Goal: Contribute content: Add original content to the website for others to see

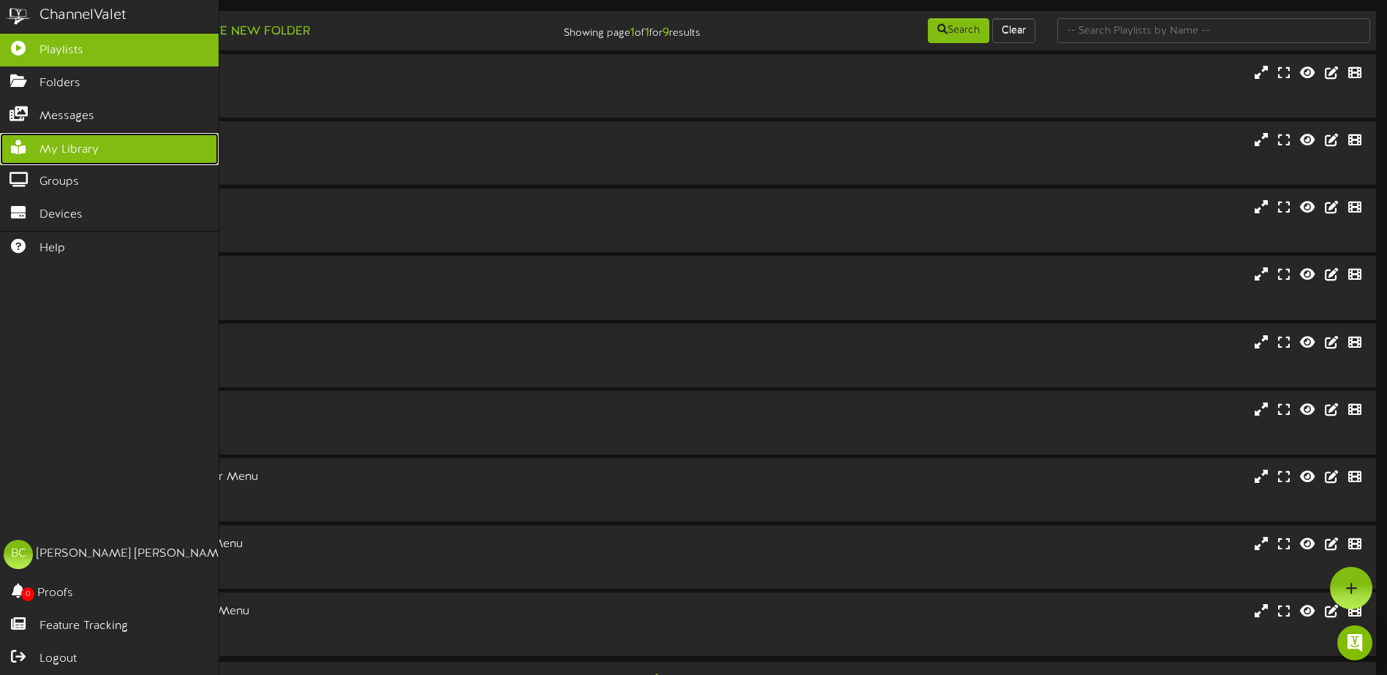
click at [48, 159] on link "My Library" at bounding box center [109, 149] width 219 height 33
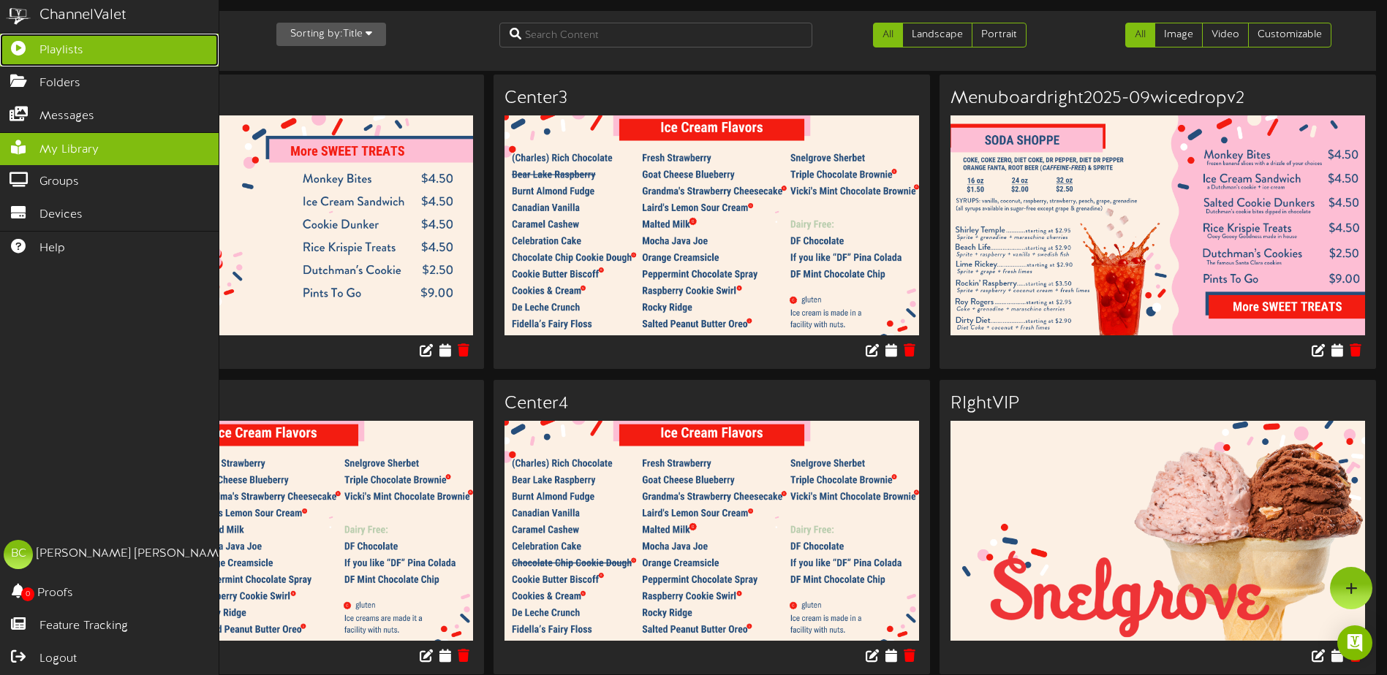
click at [21, 44] on icon at bounding box center [18, 46] width 37 height 11
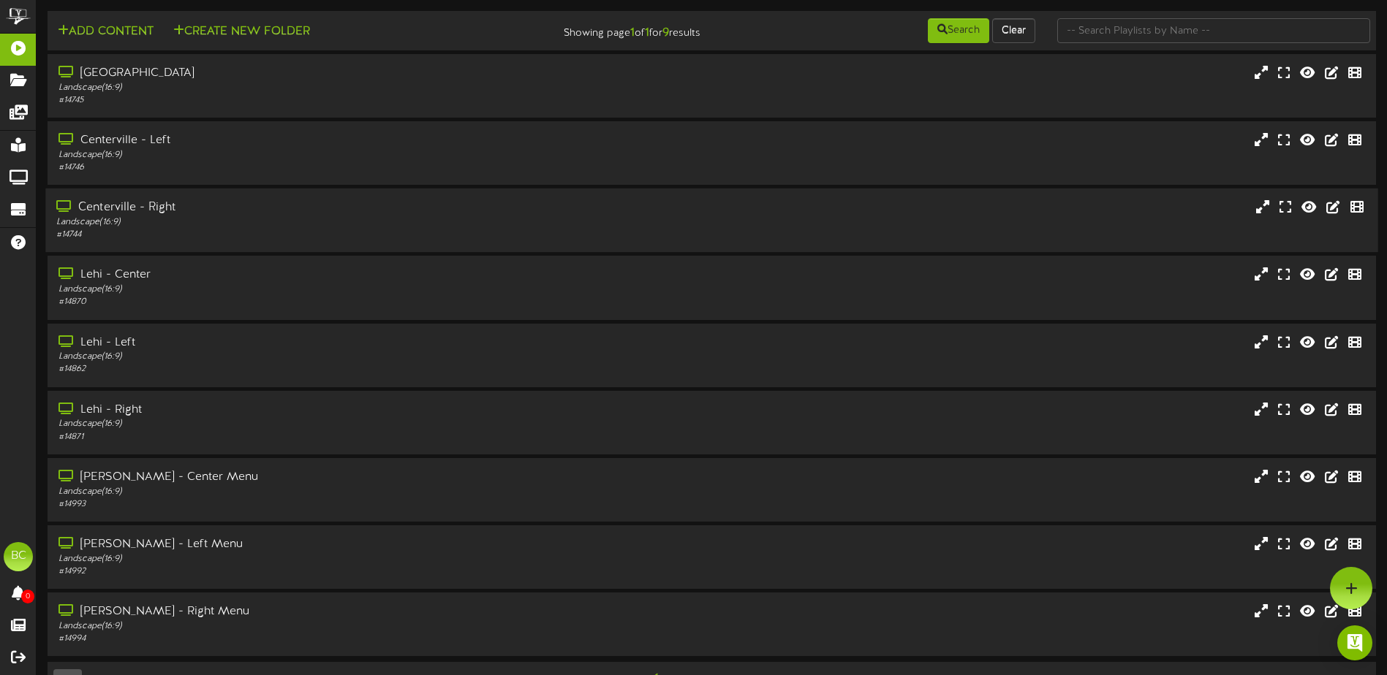
click at [167, 229] on div "# 14744" at bounding box center [322, 235] width 533 height 12
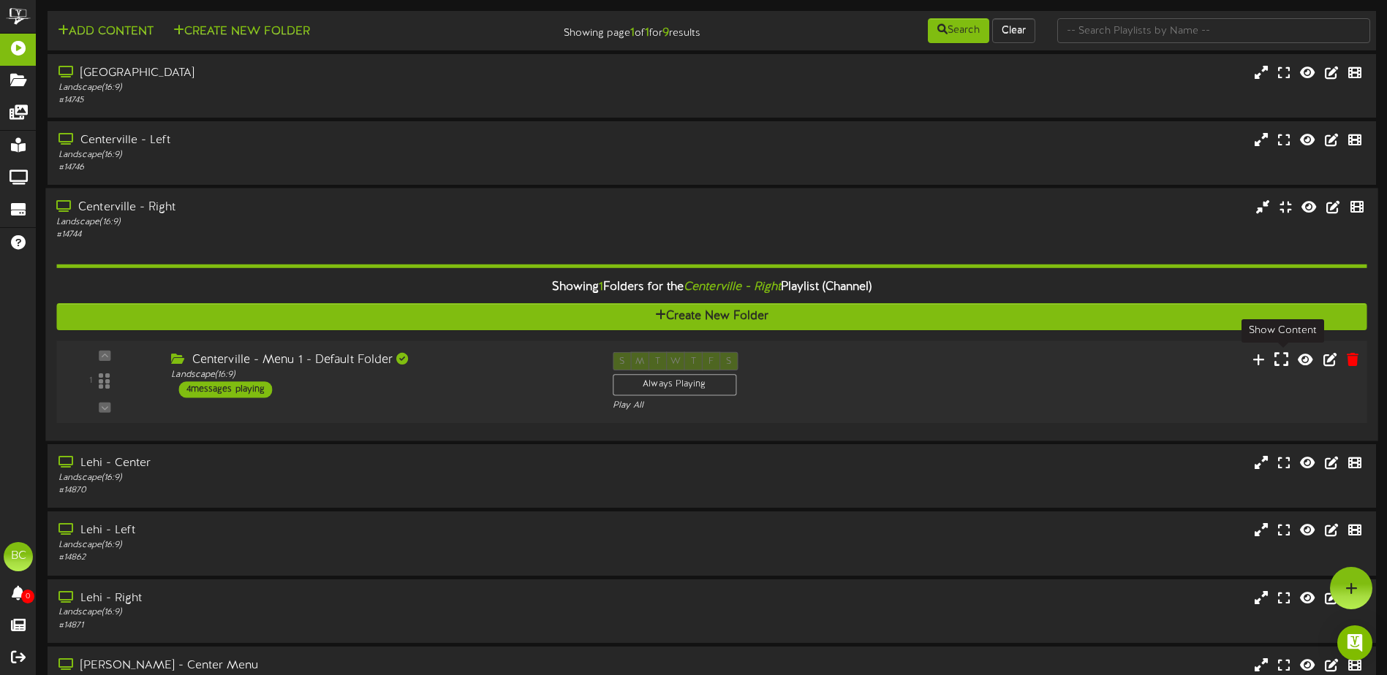
click at [1283, 361] on icon at bounding box center [1281, 359] width 14 height 16
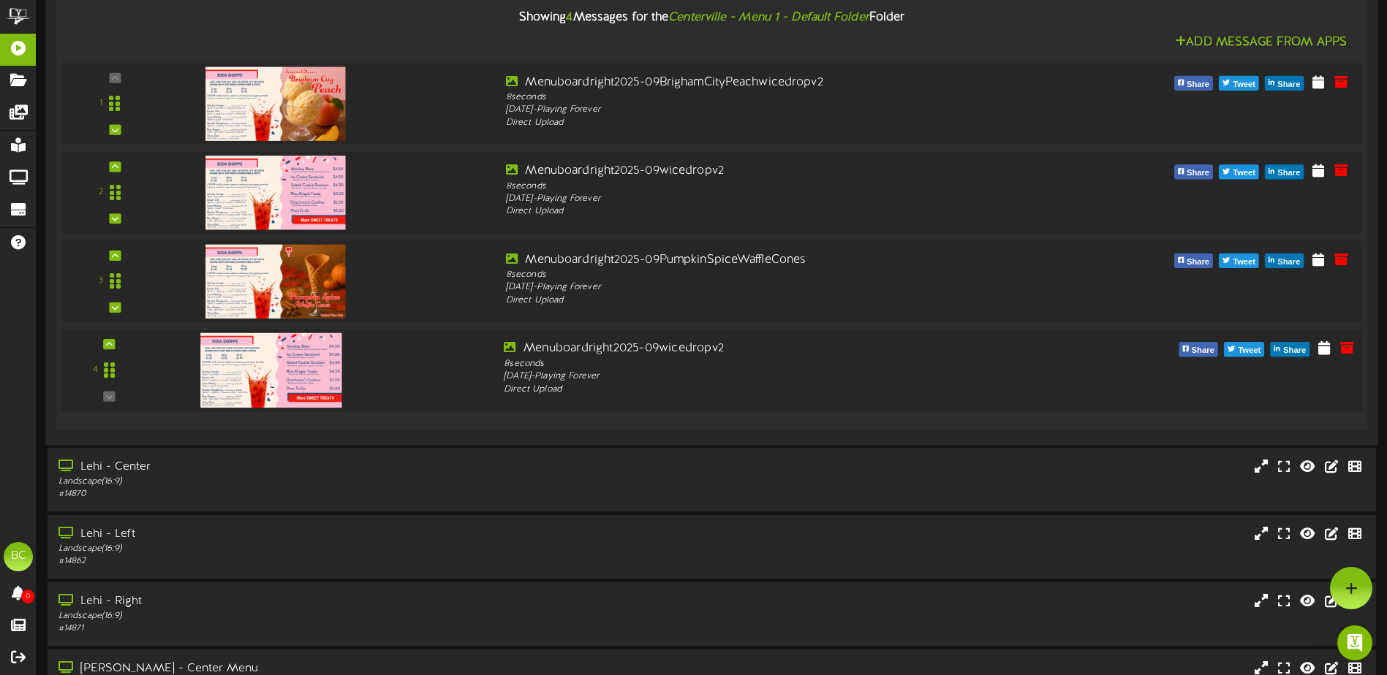
scroll to position [292, 0]
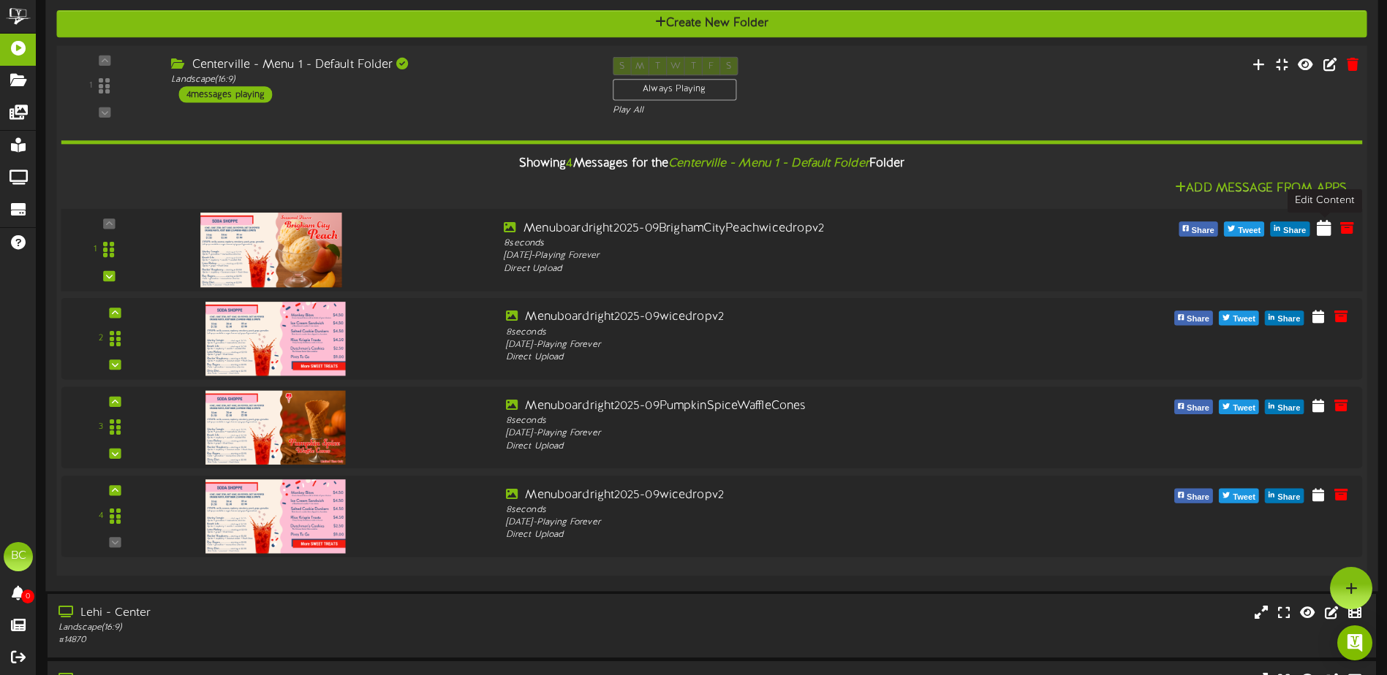
click at [1325, 228] on icon at bounding box center [1324, 227] width 15 height 16
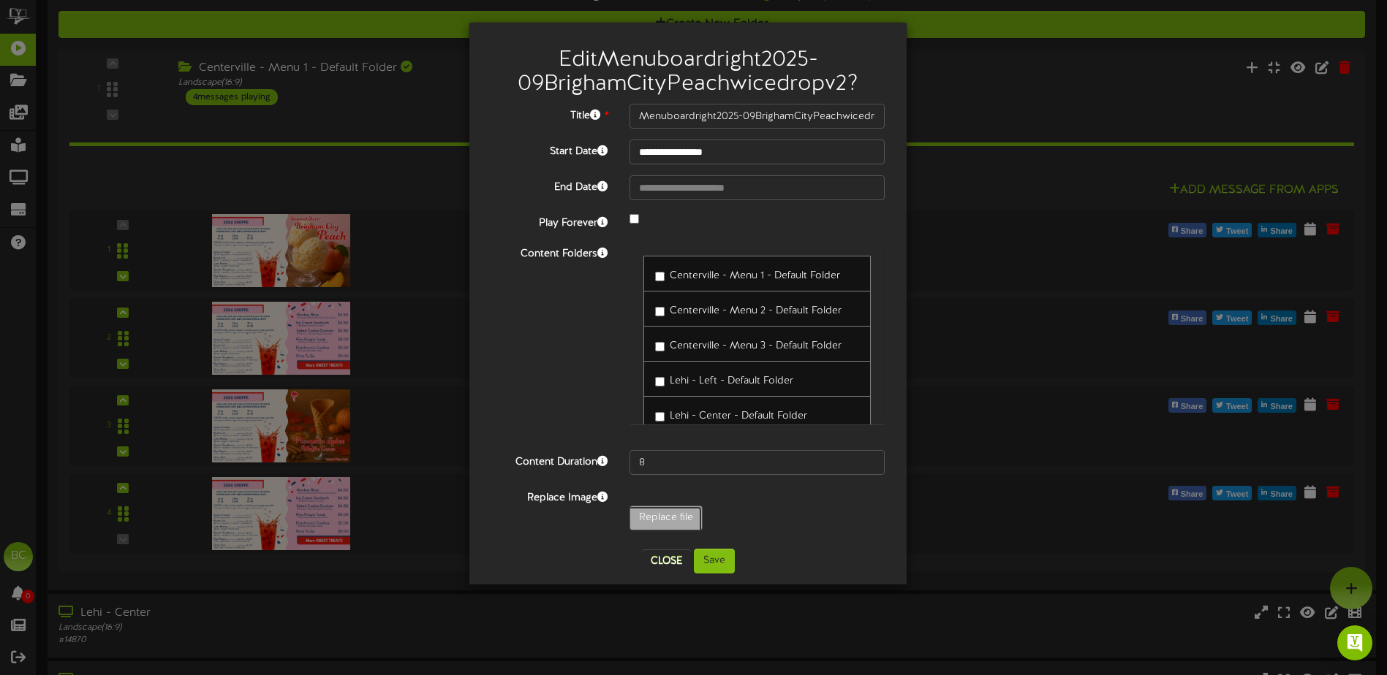
type input "**********"
type input "Menuboardright2025-09BrighamCityPeachwicedropv3"
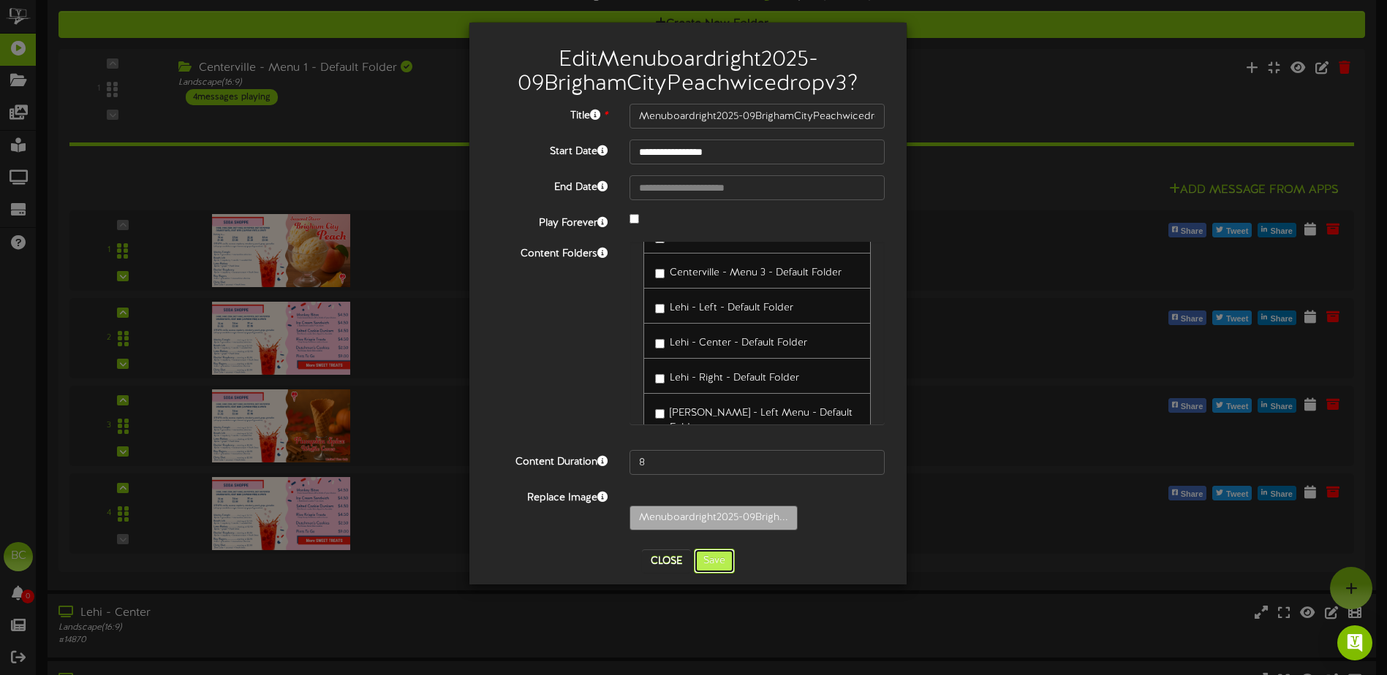
click at [720, 564] on button "Save" at bounding box center [714, 561] width 41 height 25
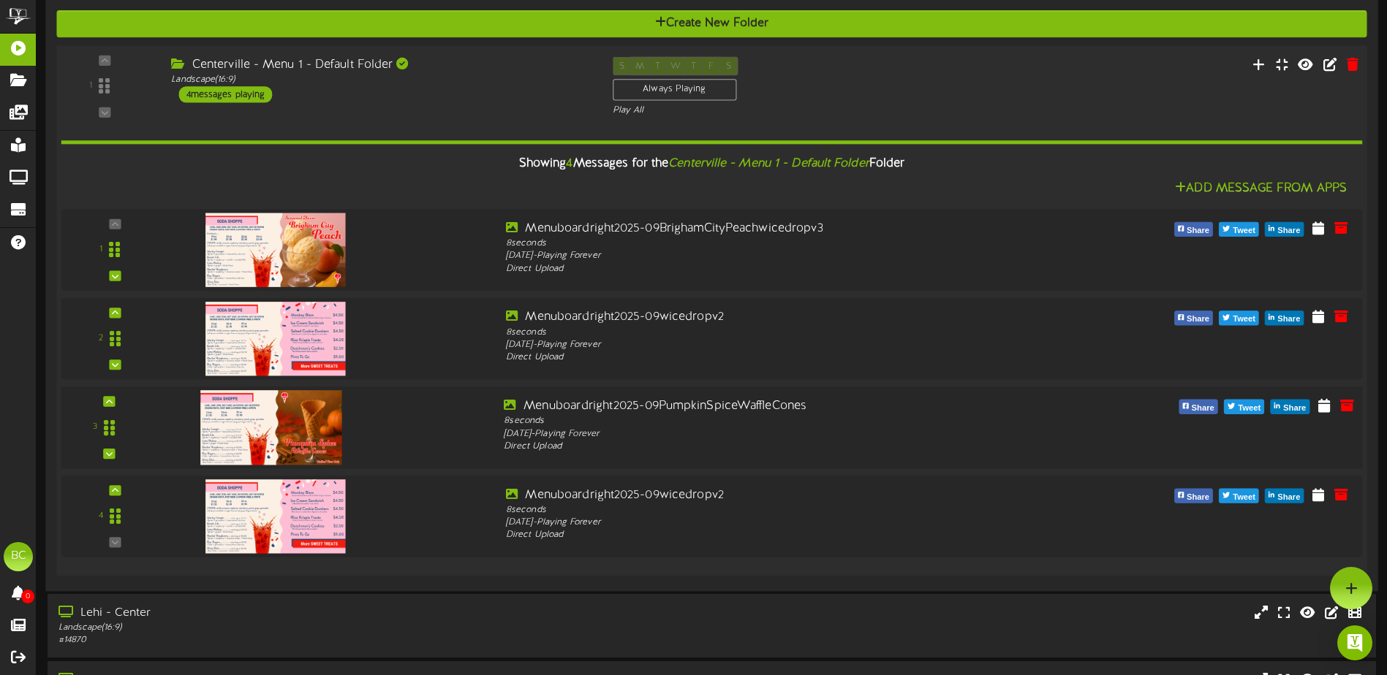
click at [305, 426] on img at bounding box center [270, 427] width 141 height 75
click at [1322, 409] on icon at bounding box center [1324, 405] width 15 height 16
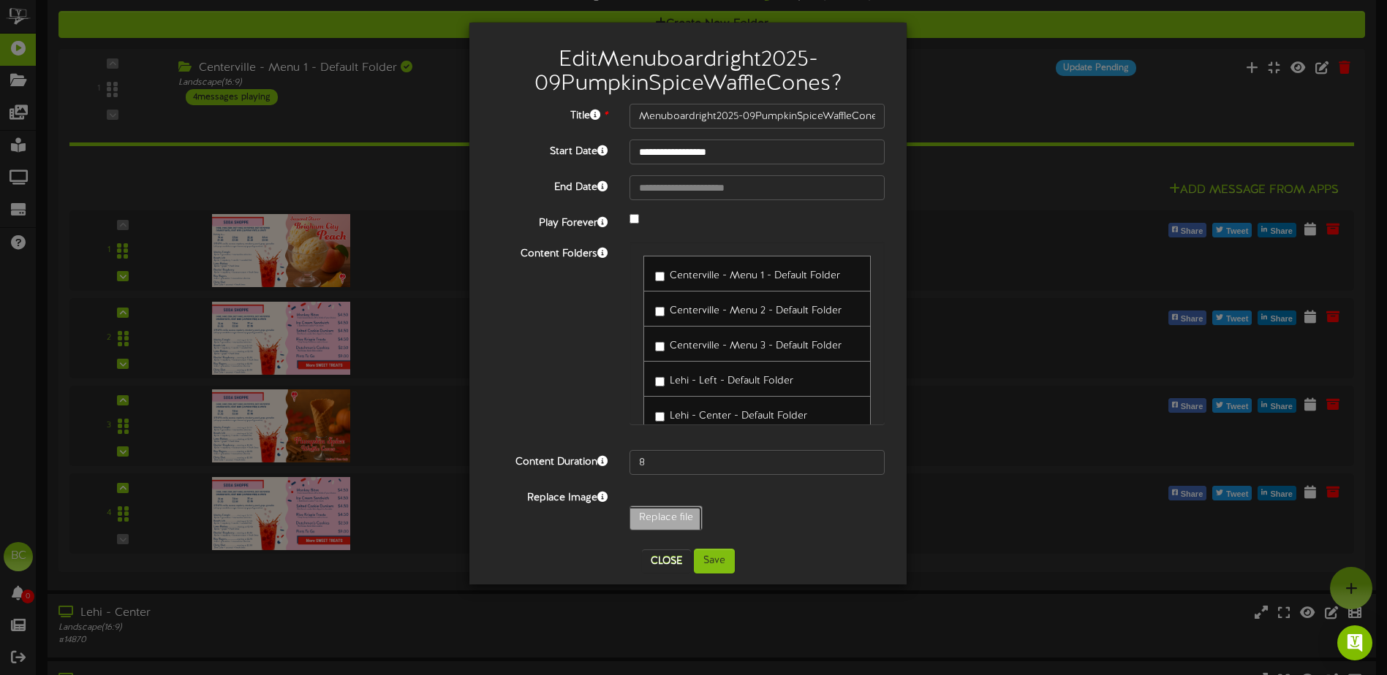
type input "**********"
type input "Menuboardright2025-09PumpkinSpiceWaffleConesv3"
click at [724, 560] on button "Save" at bounding box center [714, 561] width 41 height 25
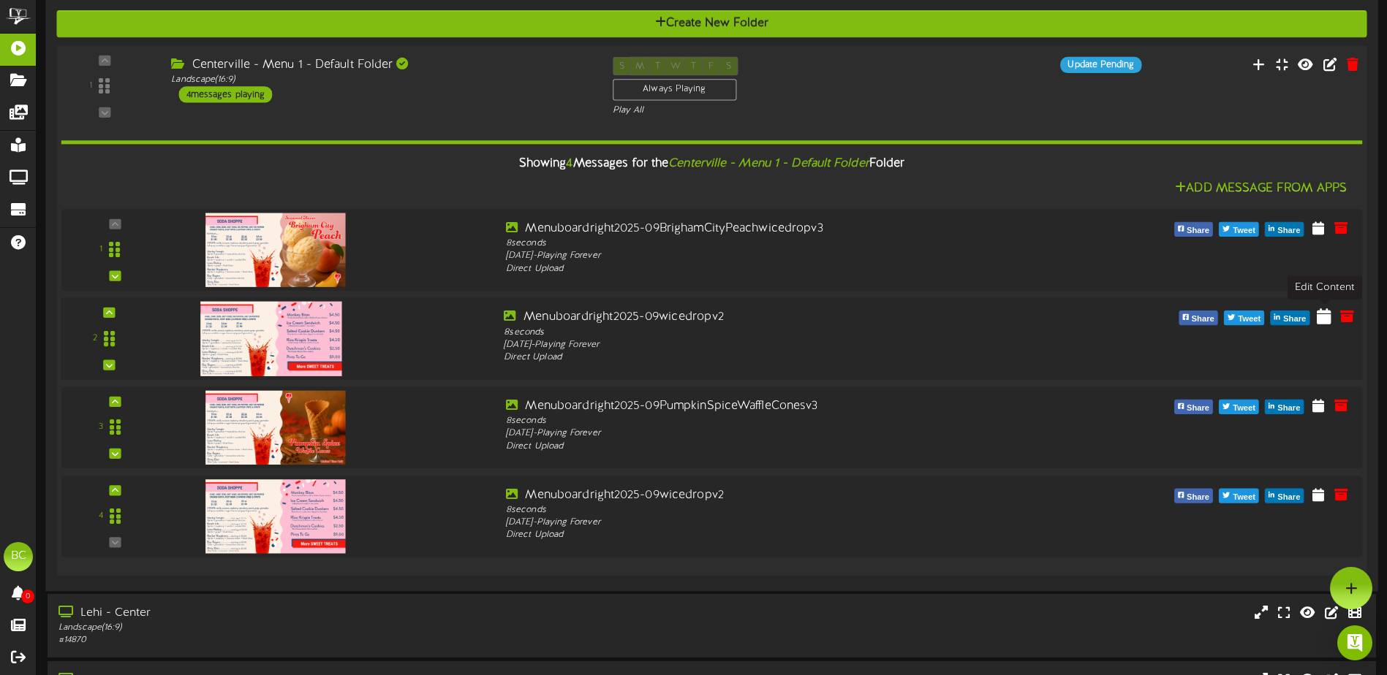
click at [1326, 319] on icon at bounding box center [1324, 316] width 15 height 16
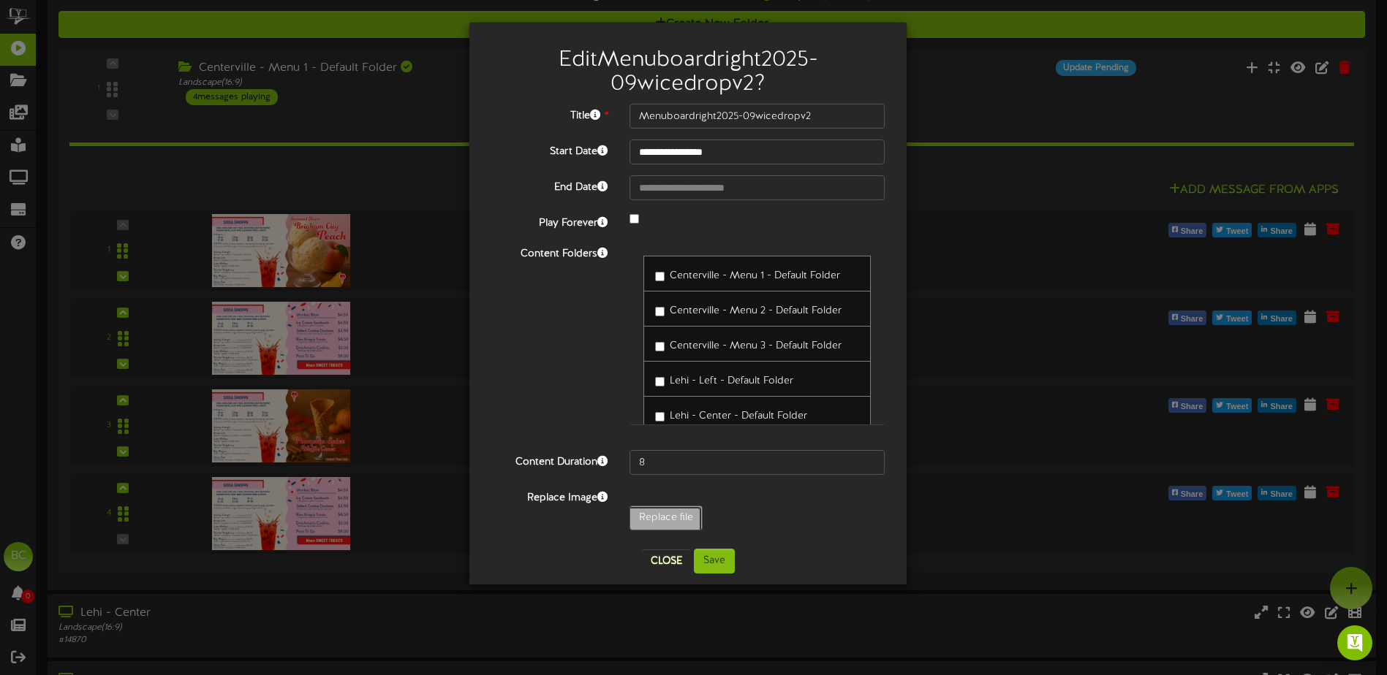
type input "**********"
type input "Menuboardright2025-09wicedropv3"
click at [717, 561] on button "Save" at bounding box center [714, 561] width 41 height 25
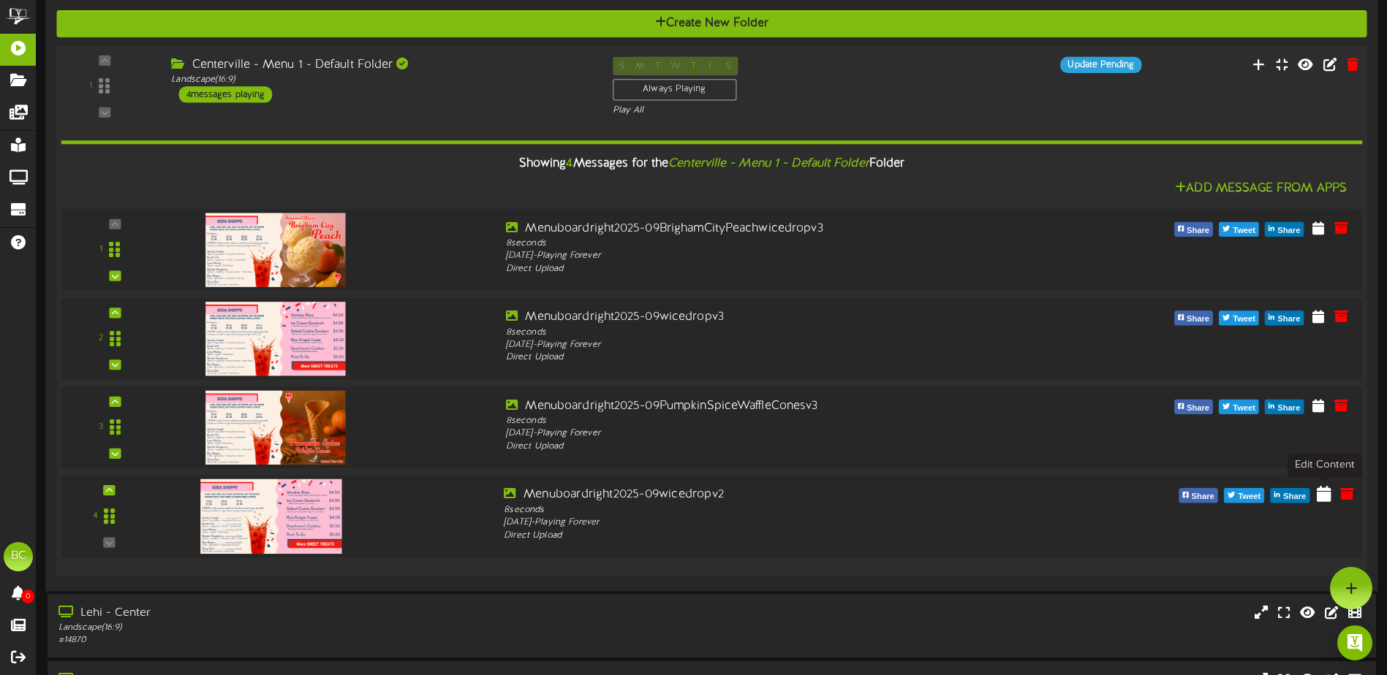
click at [1326, 498] on icon at bounding box center [1324, 494] width 15 height 16
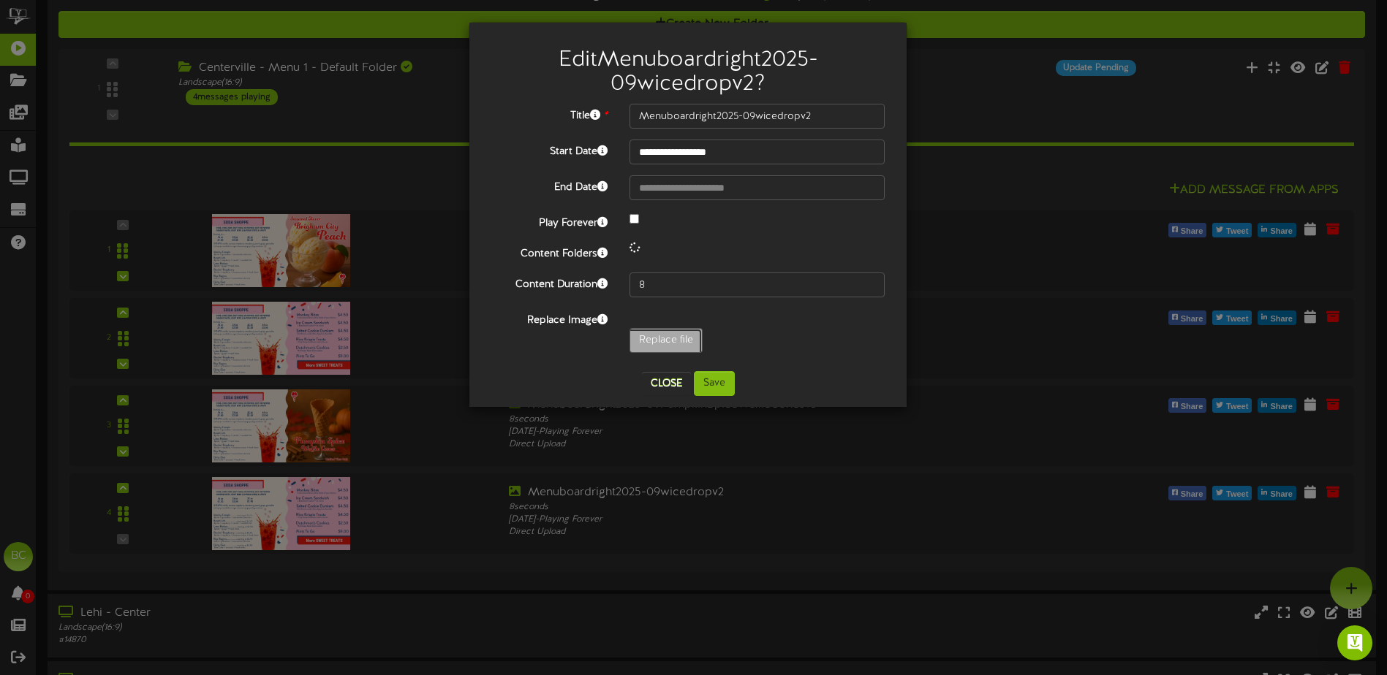
click at [683, 341] on div "**********" at bounding box center [687, 232] width 393 height 257
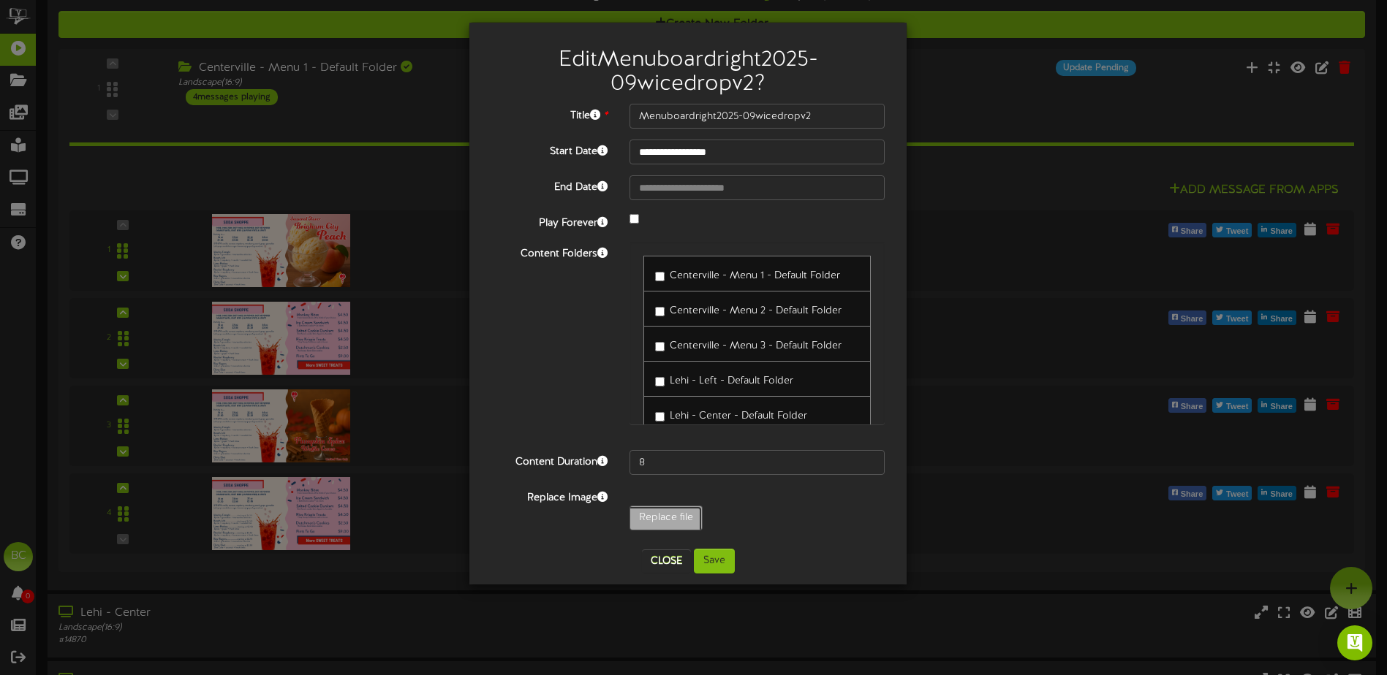
type input "**********"
type input "Menuboardright2025-09wicedropv3"
click at [717, 563] on button "Save" at bounding box center [714, 561] width 41 height 25
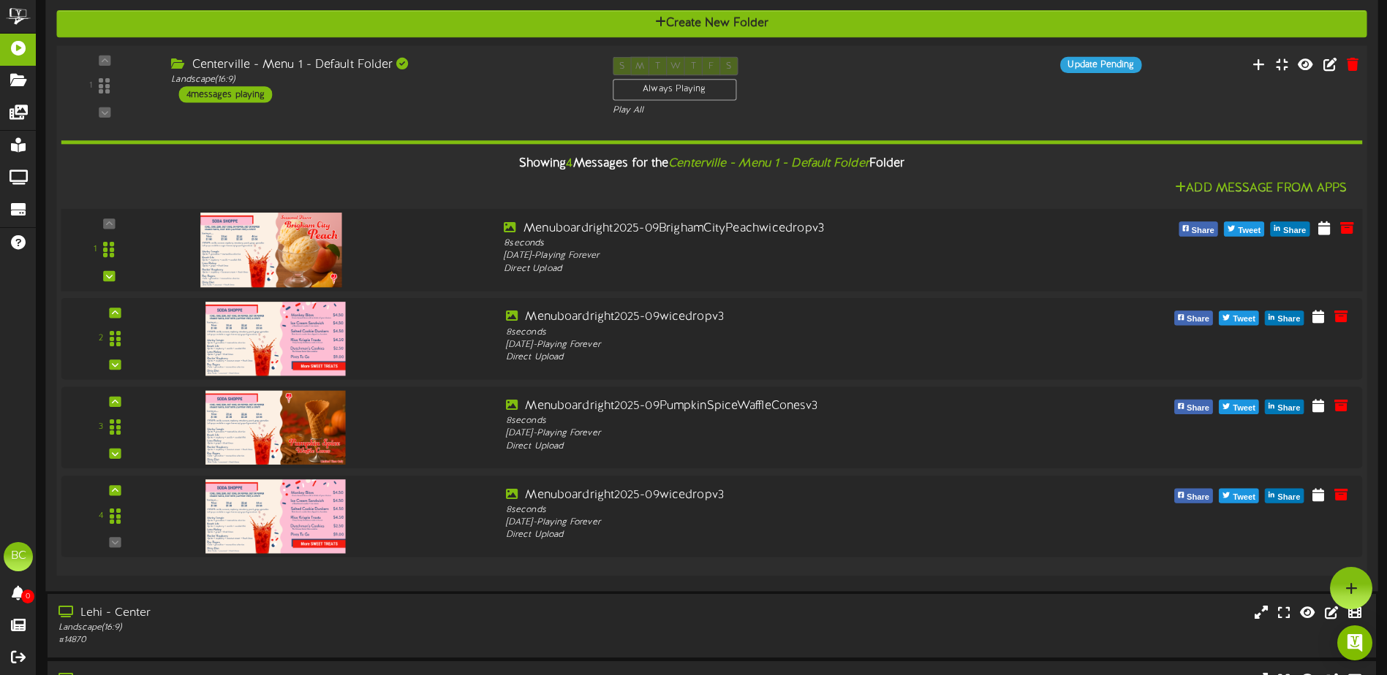
click at [282, 239] on img at bounding box center [270, 250] width 141 height 75
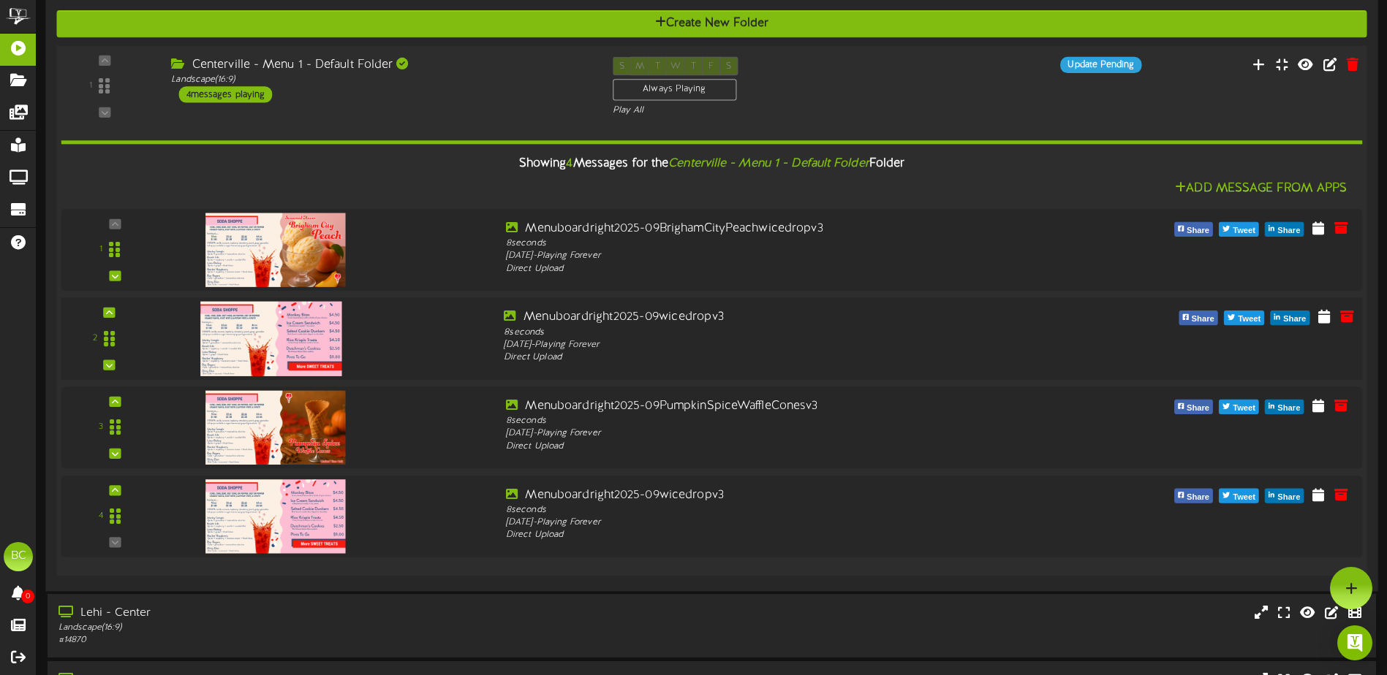
click at [265, 340] on img at bounding box center [270, 339] width 141 height 75
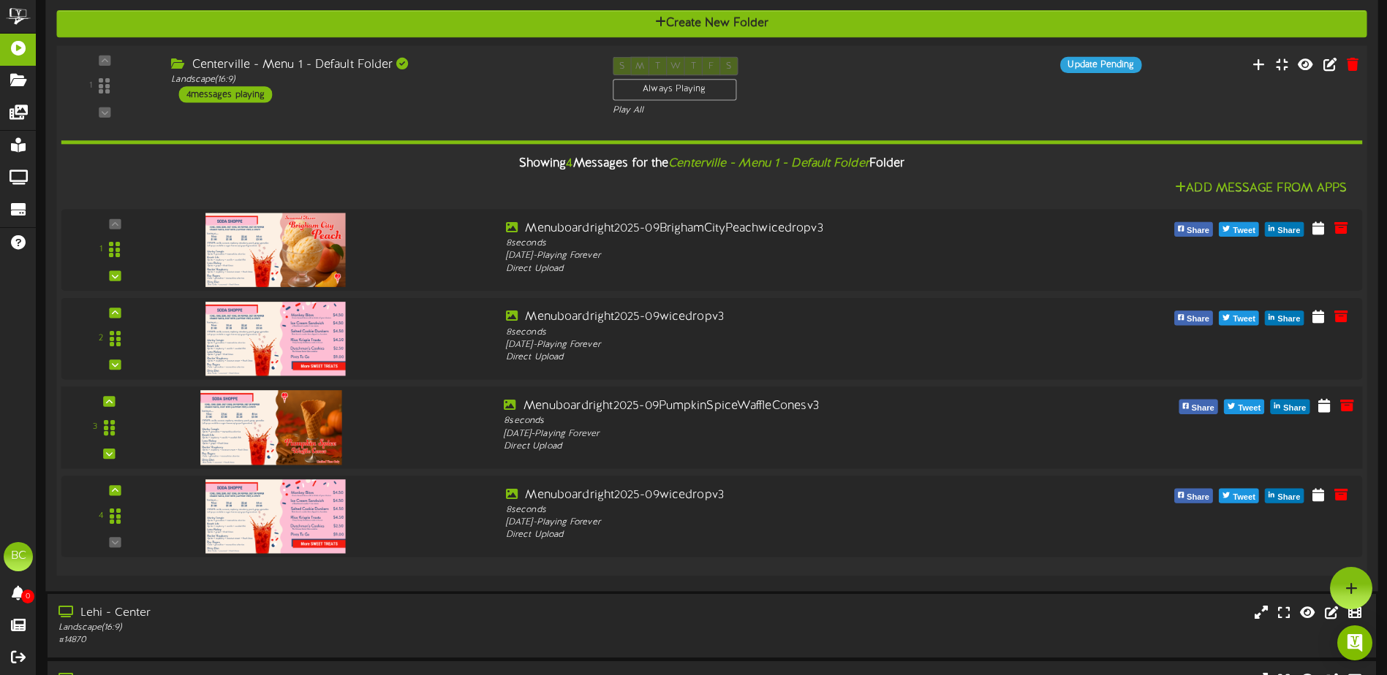
click at [262, 417] on img at bounding box center [270, 427] width 141 height 75
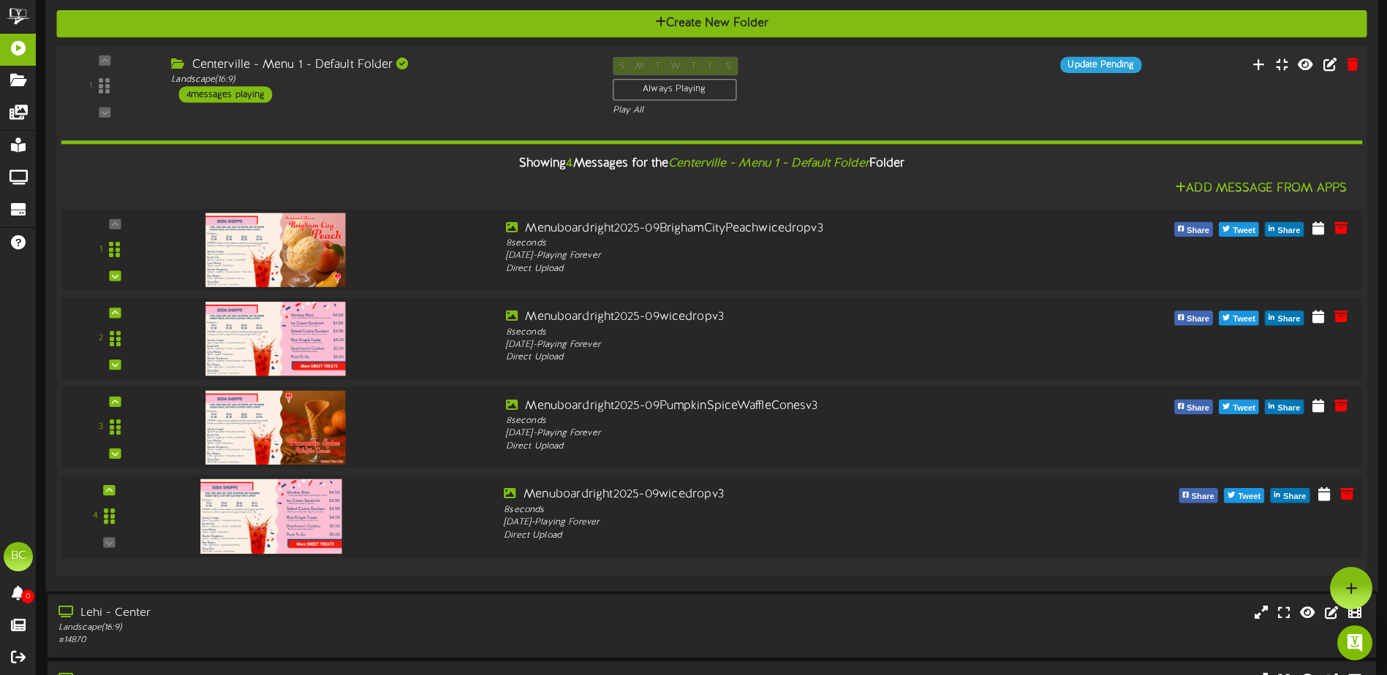
click at [284, 504] on div at bounding box center [269, 501] width 172 height 75
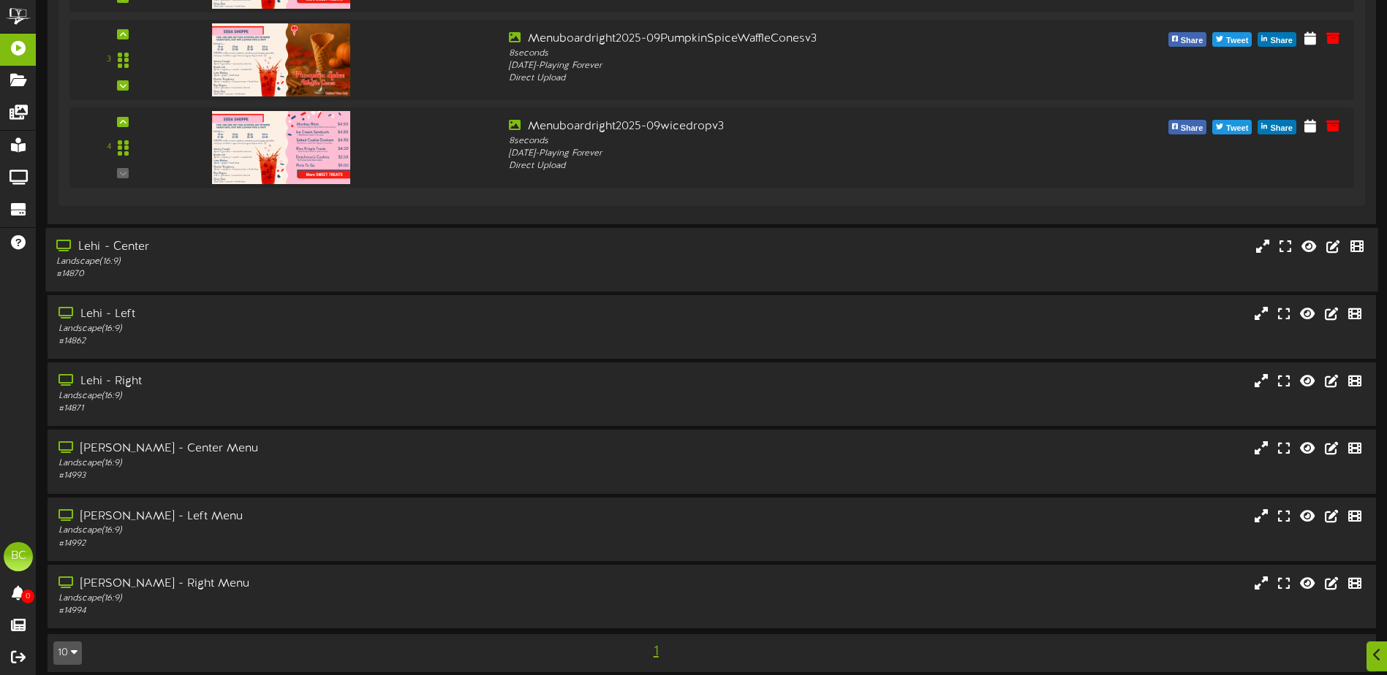
scroll to position [670, 0]
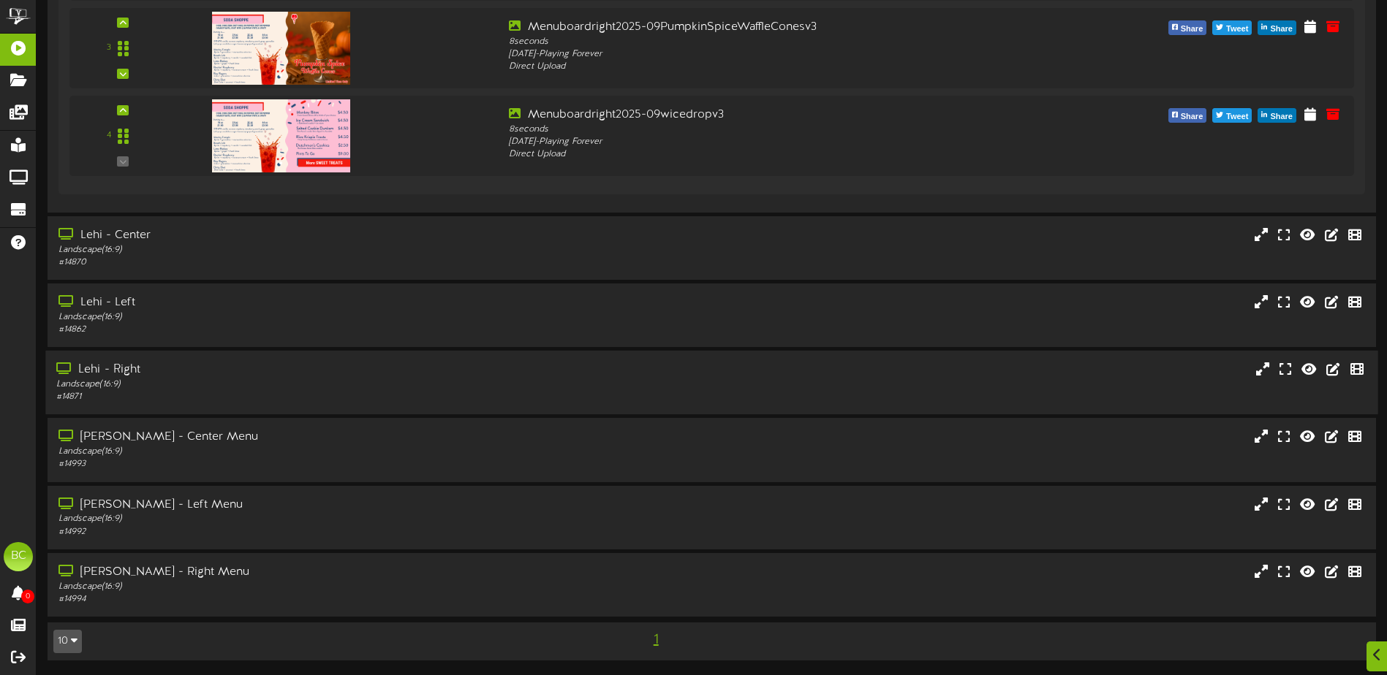
click at [143, 379] on div "Landscape ( 16:9 )" at bounding box center [322, 385] width 533 height 12
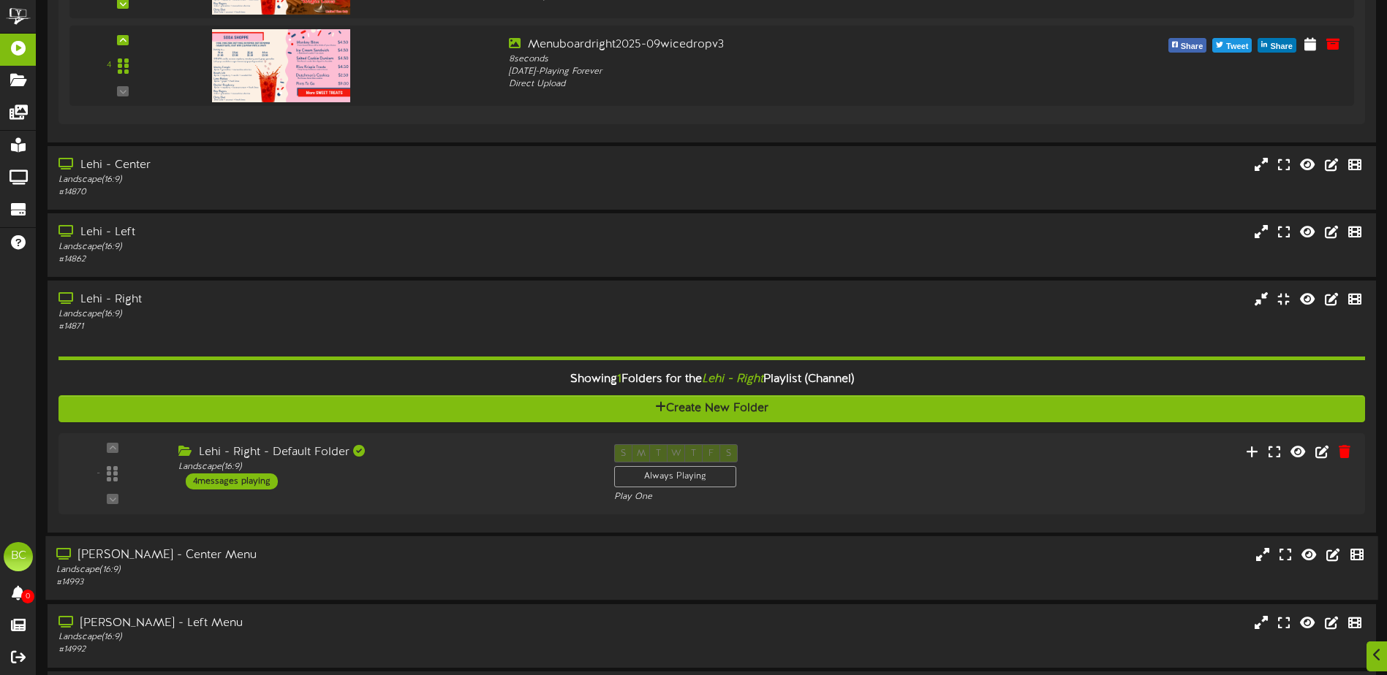
scroll to position [859, 0]
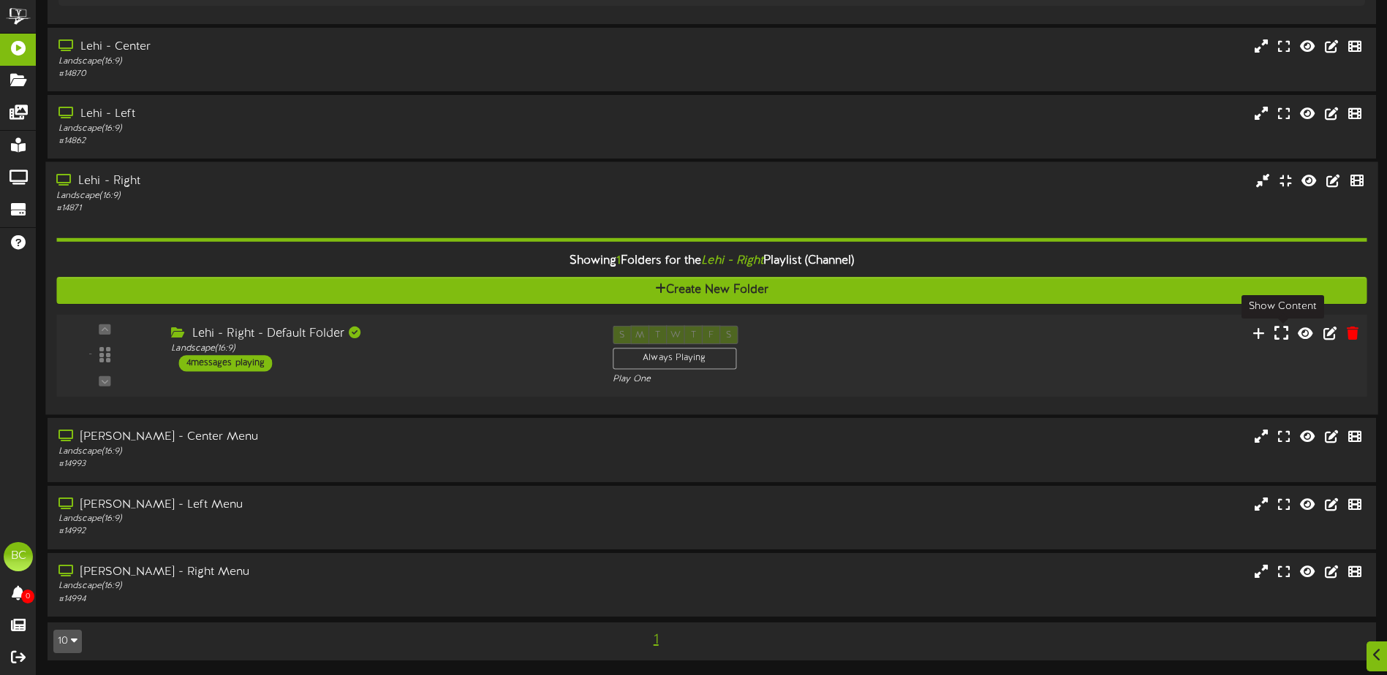
click at [1279, 332] on icon at bounding box center [1281, 333] width 14 height 16
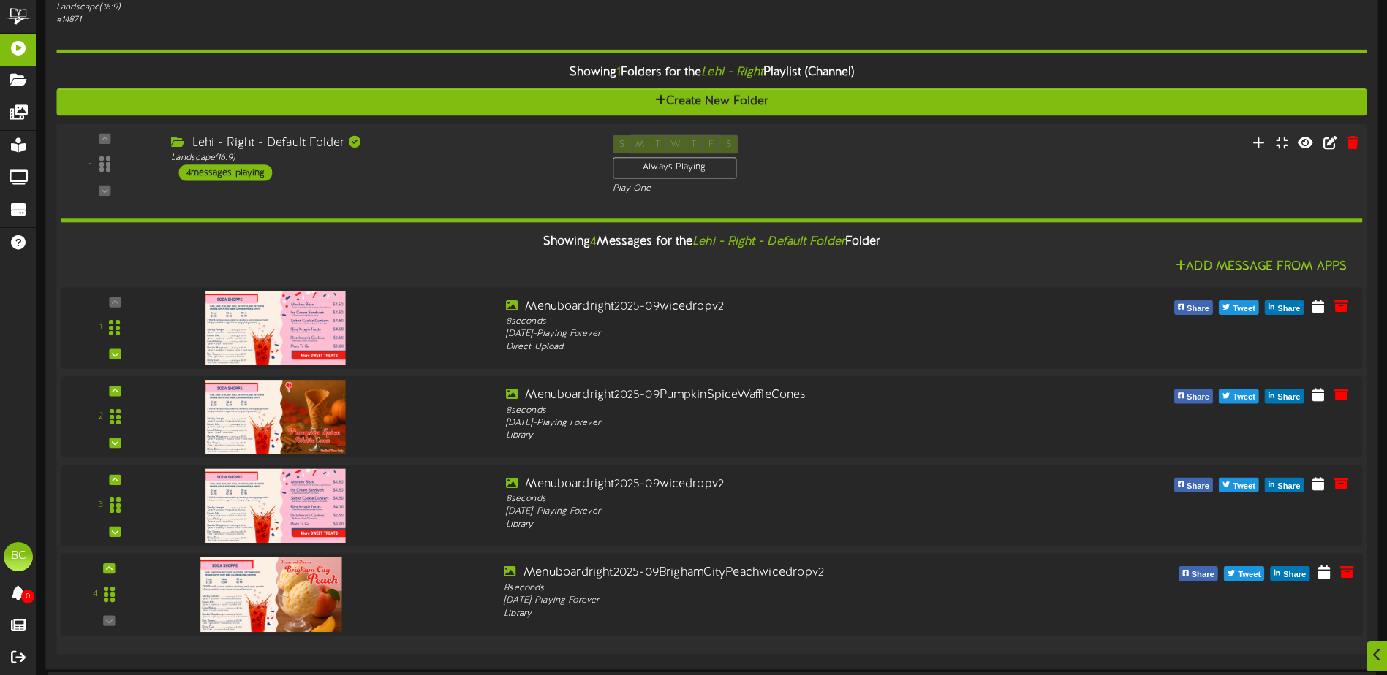
scroll to position [1224, 0]
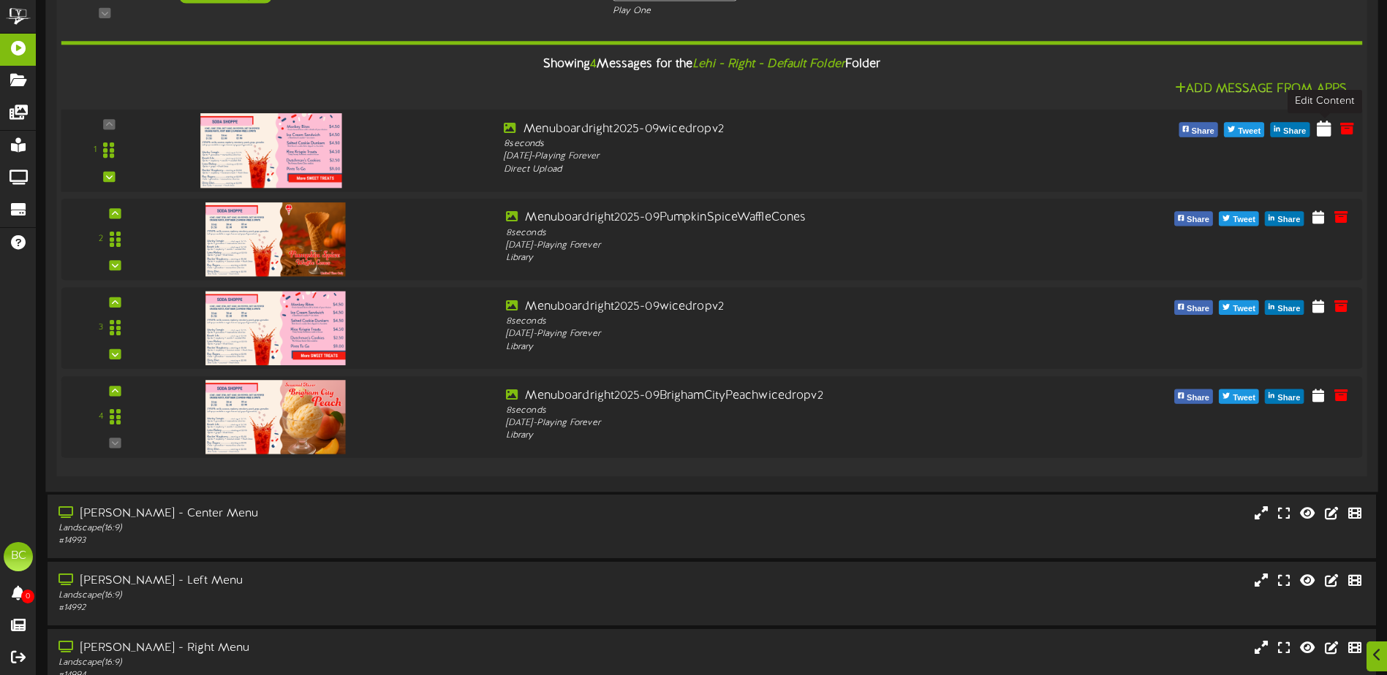
click at [1323, 127] on icon at bounding box center [1324, 128] width 15 height 16
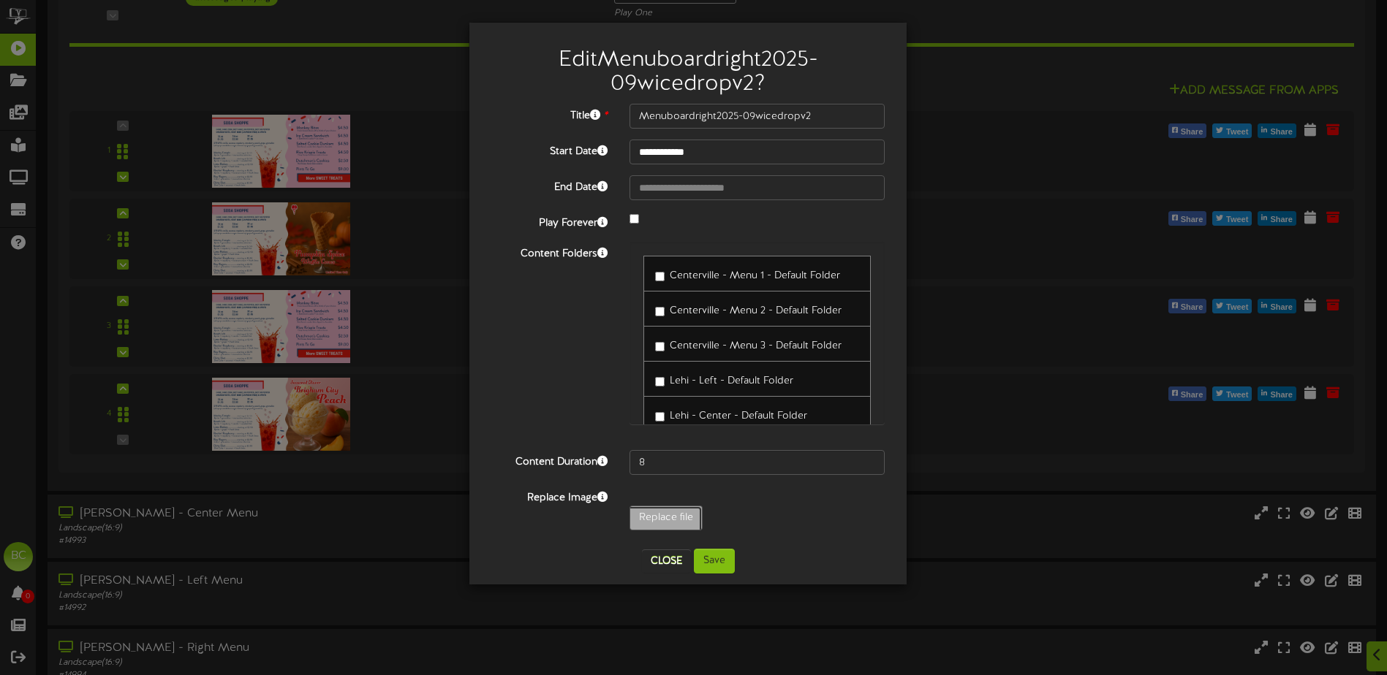
type input "**********"
type input "Menuboardright2025-09wicedropv3"
click at [719, 561] on button "Save" at bounding box center [714, 561] width 41 height 25
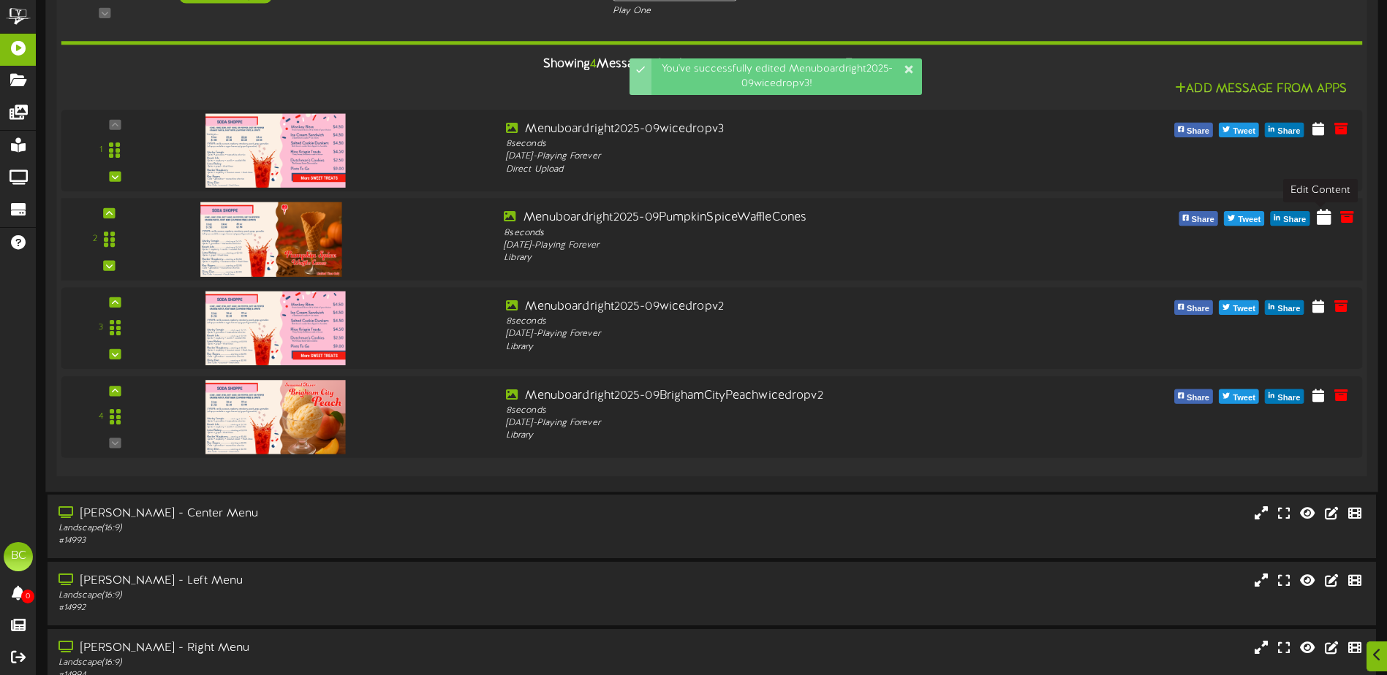
click at [1322, 217] on icon at bounding box center [1324, 217] width 15 height 16
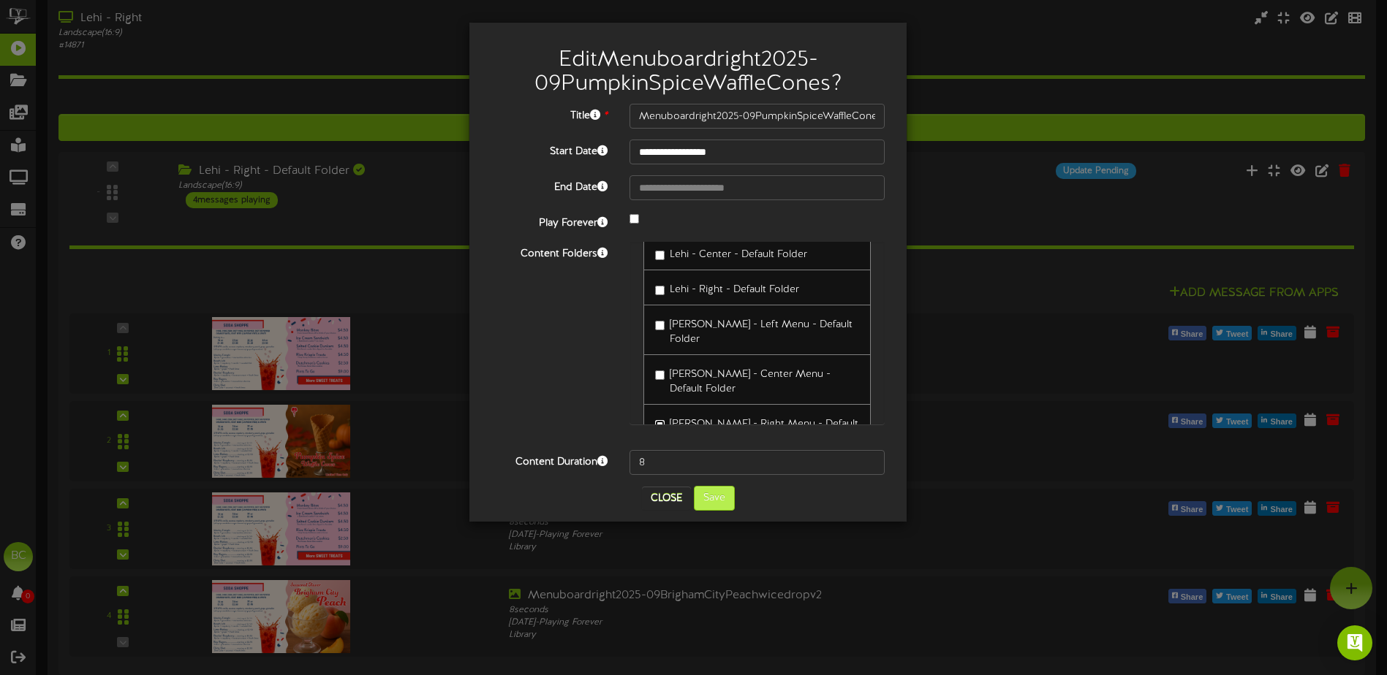
scroll to position [1008, 0]
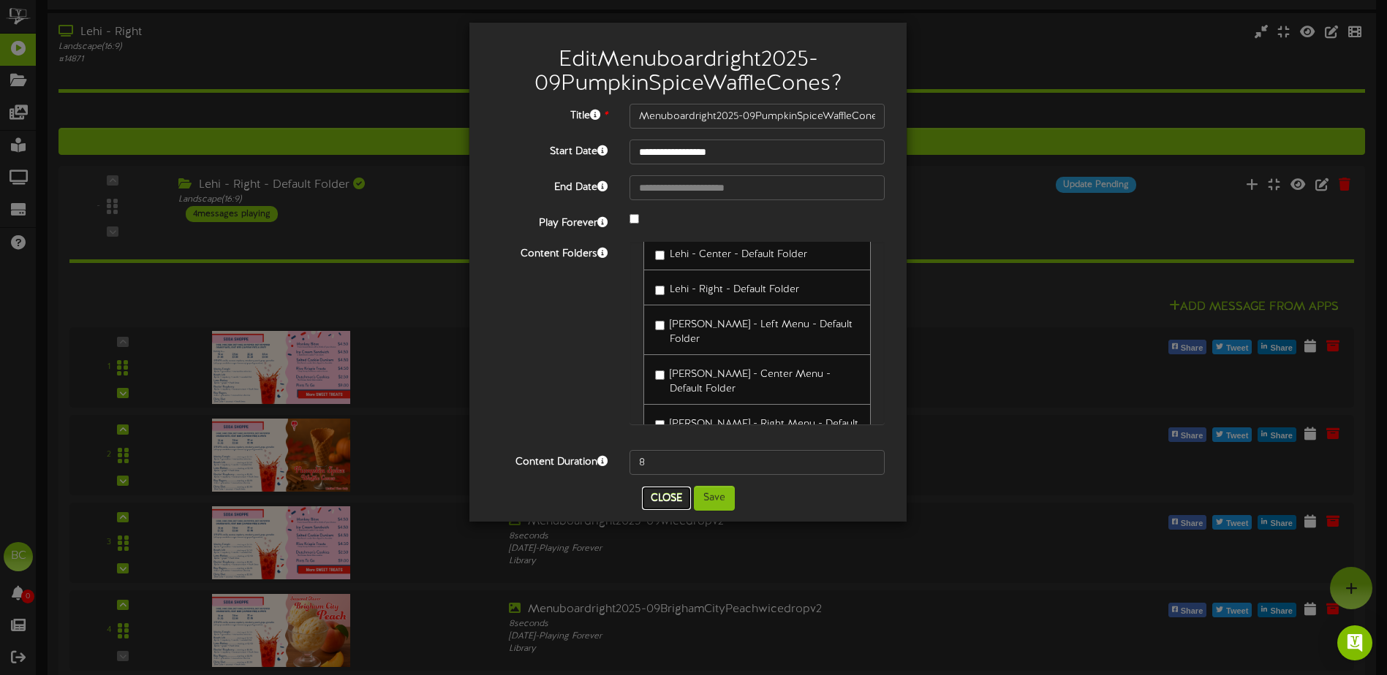
click at [669, 497] on button "Close" at bounding box center [666, 498] width 49 height 23
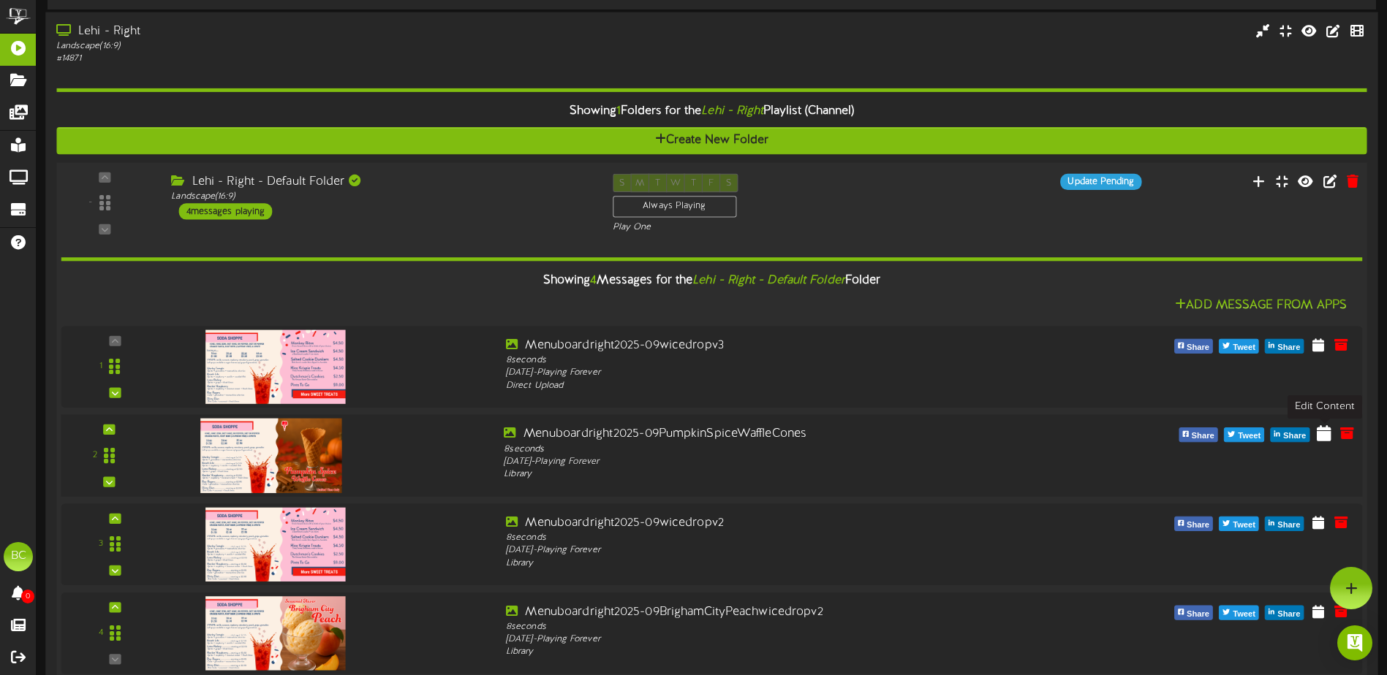
click at [1325, 436] on icon at bounding box center [1324, 433] width 15 height 16
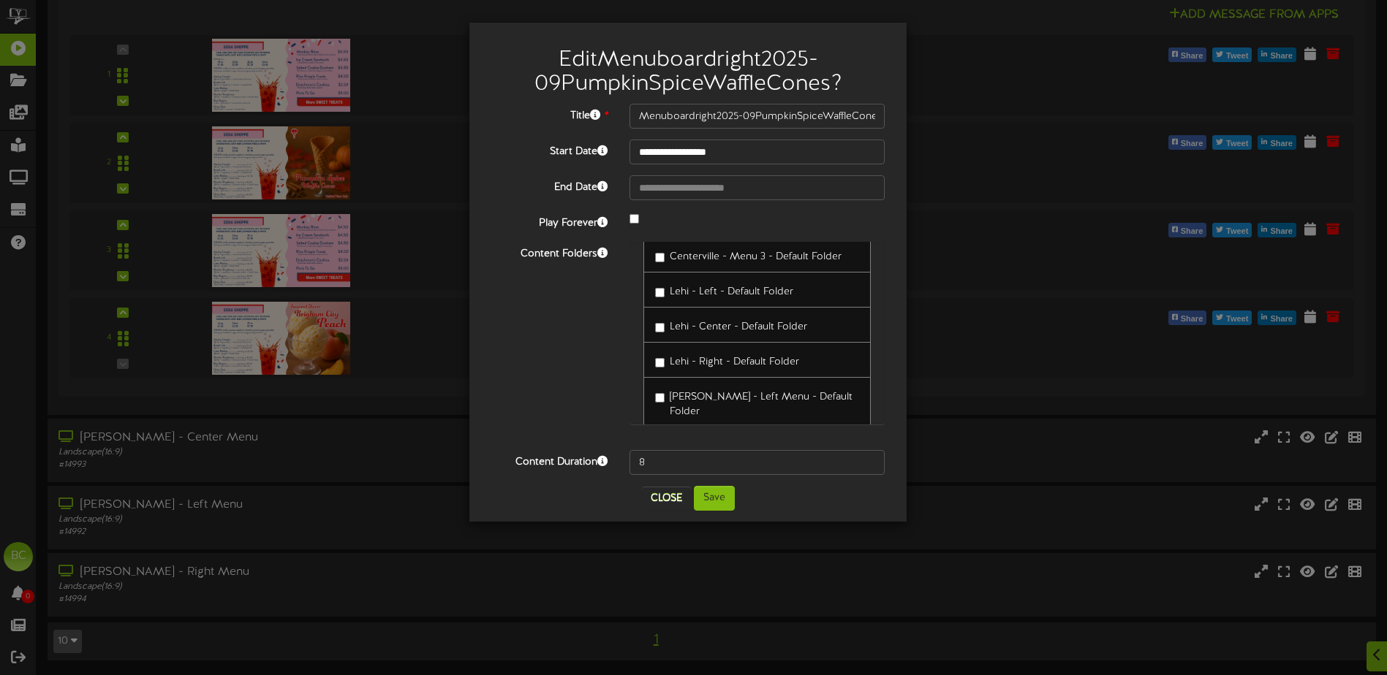
scroll to position [88, 0]
click at [656, 499] on button "Close" at bounding box center [666, 498] width 49 height 23
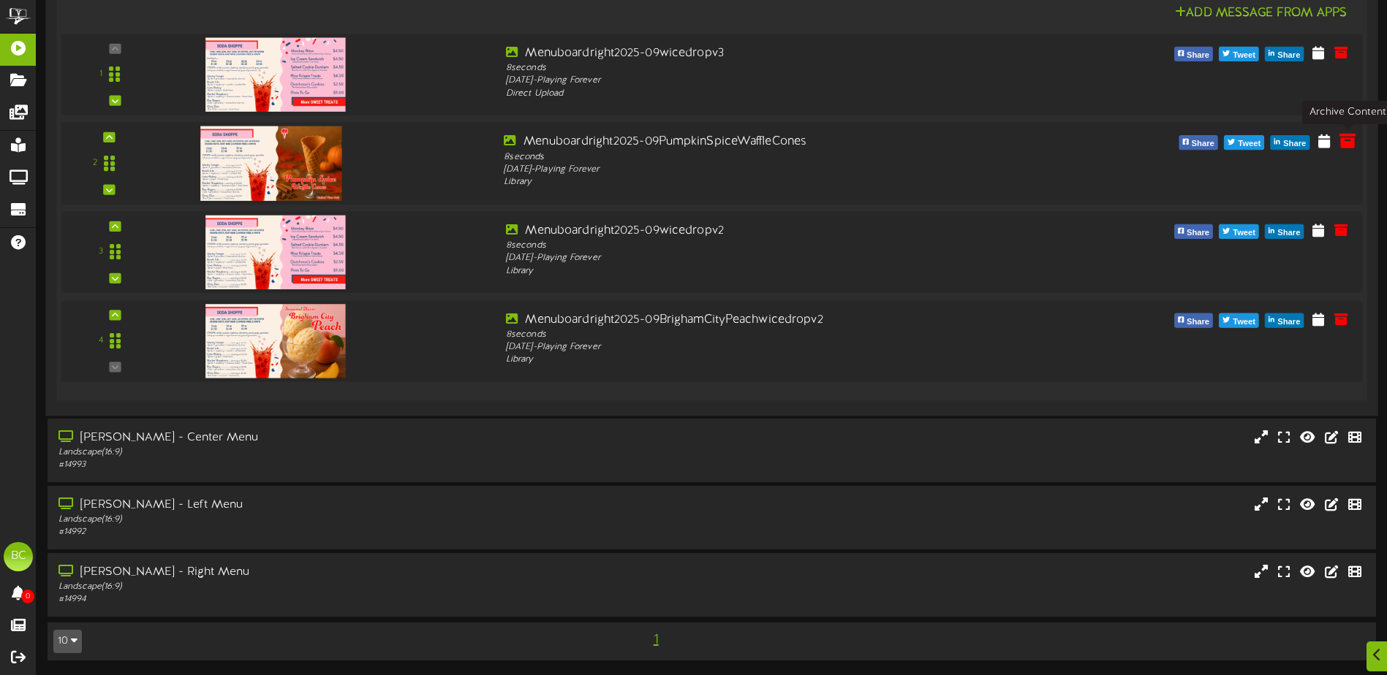
click at [1351, 142] on icon at bounding box center [1347, 141] width 16 height 16
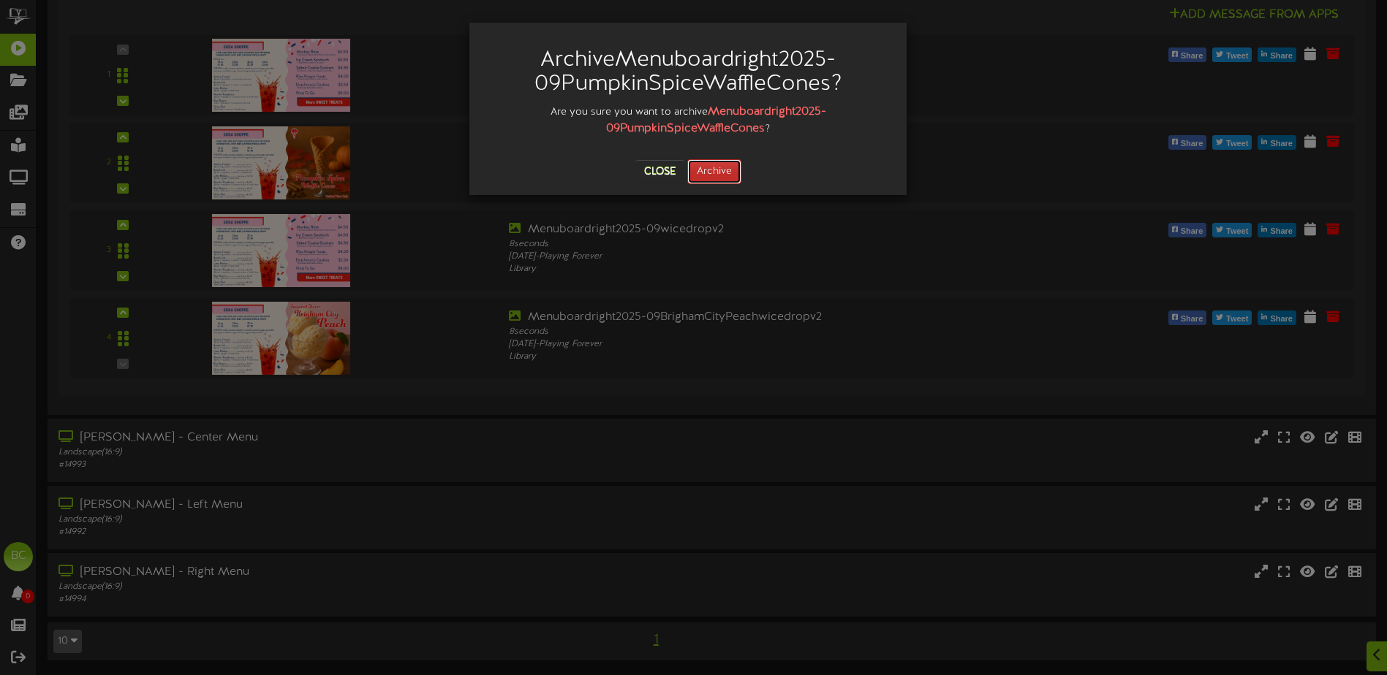
click at [725, 173] on button "Archive" at bounding box center [714, 171] width 54 height 25
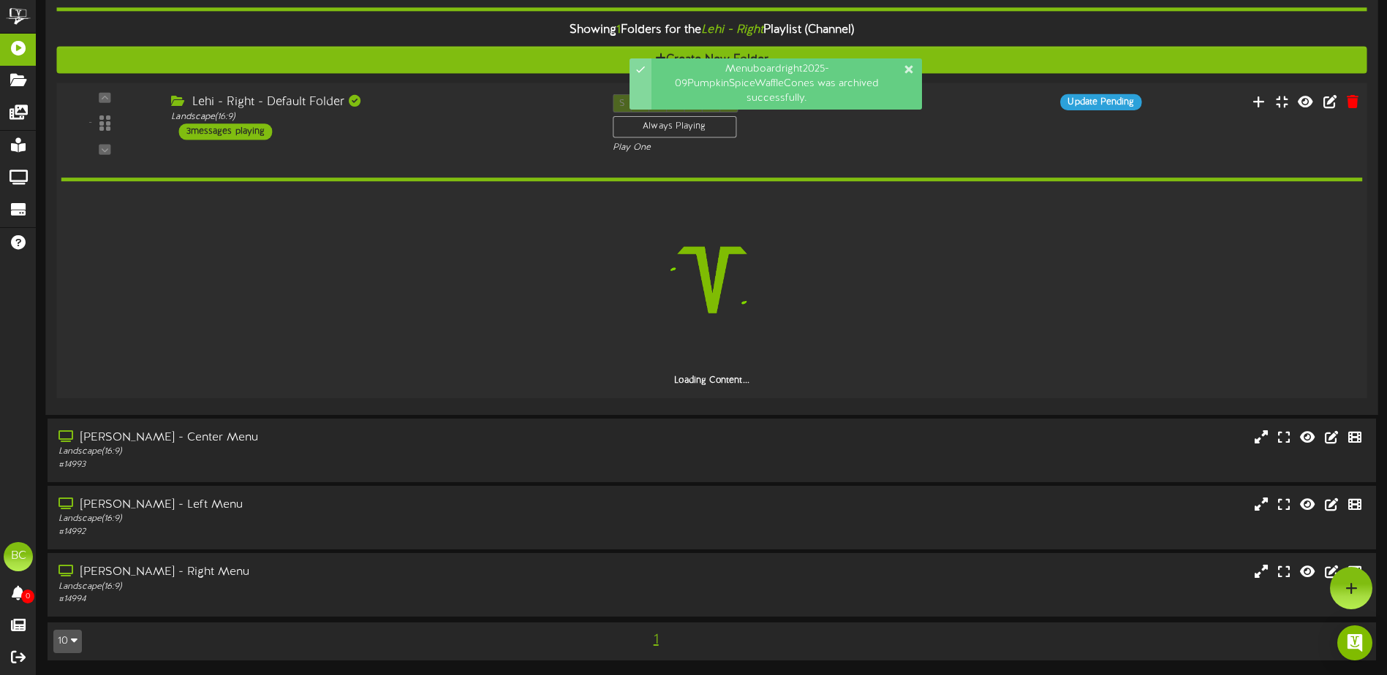
scroll to position [1089, 0]
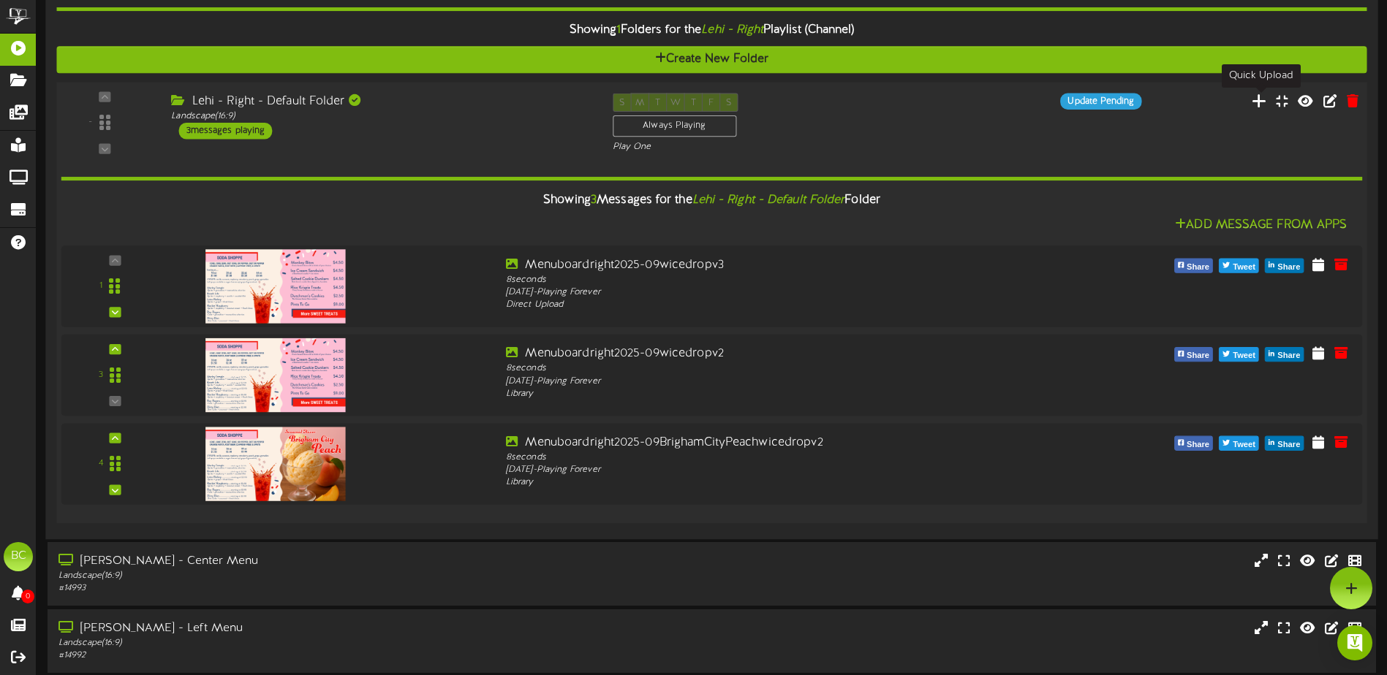
click at [1257, 104] on icon at bounding box center [1259, 100] width 15 height 16
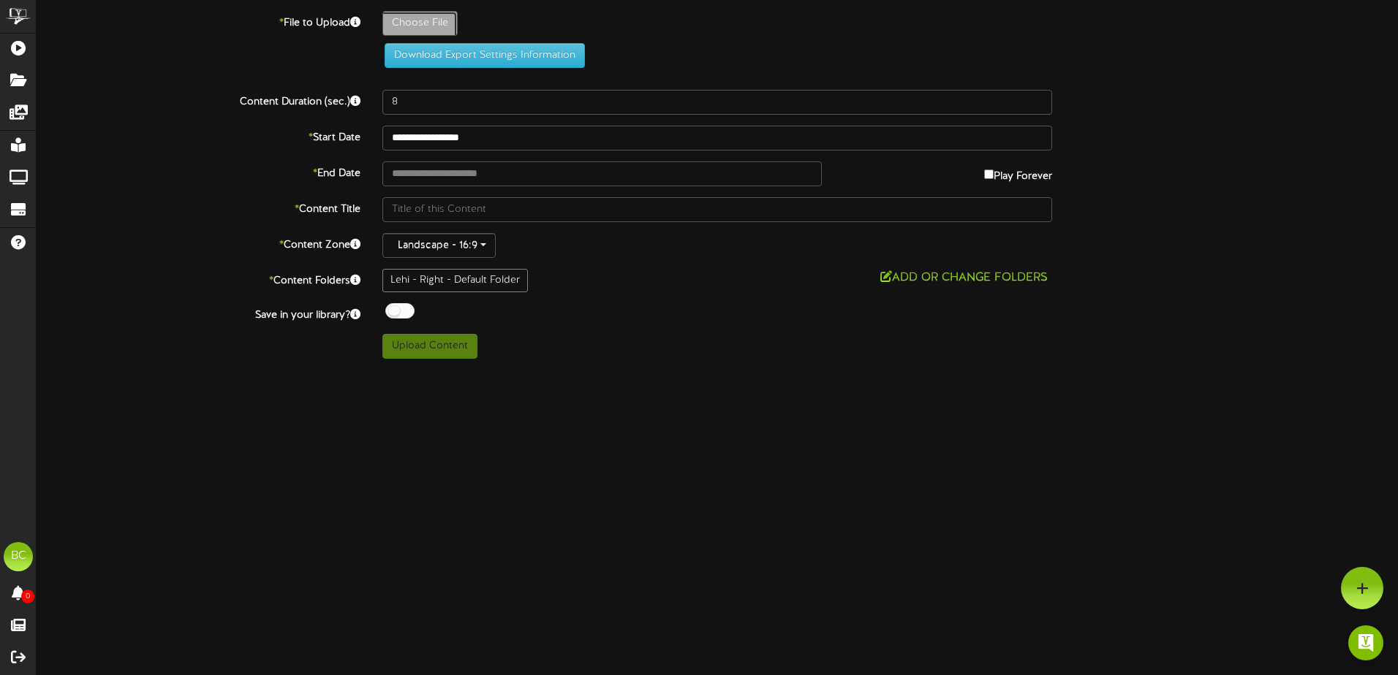
type input "**********"
type input "Menuboardright2025-09PumpkinSpiceWaffleConesv3"
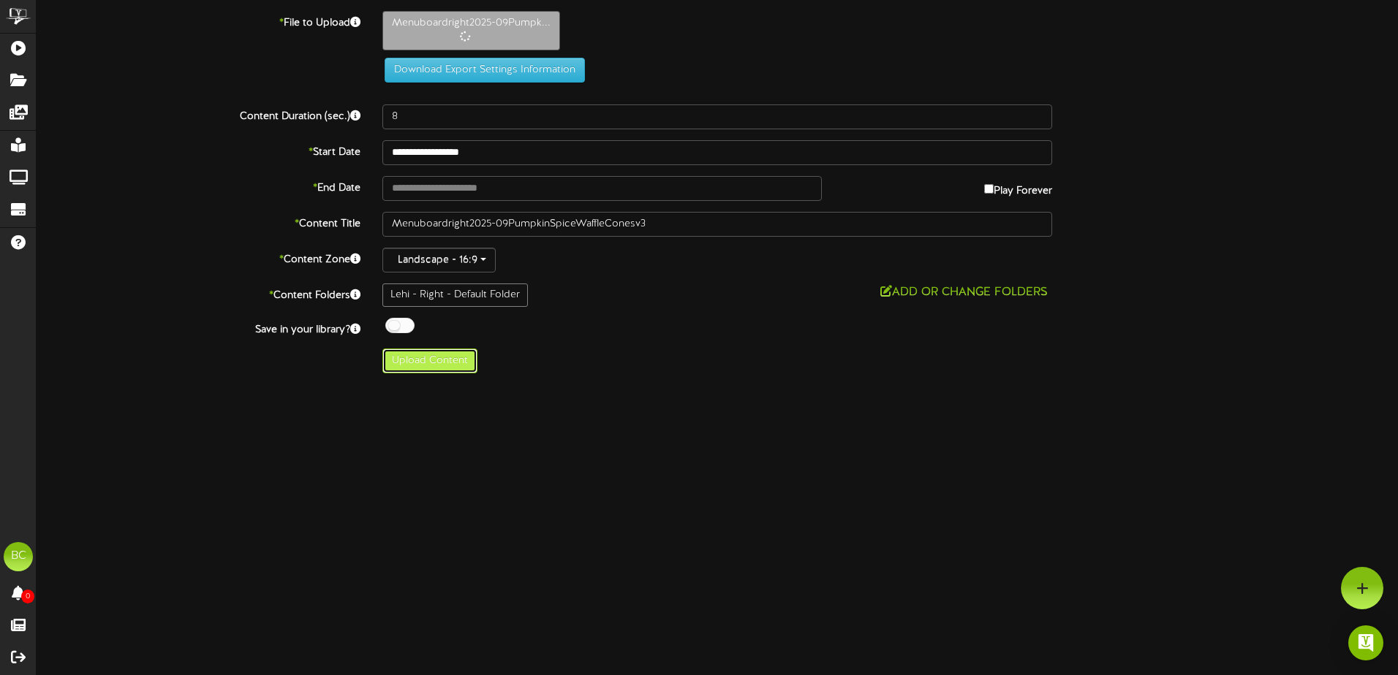
click at [445, 361] on button "Upload Content" at bounding box center [429, 361] width 95 height 25
type input "**********"
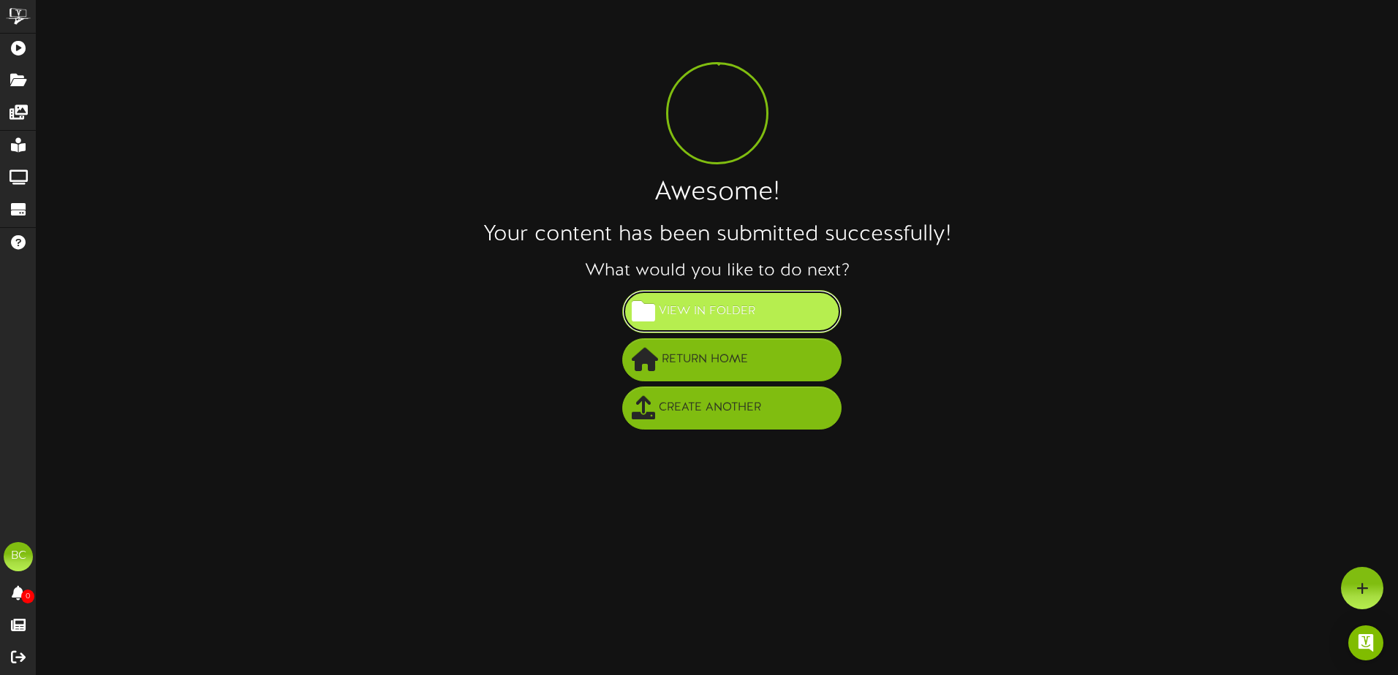
click at [725, 314] on span "View in Folder" at bounding box center [707, 312] width 104 height 24
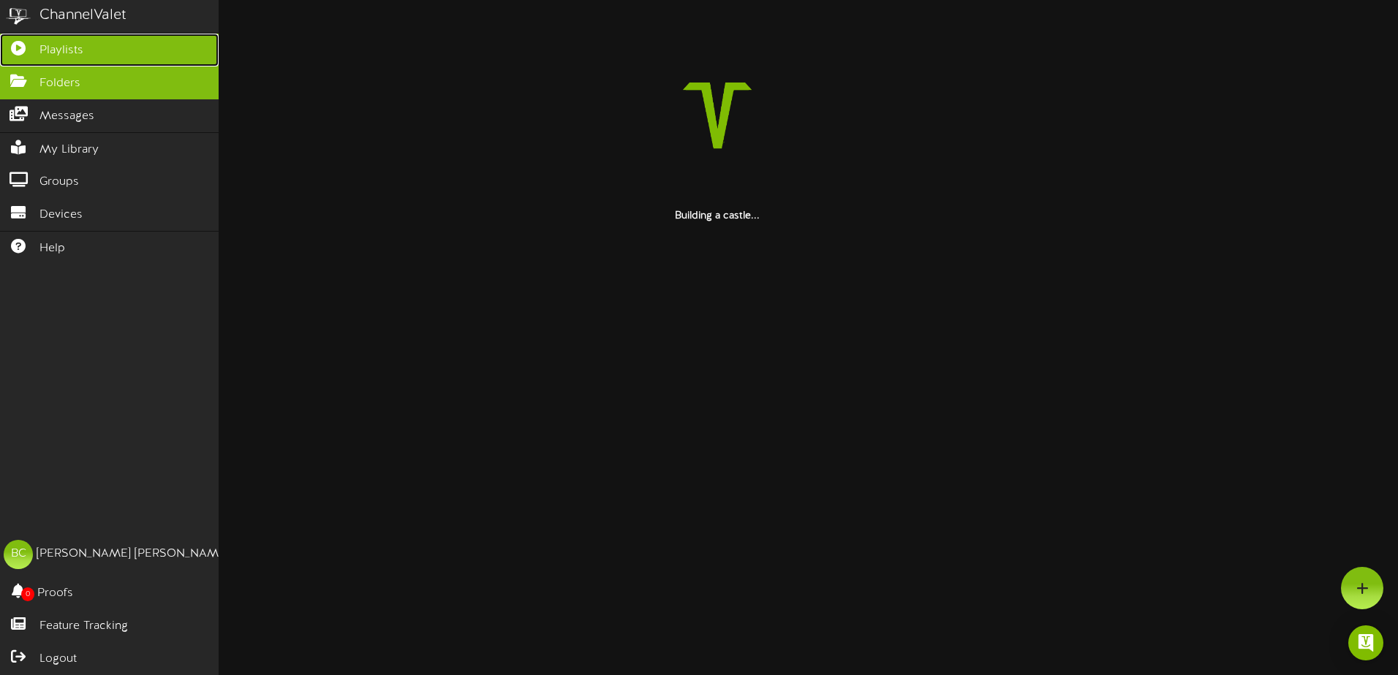
click at [15, 51] on icon at bounding box center [18, 46] width 37 height 11
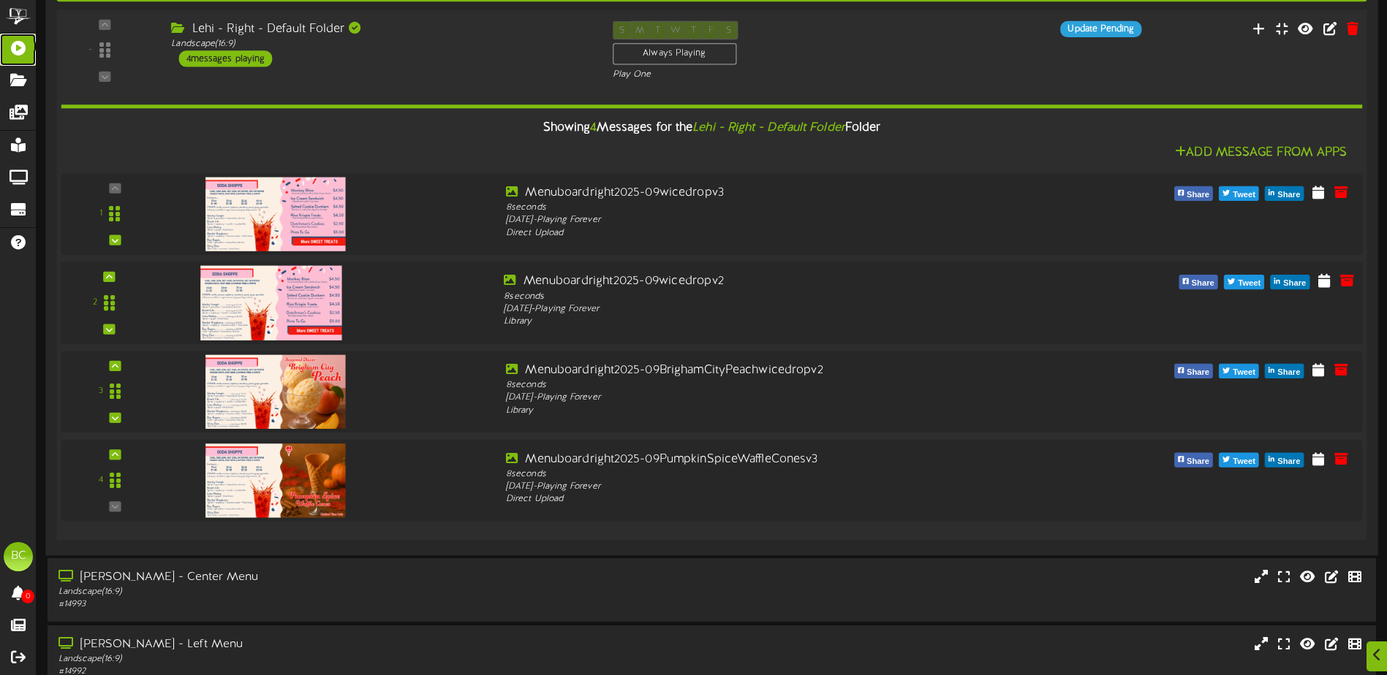
scroll to position [1170, 0]
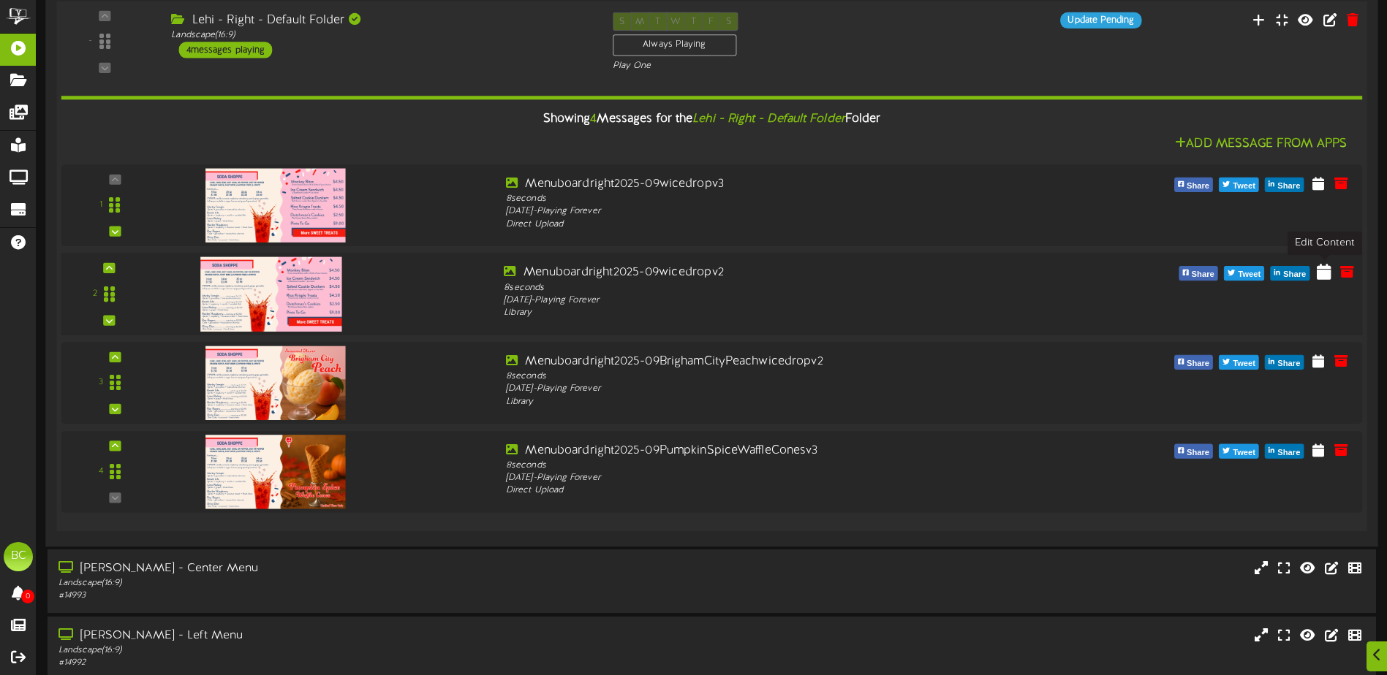
click at [1322, 272] on icon at bounding box center [1324, 272] width 15 height 16
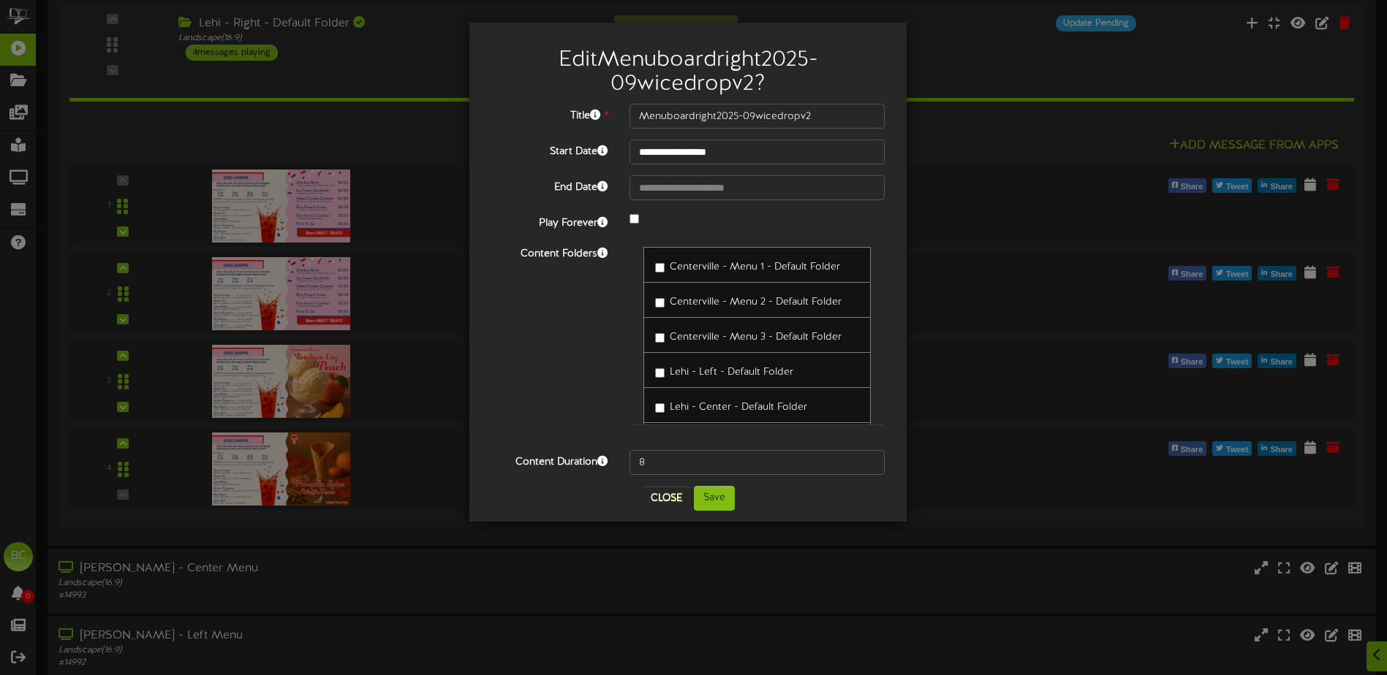
scroll to position [0, 0]
click at [667, 497] on button "Close" at bounding box center [666, 498] width 49 height 23
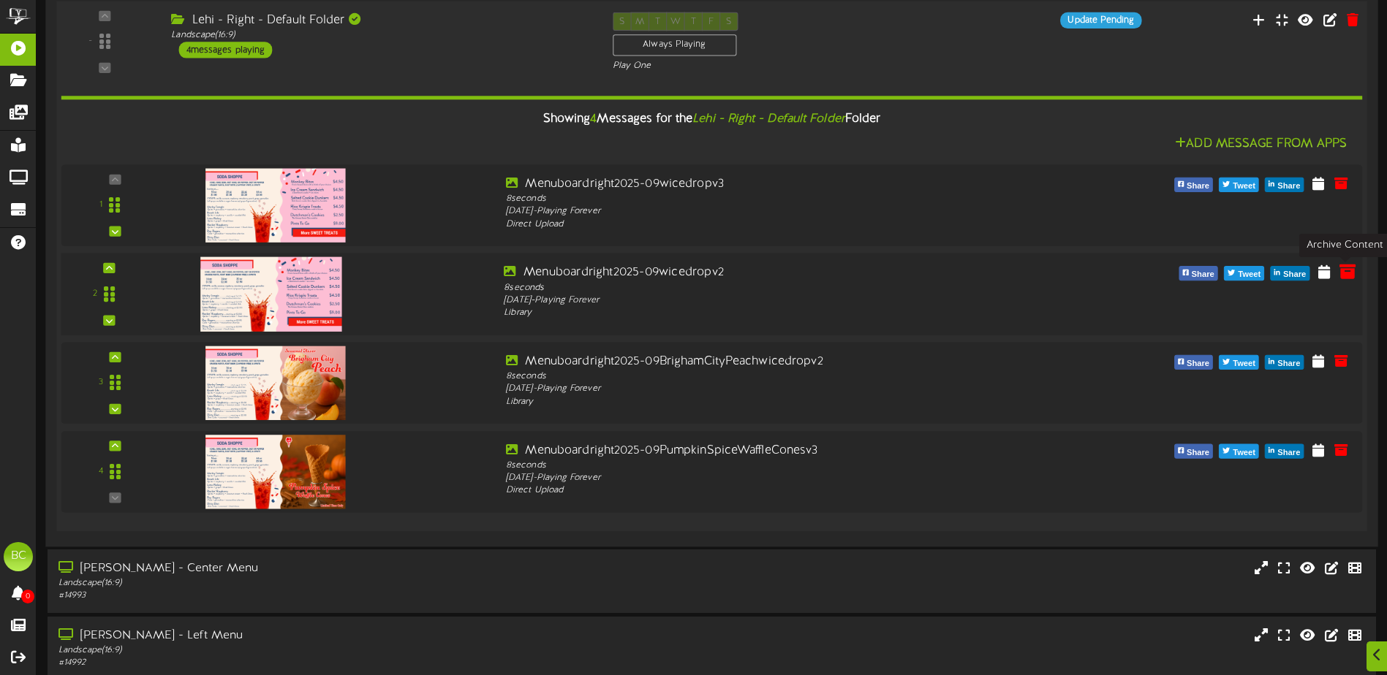
click at [1345, 275] on icon at bounding box center [1347, 272] width 16 height 16
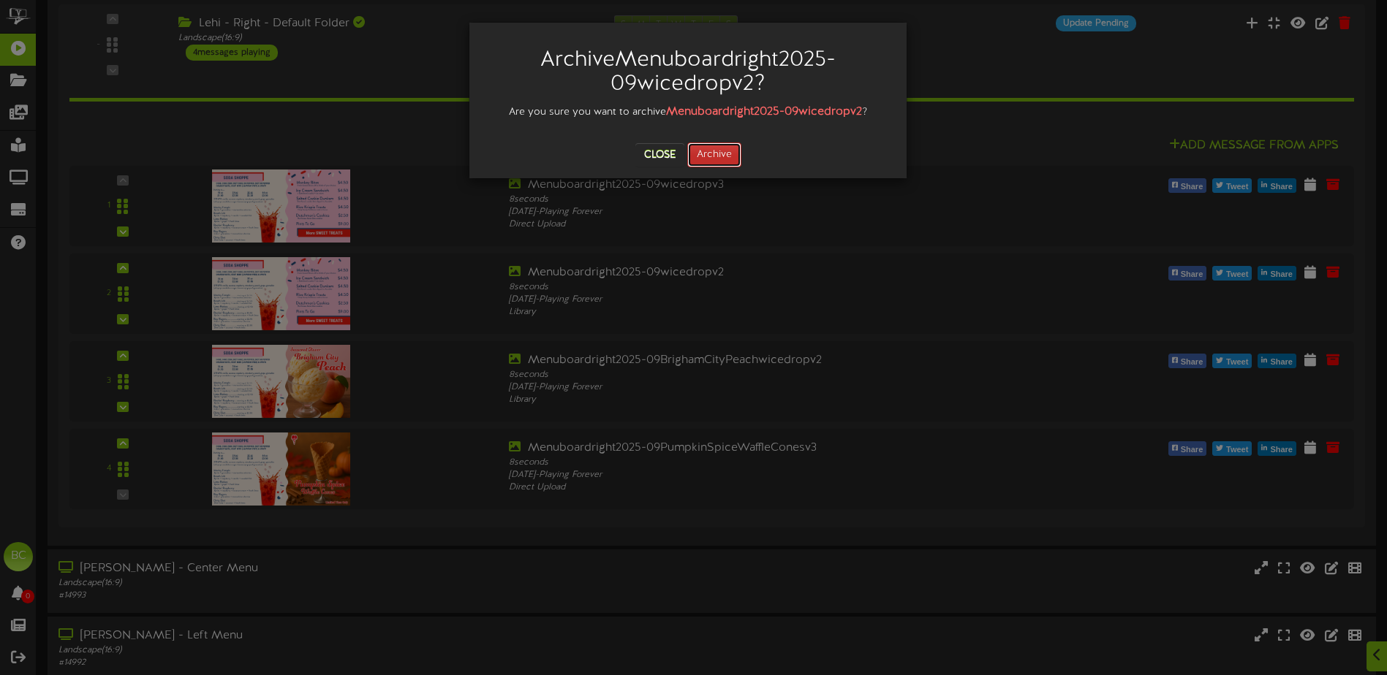
click at [712, 157] on button "Archive" at bounding box center [714, 155] width 54 height 25
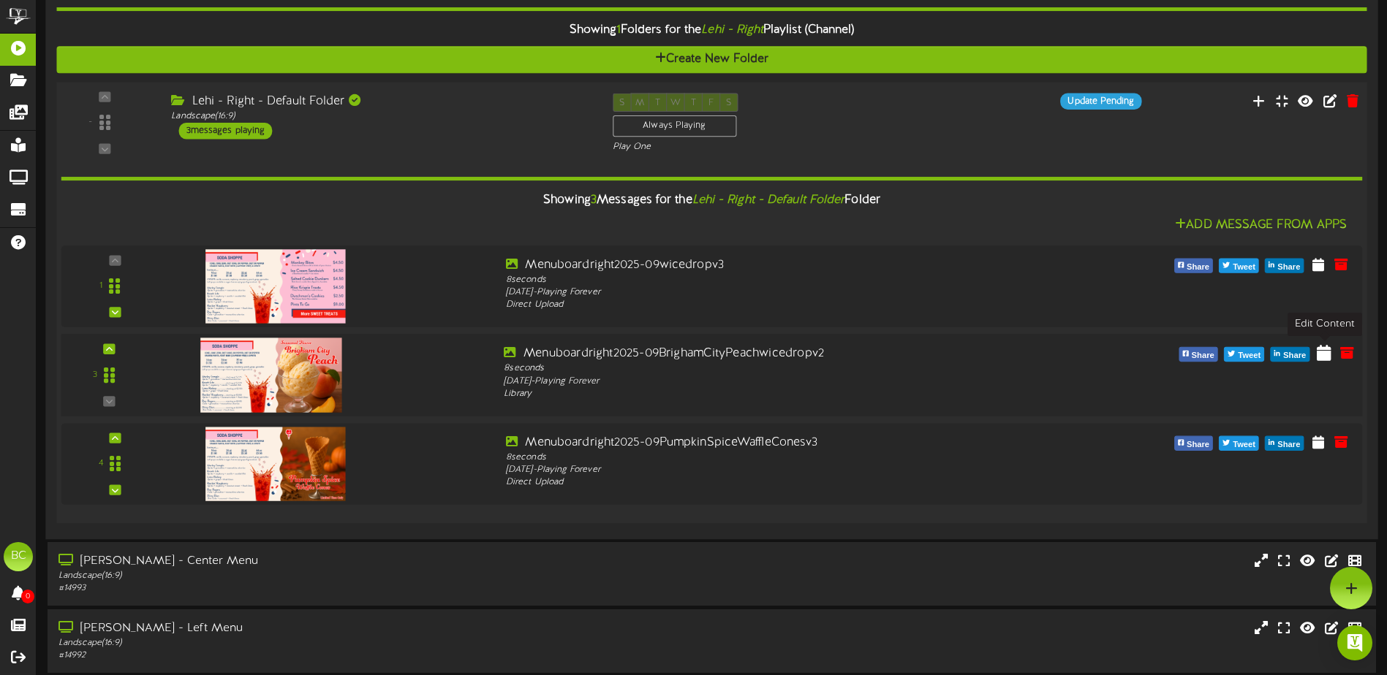
click at [1321, 354] on icon at bounding box center [1324, 352] width 15 height 16
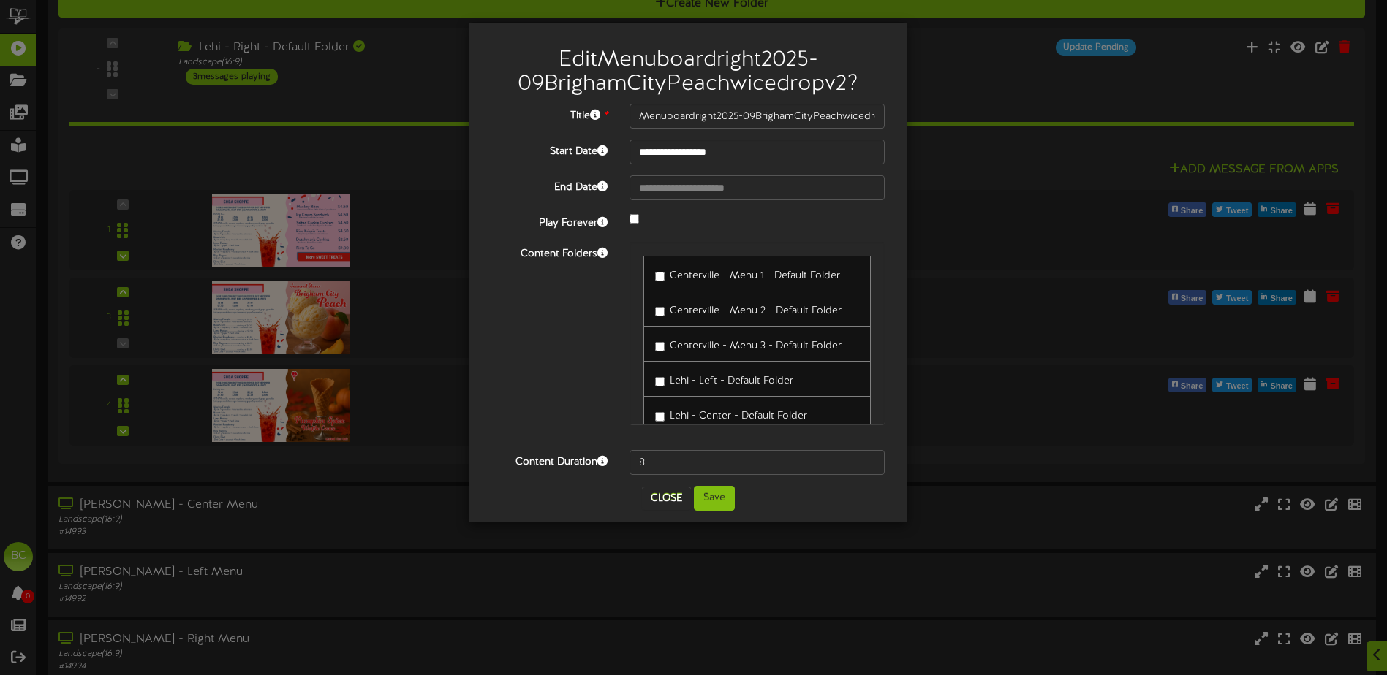
scroll to position [1213, 0]
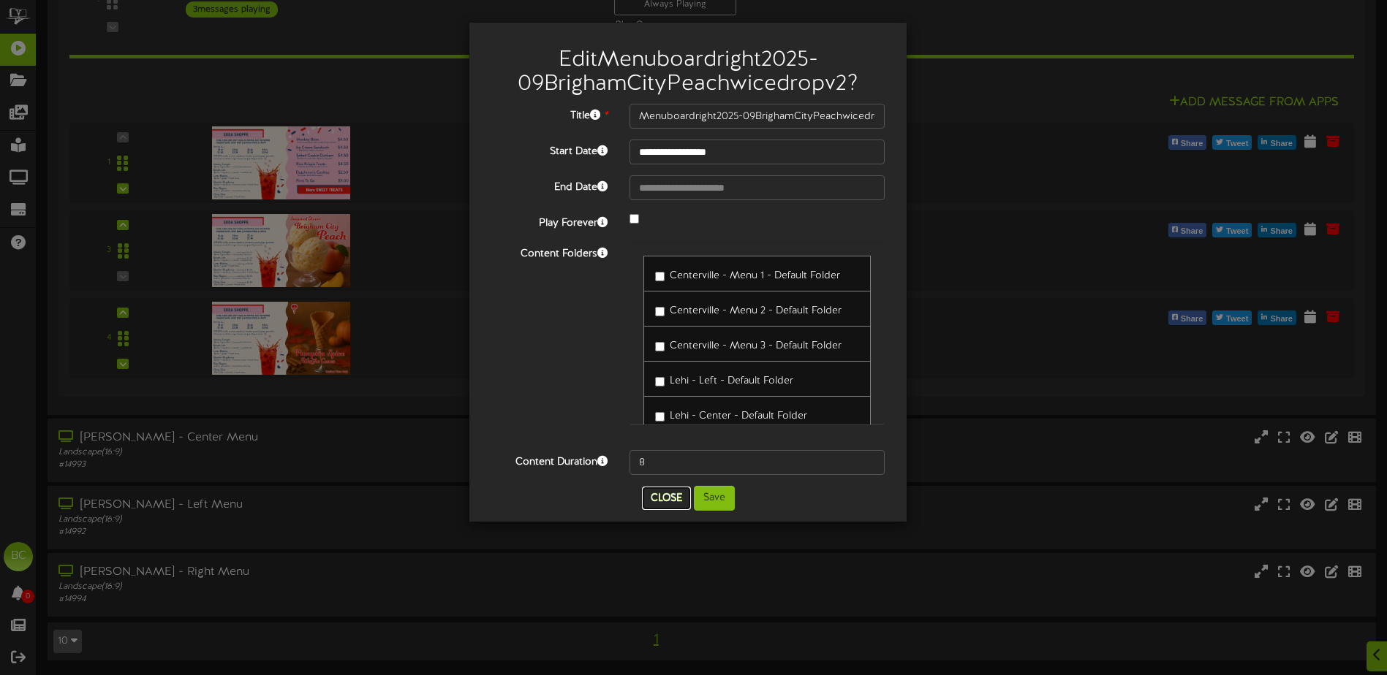
click at [667, 505] on button "Close" at bounding box center [666, 498] width 49 height 23
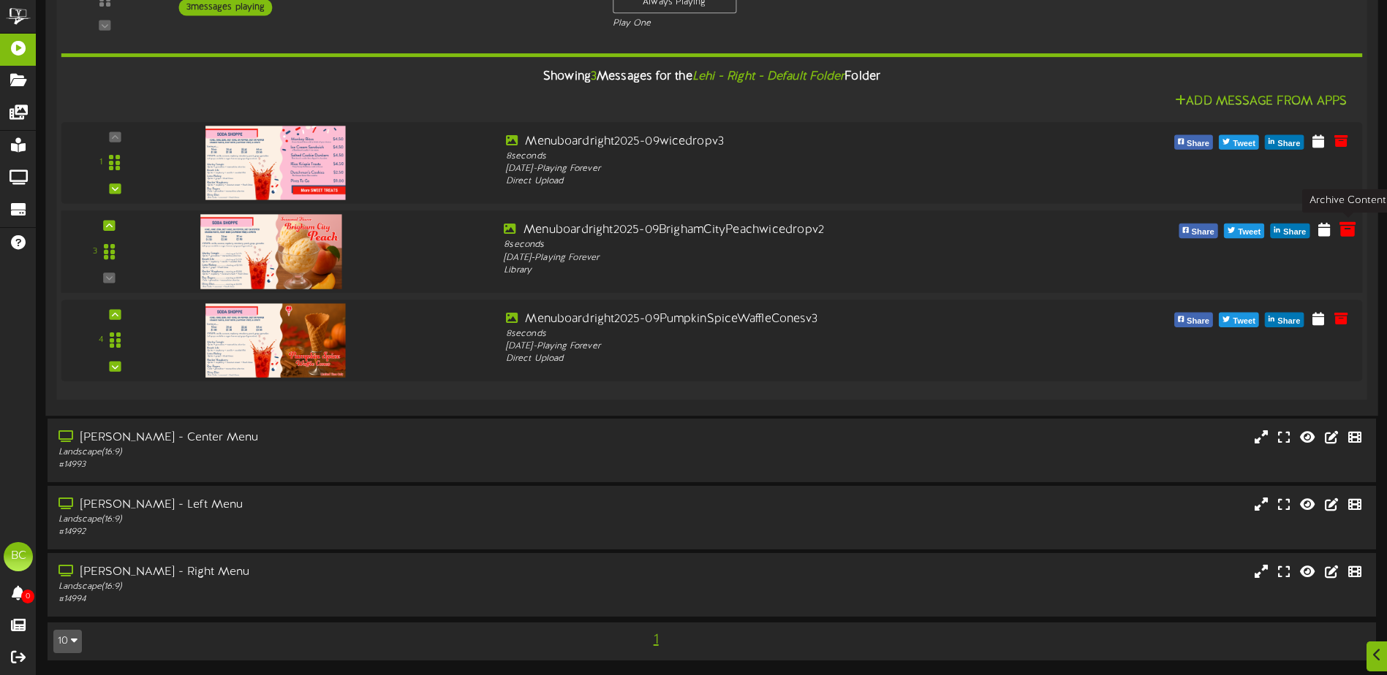
click at [1342, 232] on icon at bounding box center [1347, 229] width 16 height 16
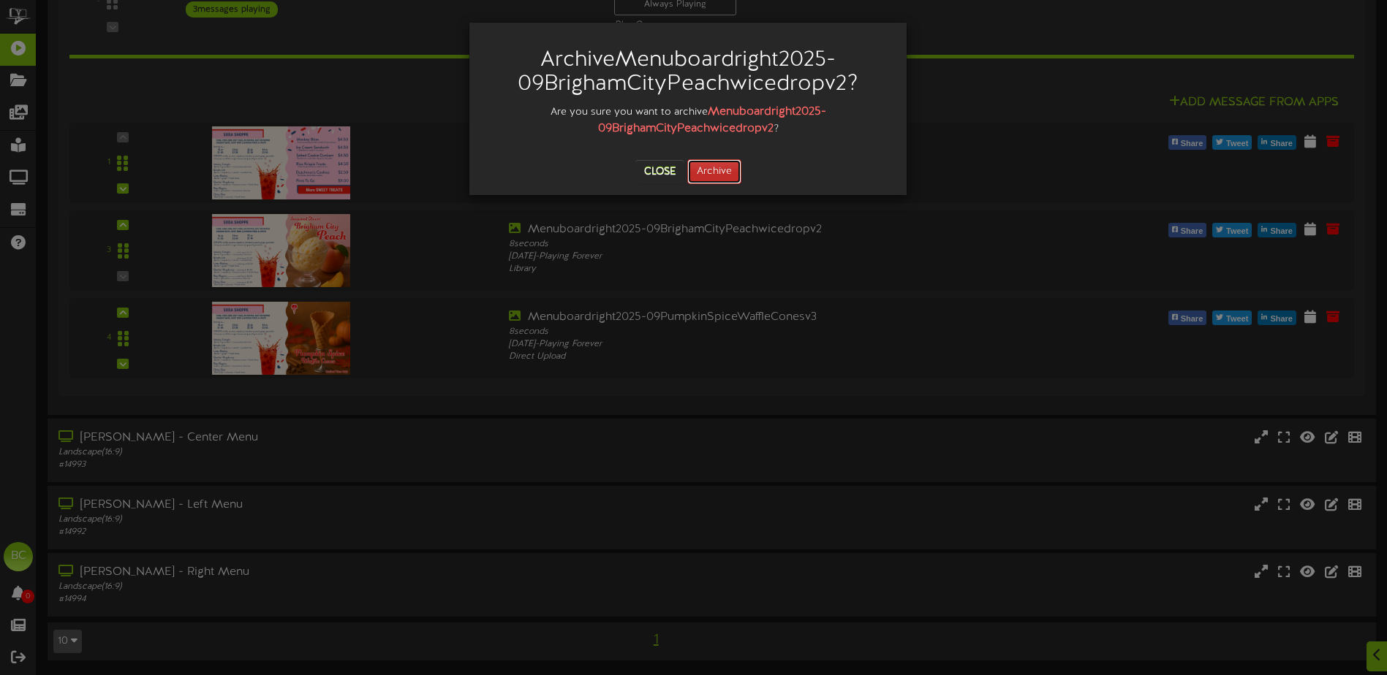
click at [716, 173] on button "Archive" at bounding box center [714, 171] width 54 height 25
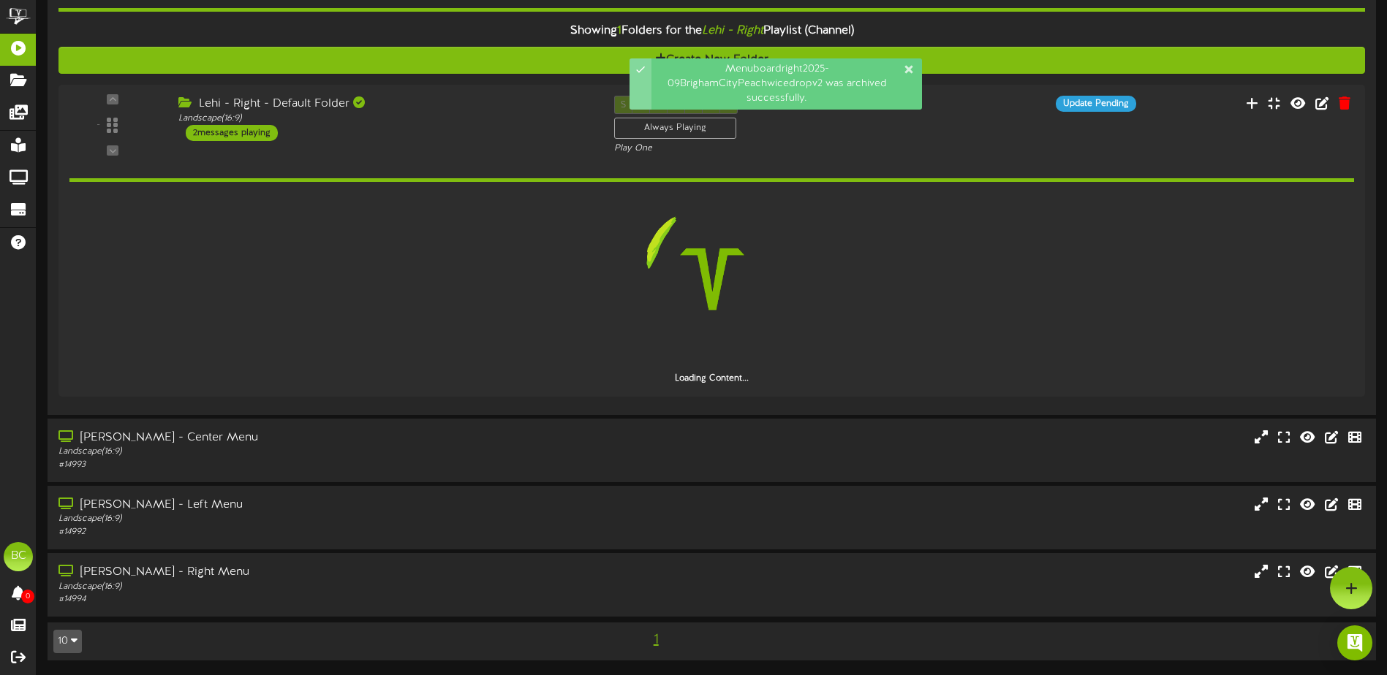
scroll to position [1089, 0]
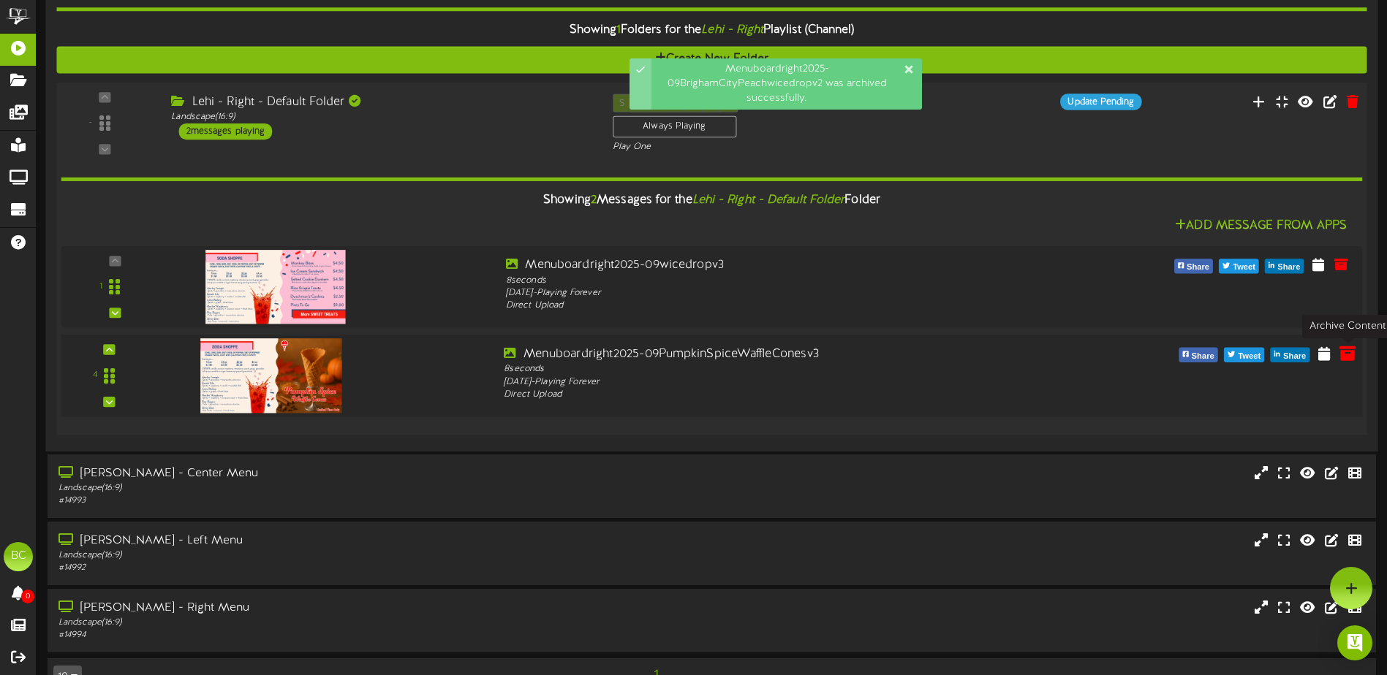
click at [1349, 355] on icon at bounding box center [1347, 353] width 16 height 16
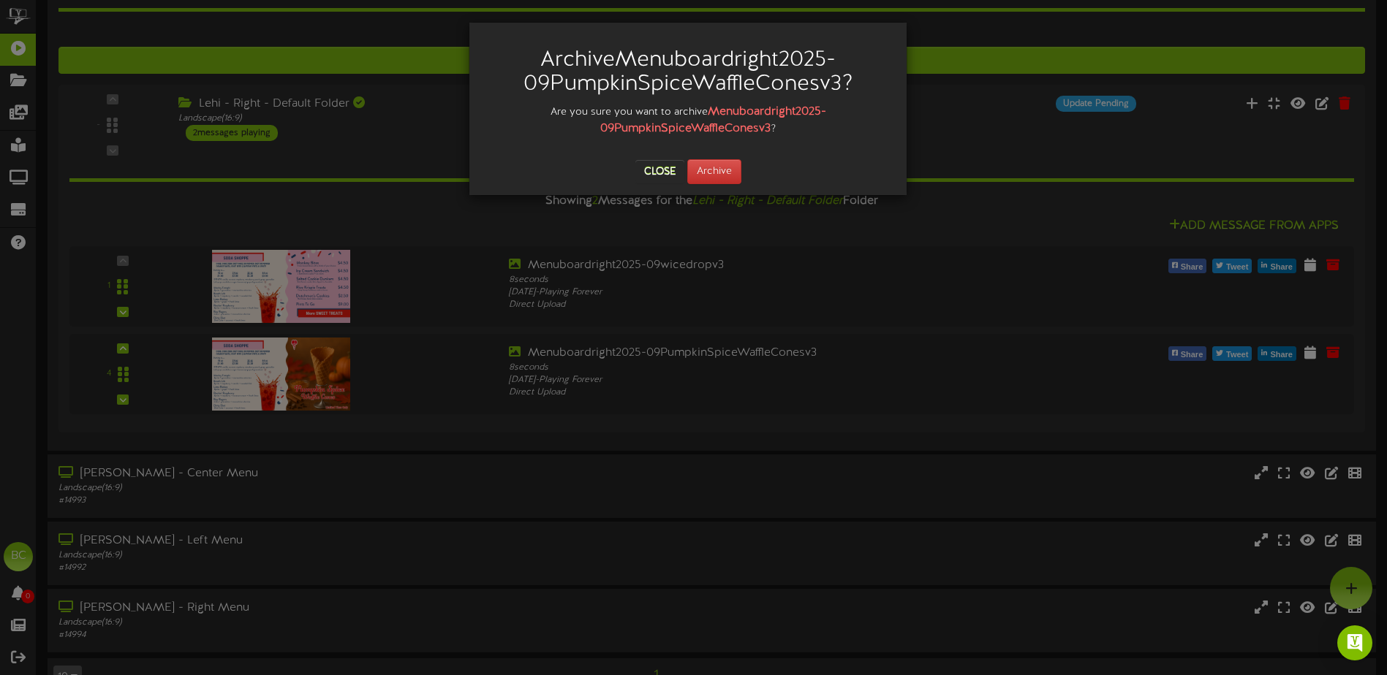
click at [945, 273] on div "Archive Menuboardright2025-09PumpkinSpiceWaffleConesv3 ? Are you sure you want …" at bounding box center [693, 337] width 1387 height 675
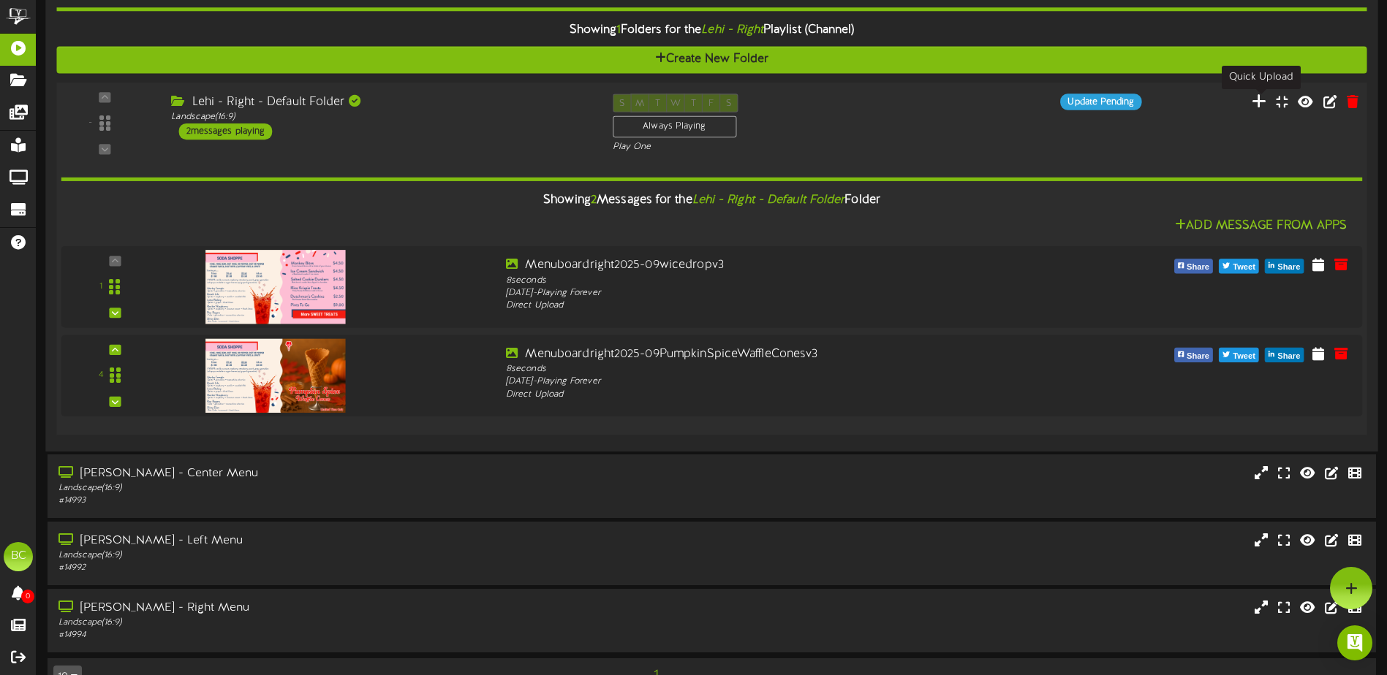
click at [1263, 99] on icon at bounding box center [1259, 101] width 15 height 16
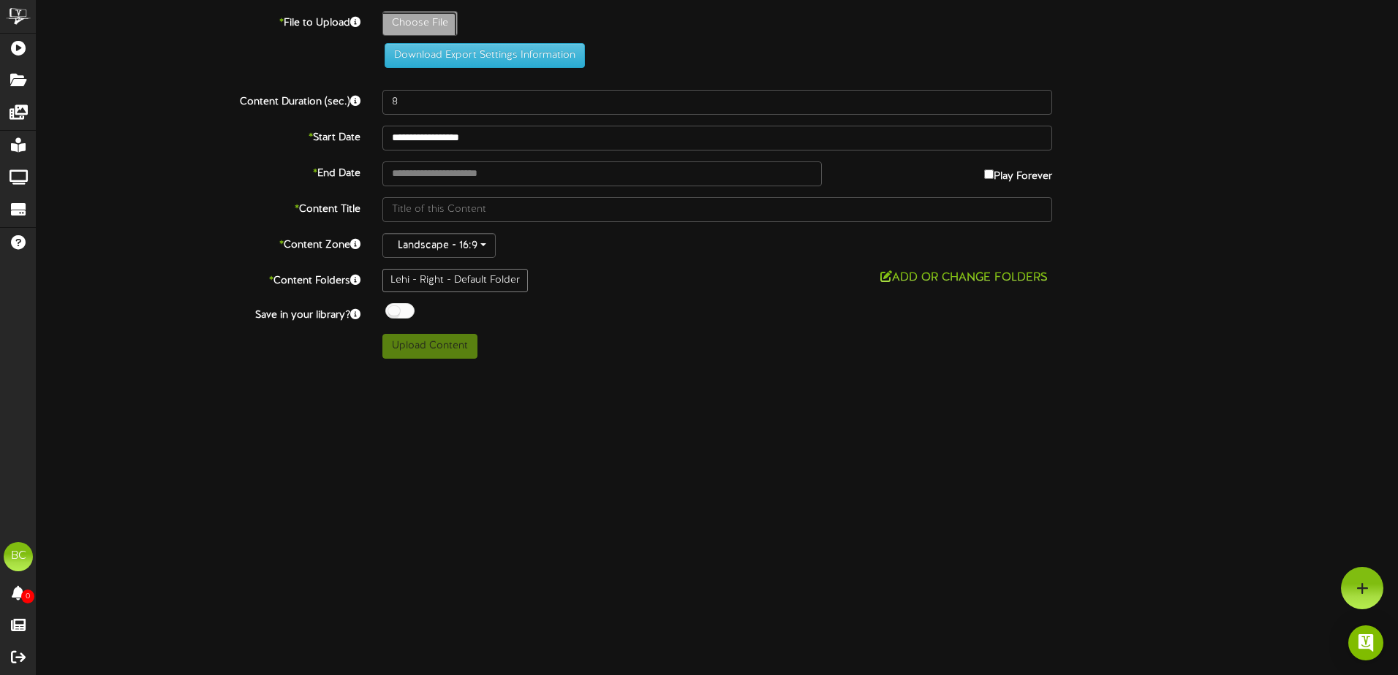
type input "**********"
type input "Menuboardright2025-09wicedropv3"
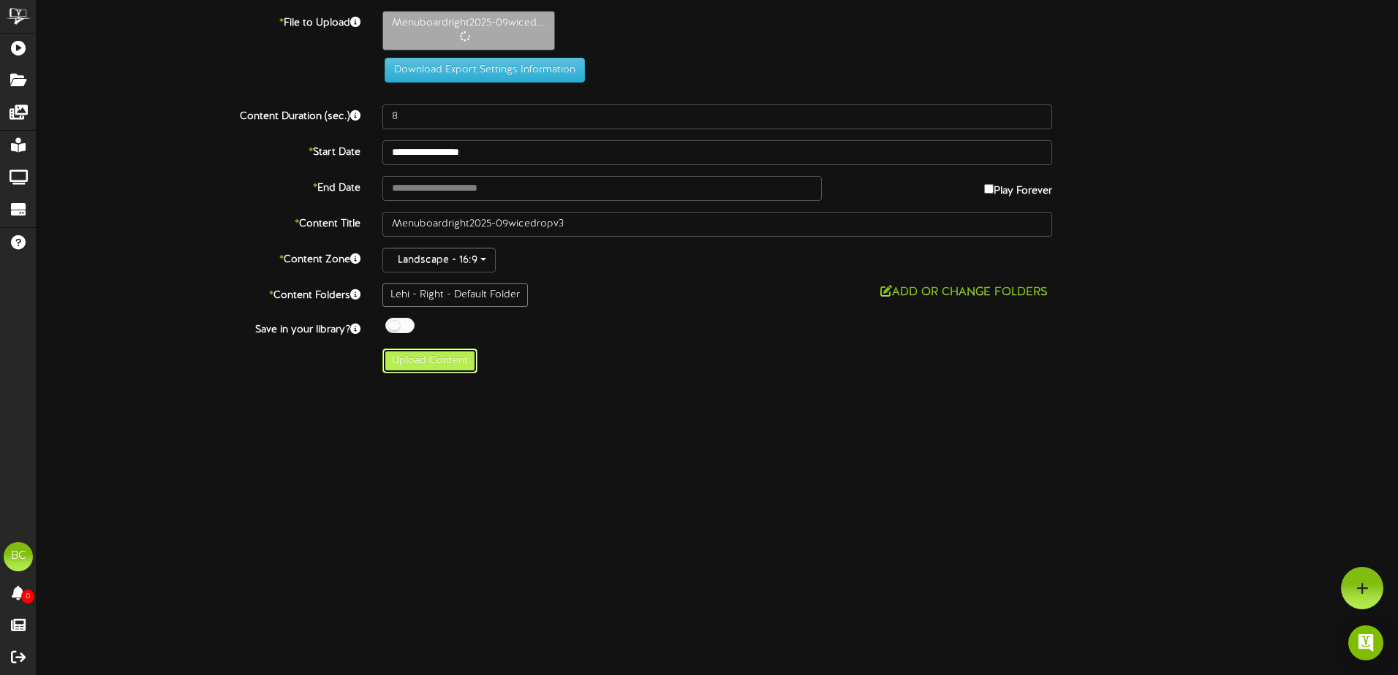
click at [431, 366] on button "Upload Content" at bounding box center [429, 361] width 95 height 25
type input "**********"
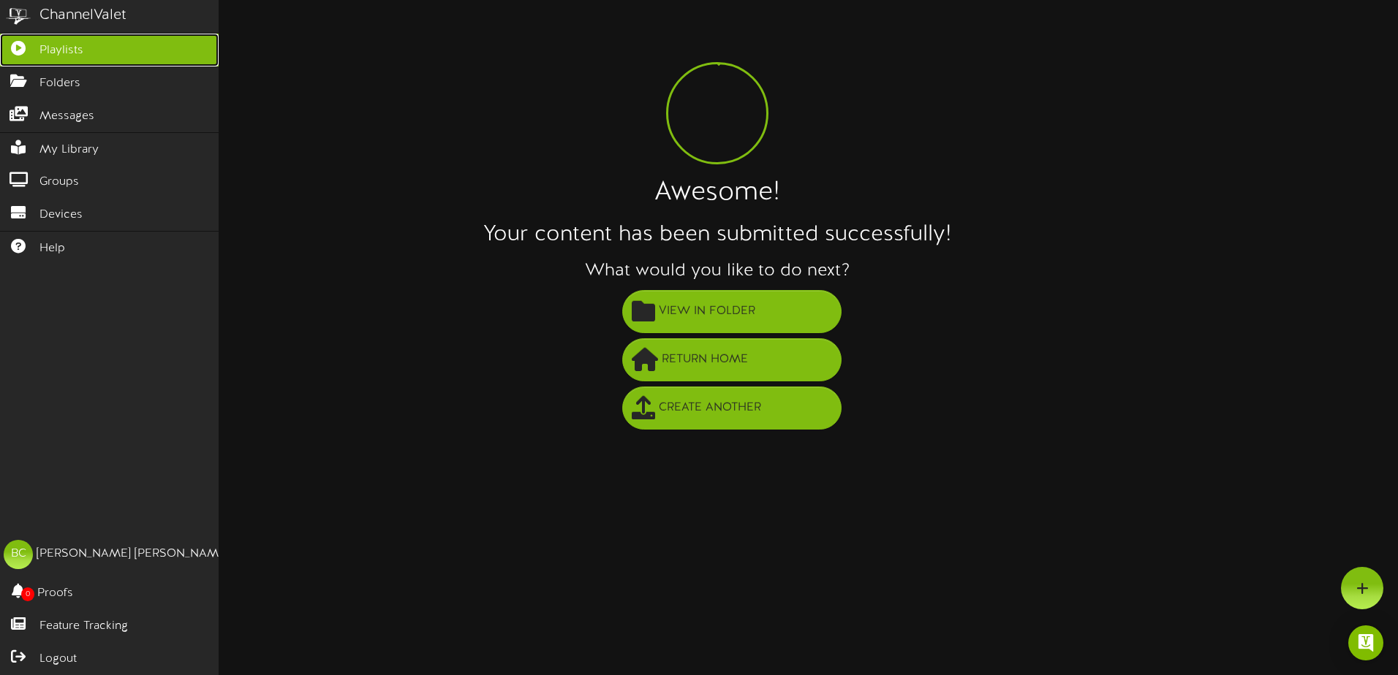
click at [20, 48] on icon at bounding box center [18, 46] width 37 height 11
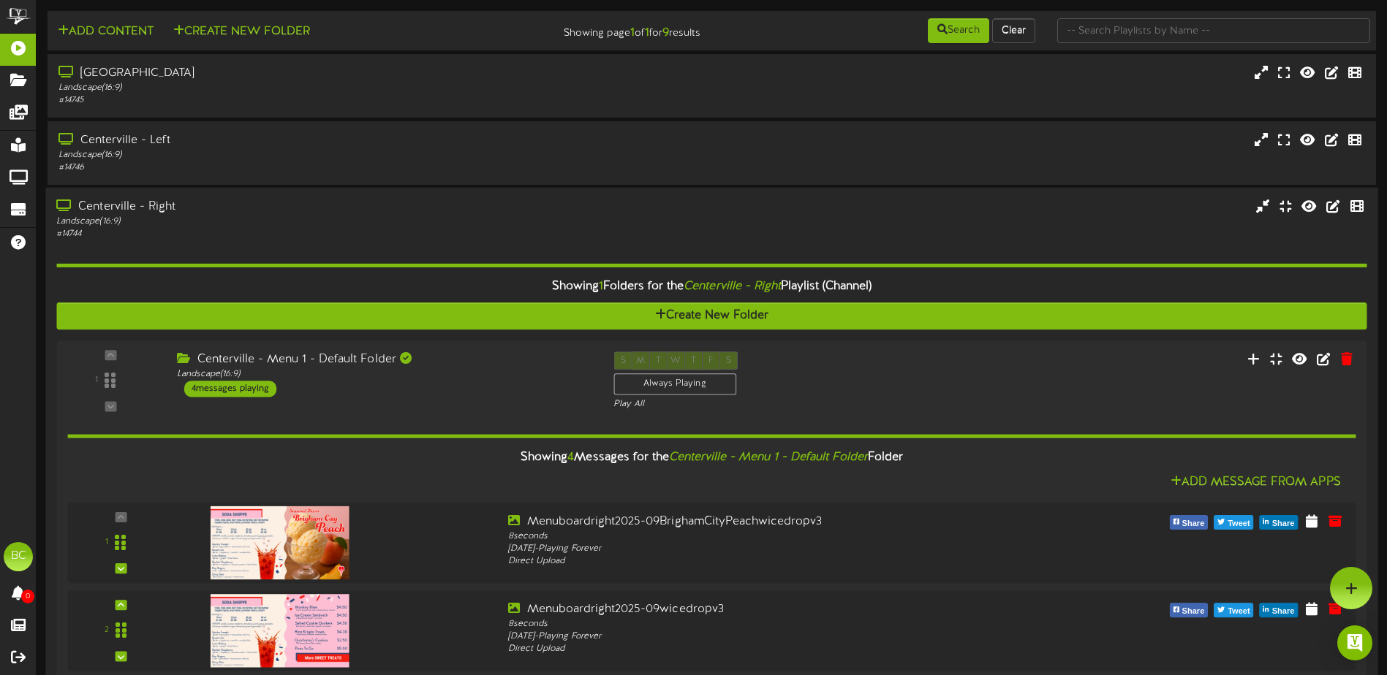
click at [128, 218] on div "Landscape ( 16:9 )" at bounding box center [322, 222] width 533 height 12
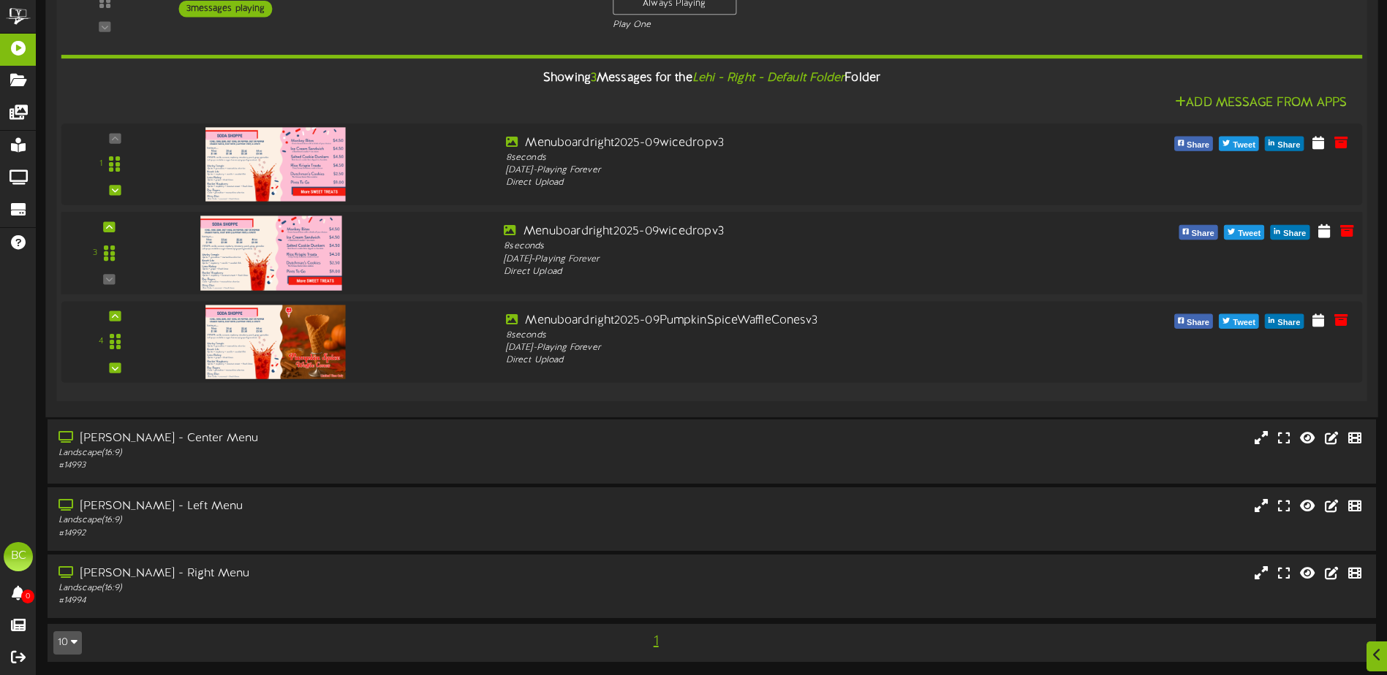
scroll to position [583, 0]
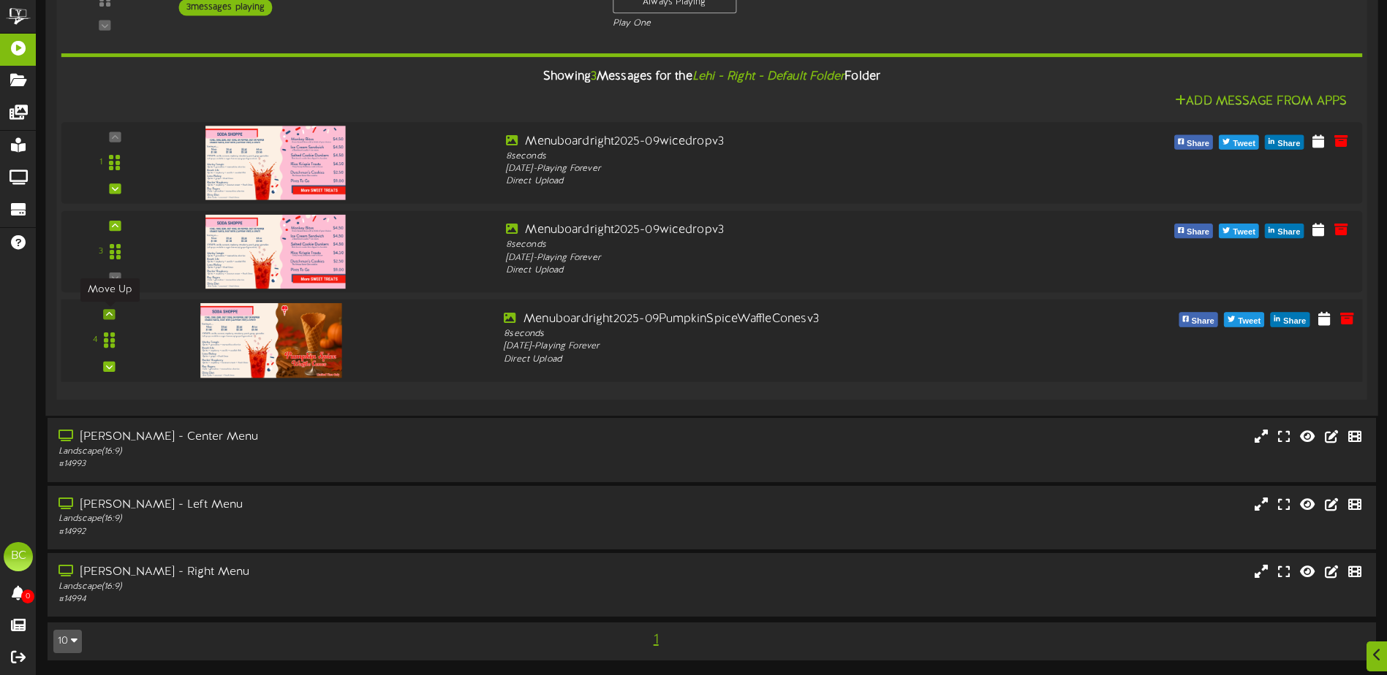
click at [110, 311] on icon at bounding box center [109, 314] width 7 height 7
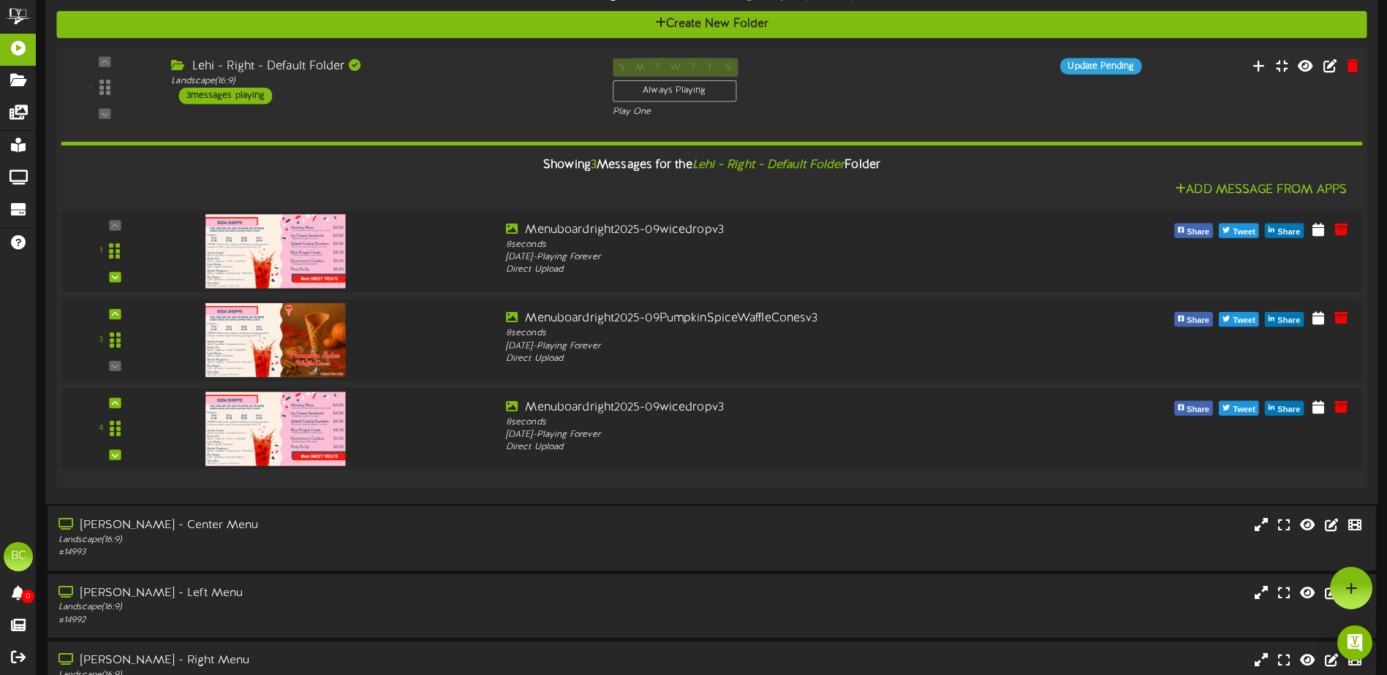
scroll to position [436, 0]
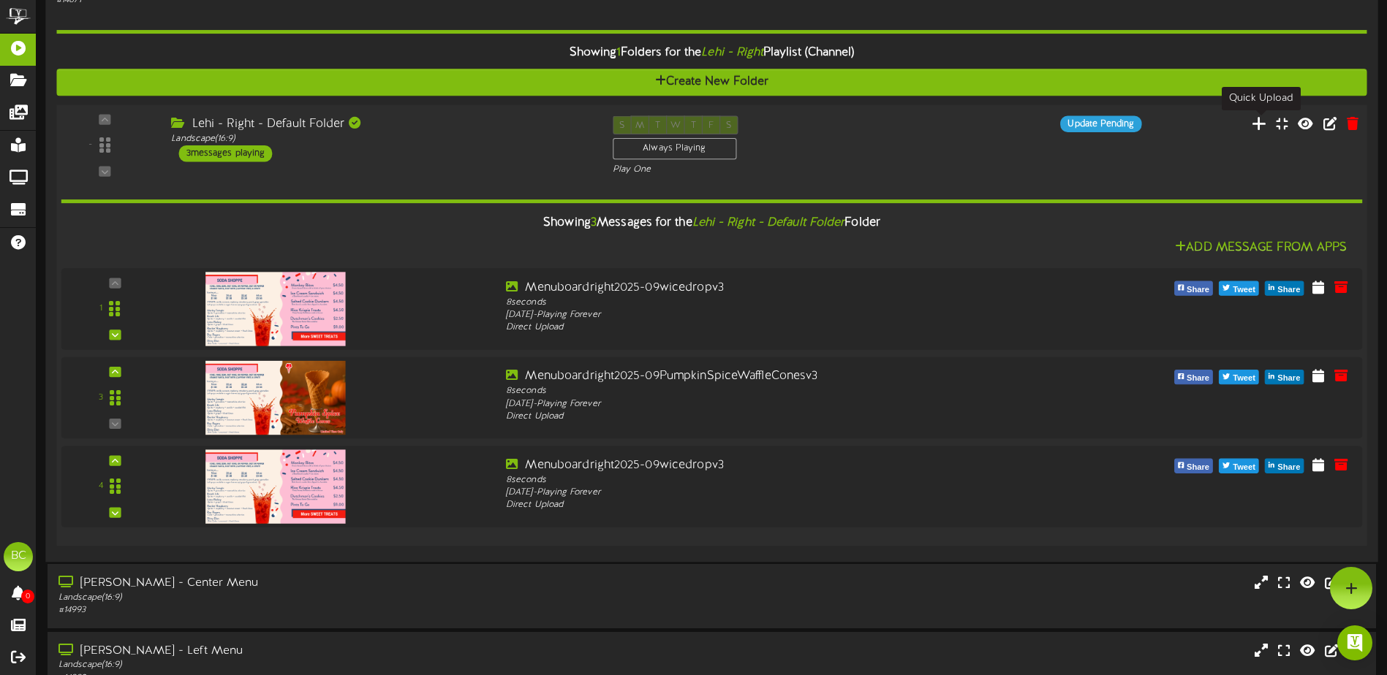
click at [1260, 124] on icon at bounding box center [1259, 123] width 15 height 16
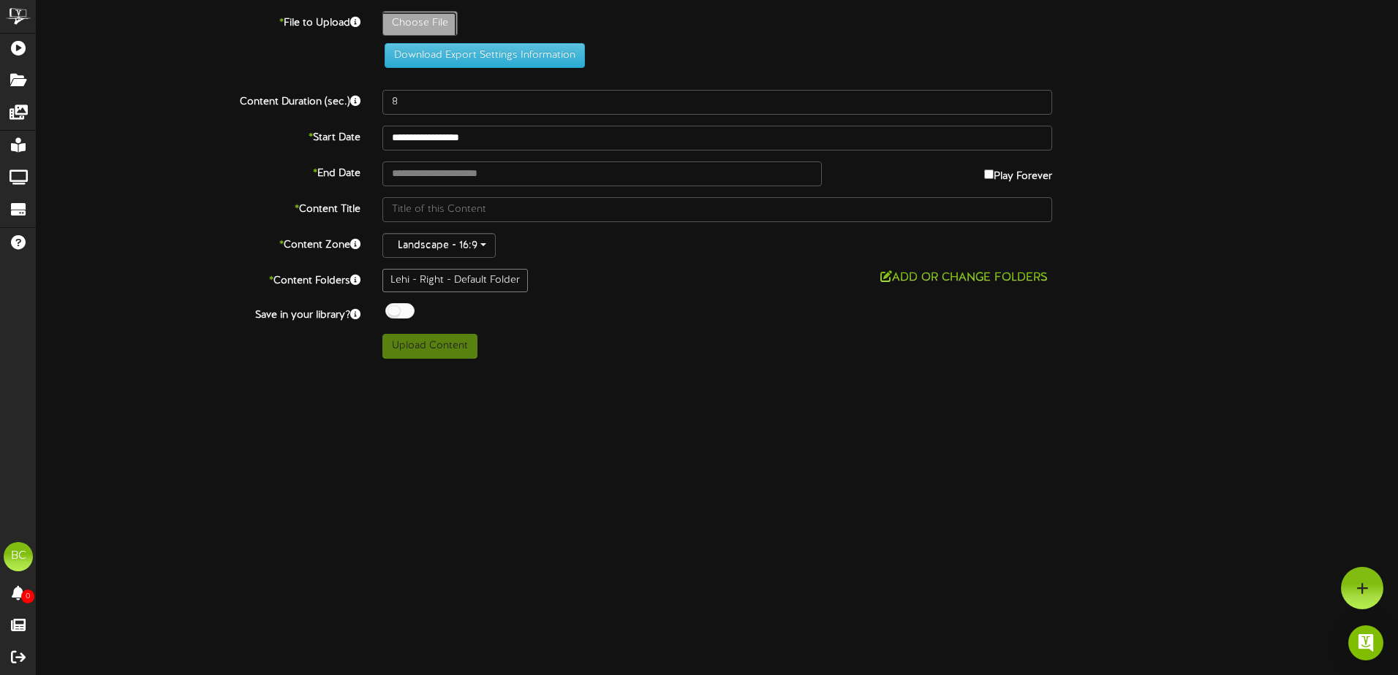
type input "**********"
type input "Menuboardright2025-09wicedropv3"
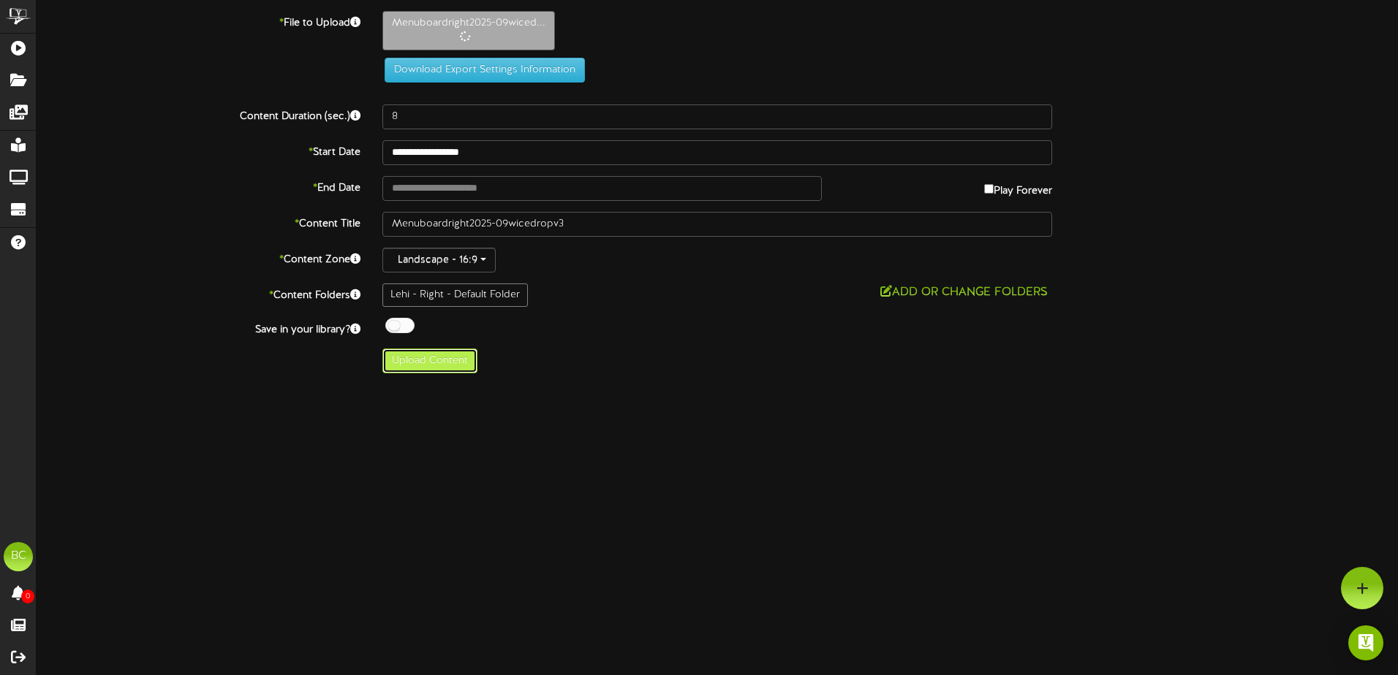
click at [426, 365] on button "Upload Content" at bounding box center [429, 361] width 95 height 25
type input "**********"
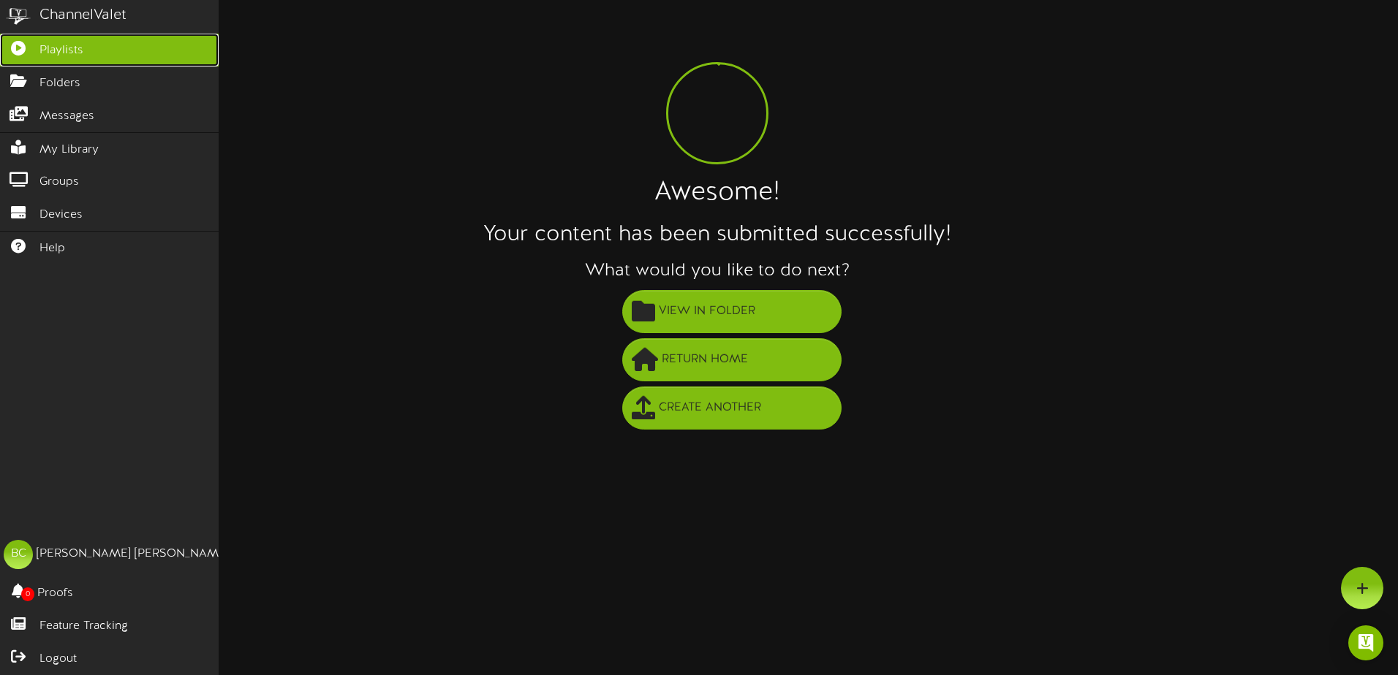
click at [26, 46] on icon at bounding box center [18, 46] width 37 height 11
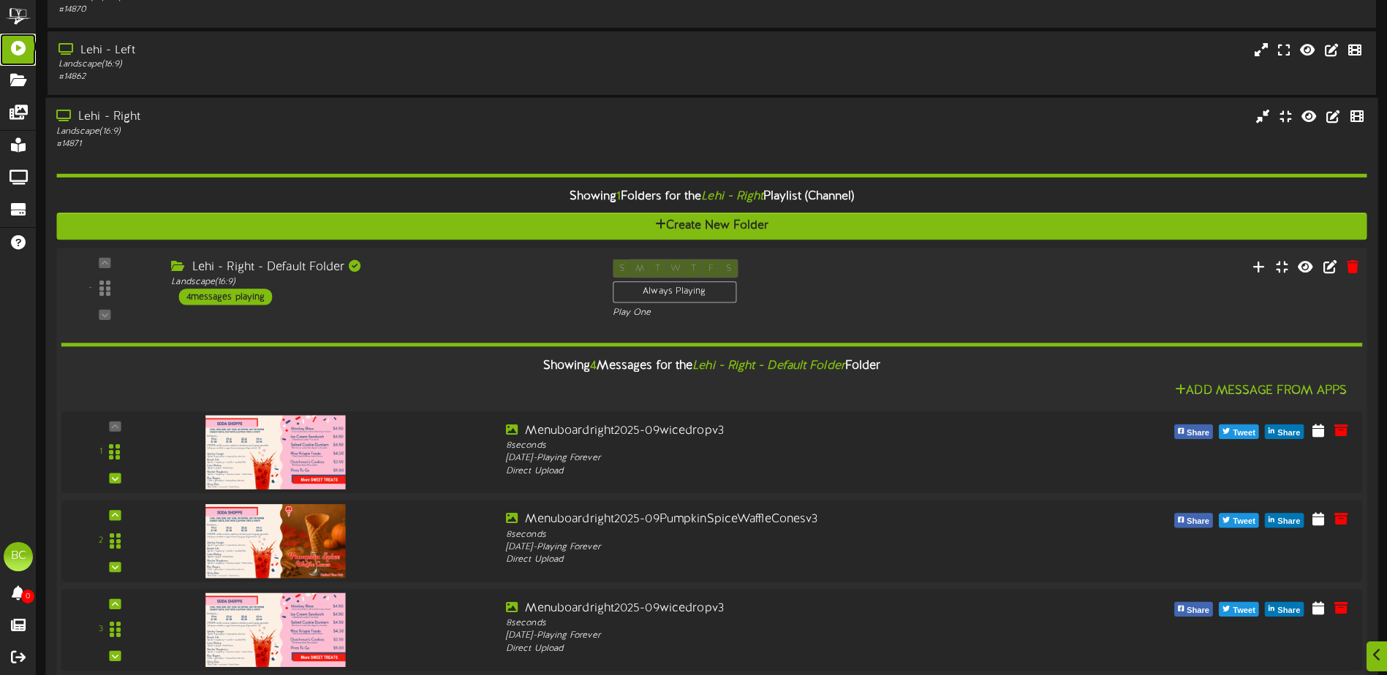
scroll to position [512, 0]
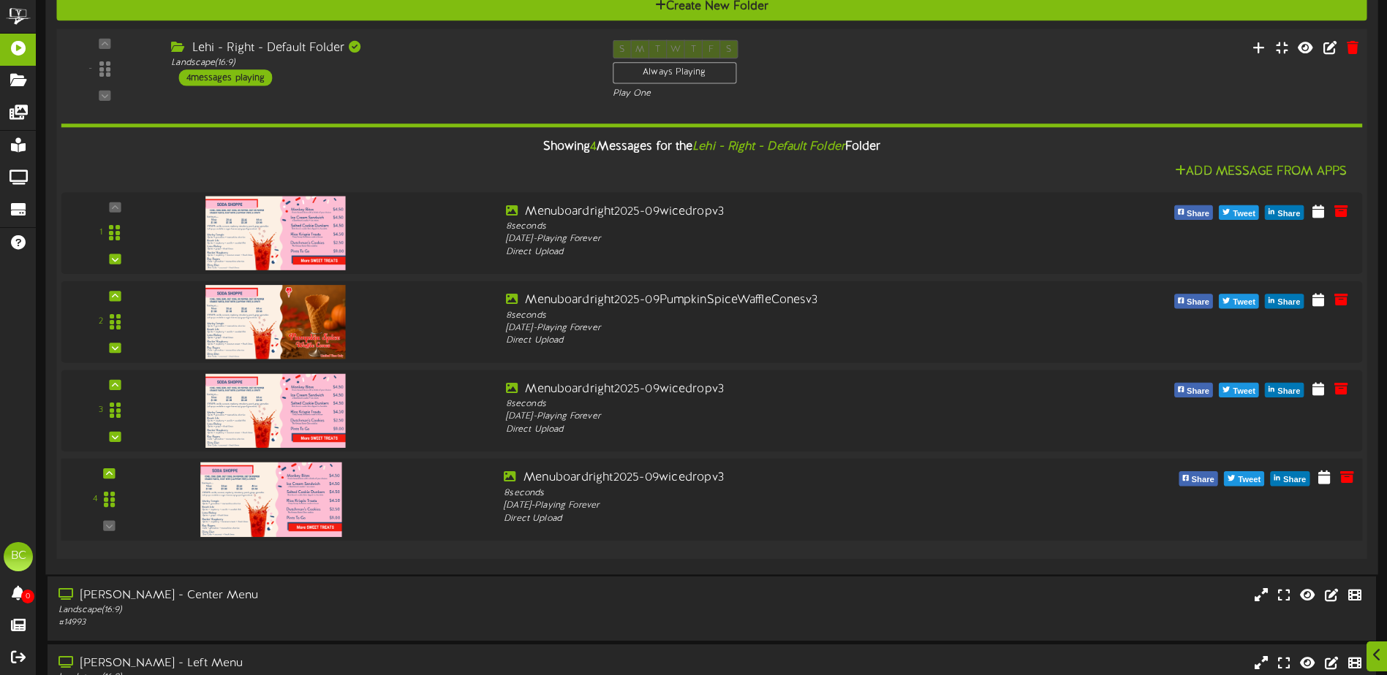
click at [311, 490] on img at bounding box center [270, 499] width 141 height 75
click at [1324, 482] on icon at bounding box center [1324, 477] width 15 height 16
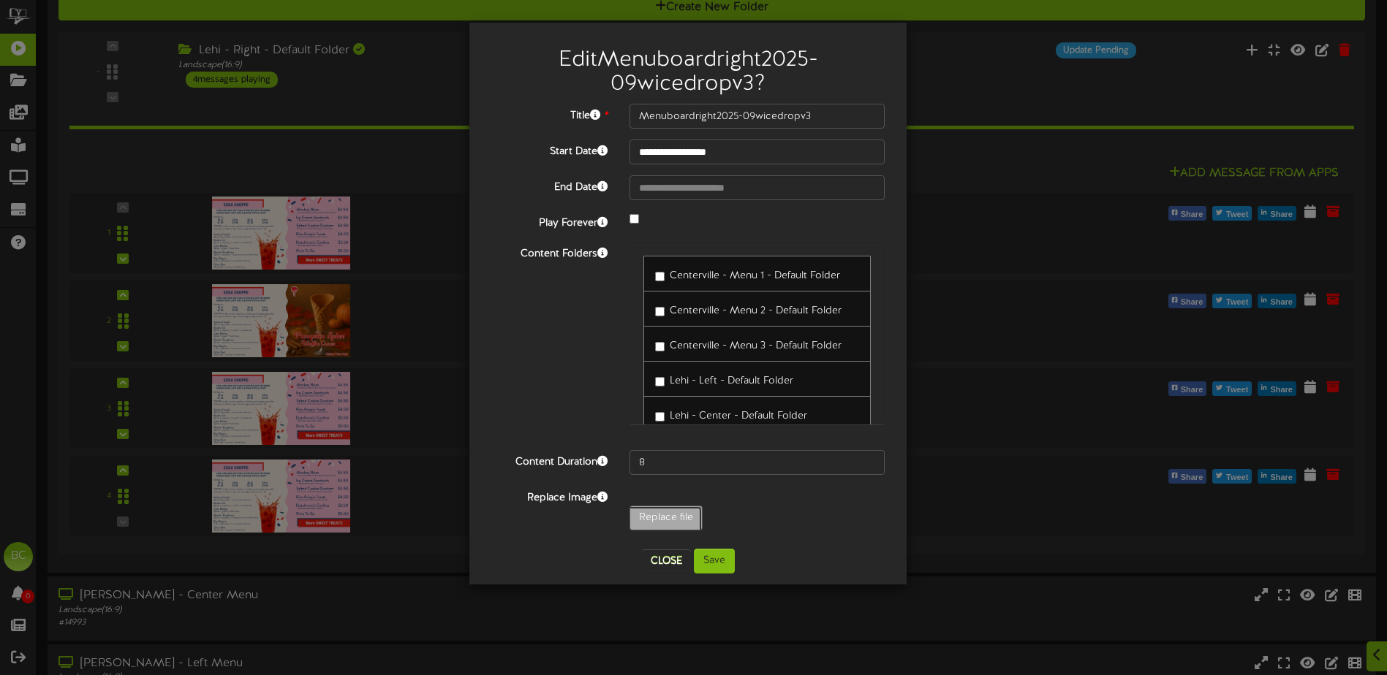
type input "**********"
type input "Menuboardright2025-09BrighamCityPeachwicedropv3"
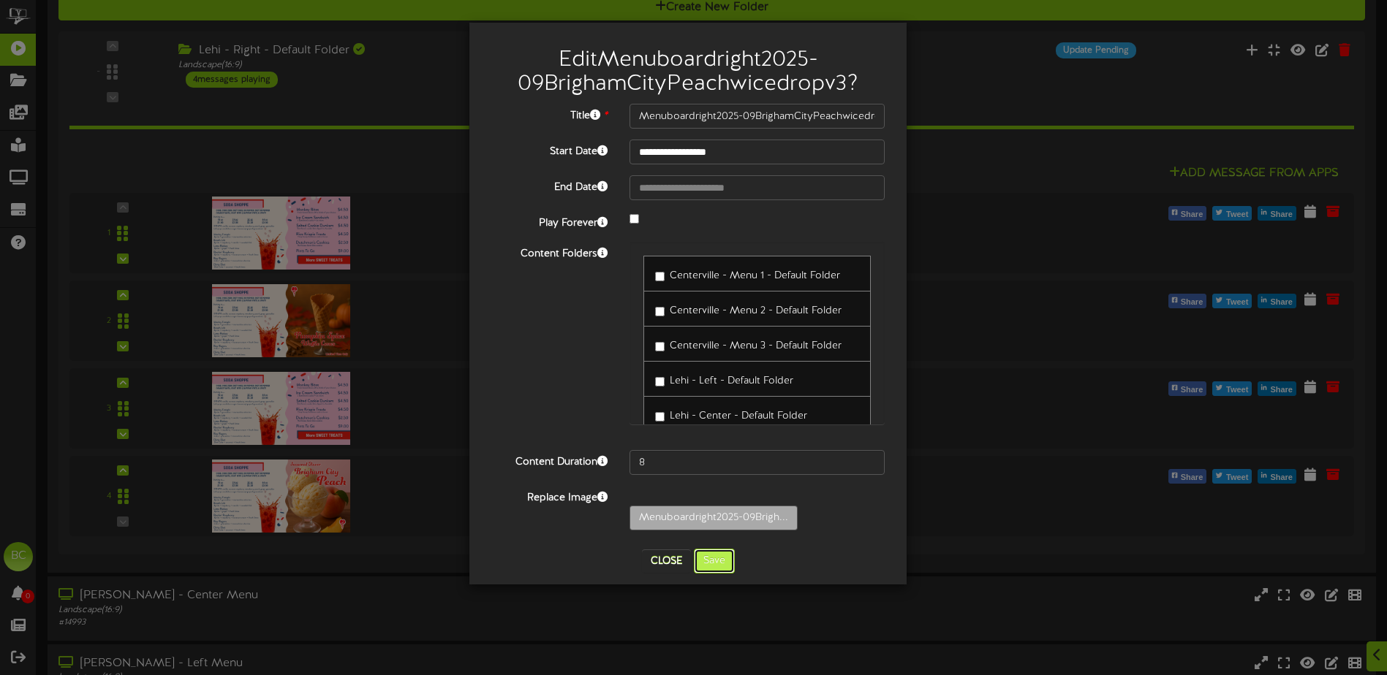
click at [724, 561] on button "Save" at bounding box center [714, 561] width 41 height 25
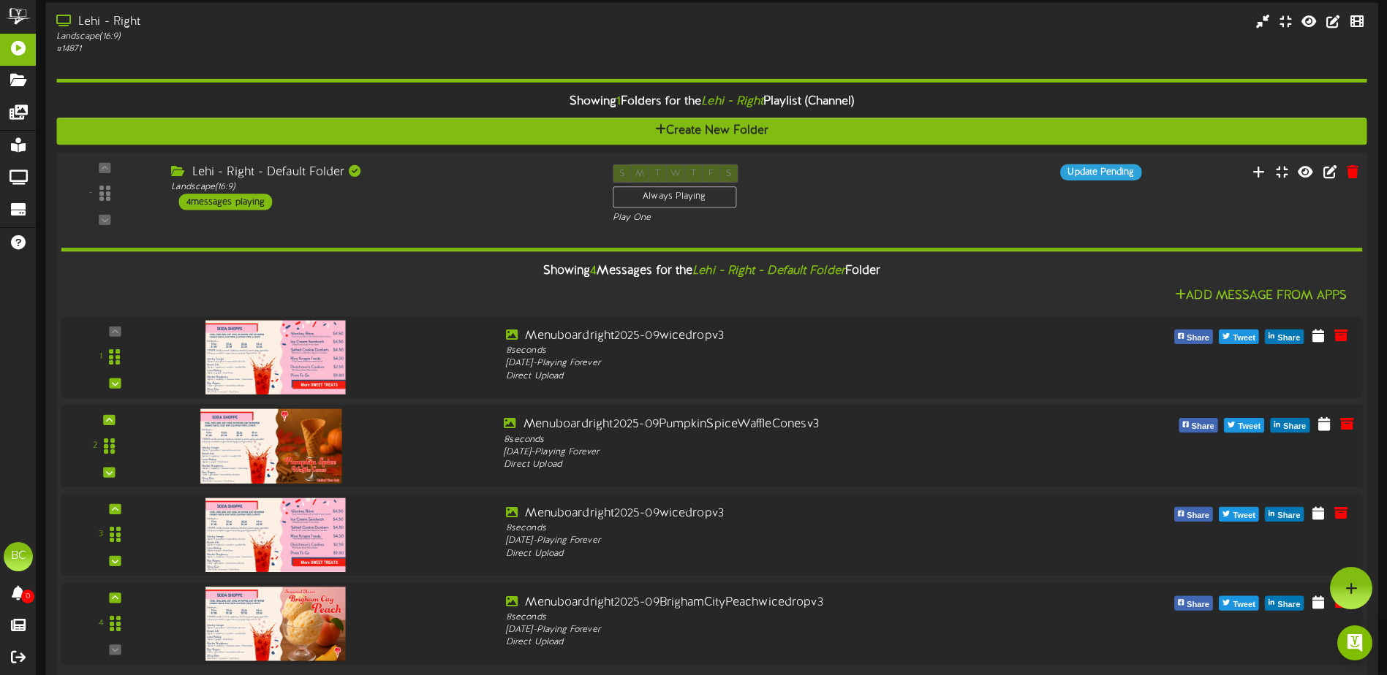
scroll to position [378, 0]
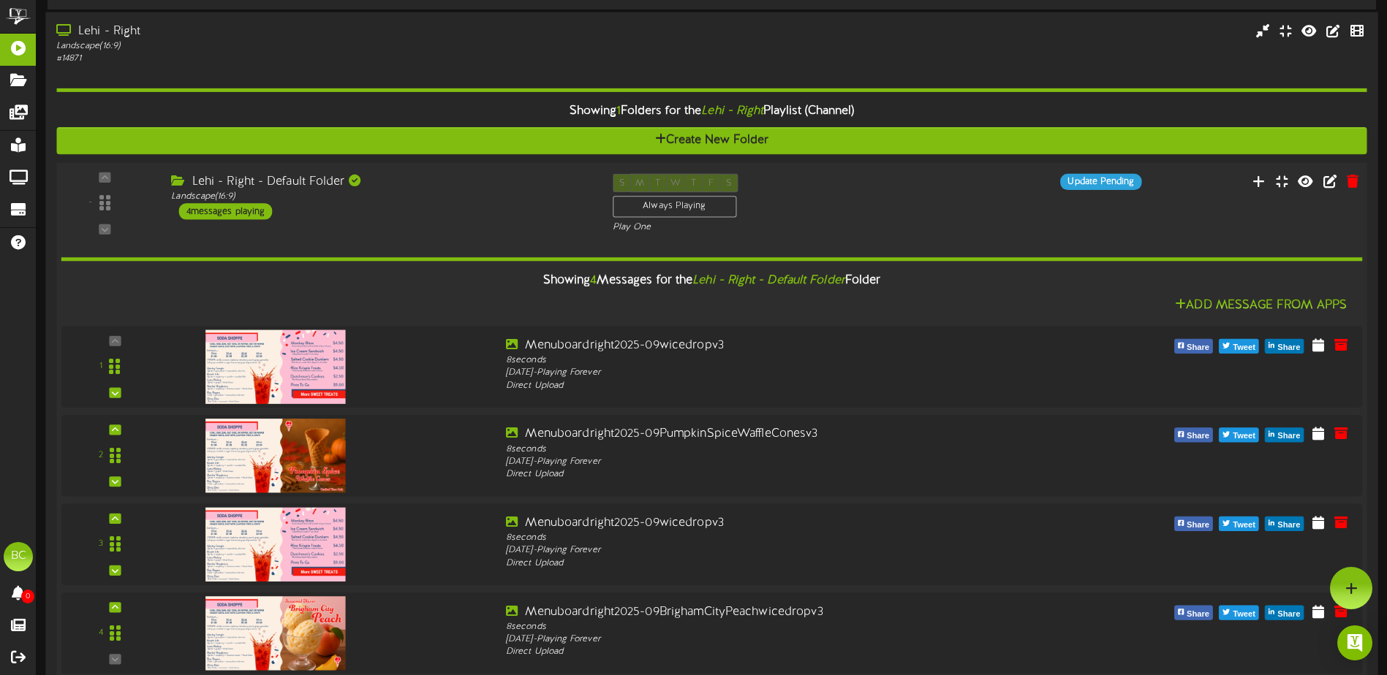
click at [199, 175] on div "Lehi - Right - Default Folder" at bounding box center [380, 181] width 419 height 17
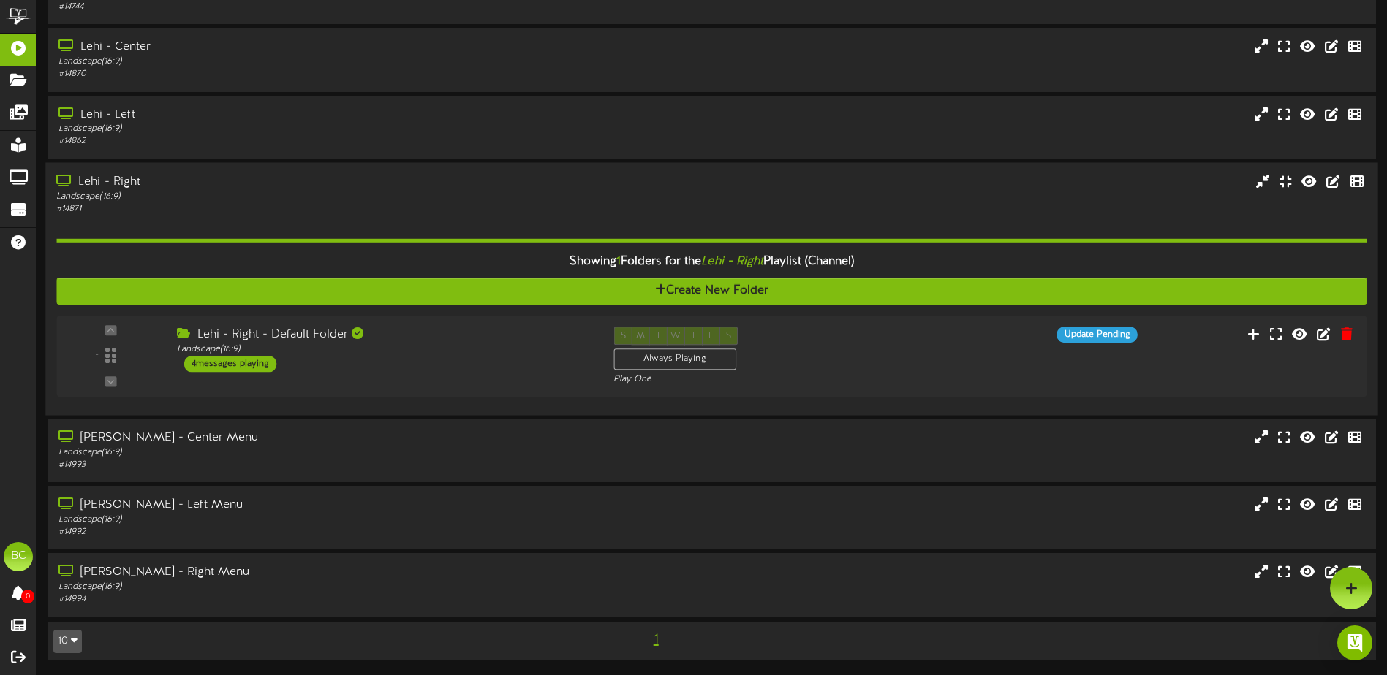
scroll to position [228, 0]
click at [161, 574] on div "[PERSON_NAME] - Right Menu" at bounding box center [322, 572] width 533 height 17
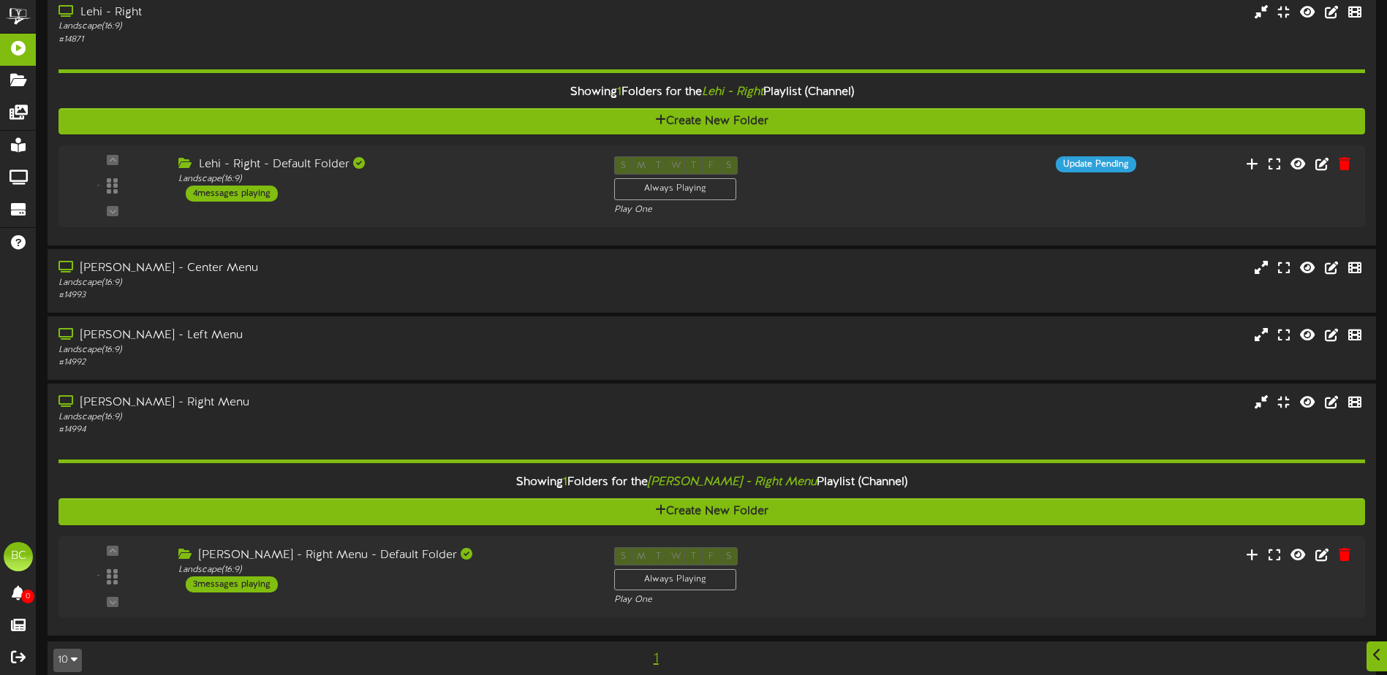
scroll to position [417, 0]
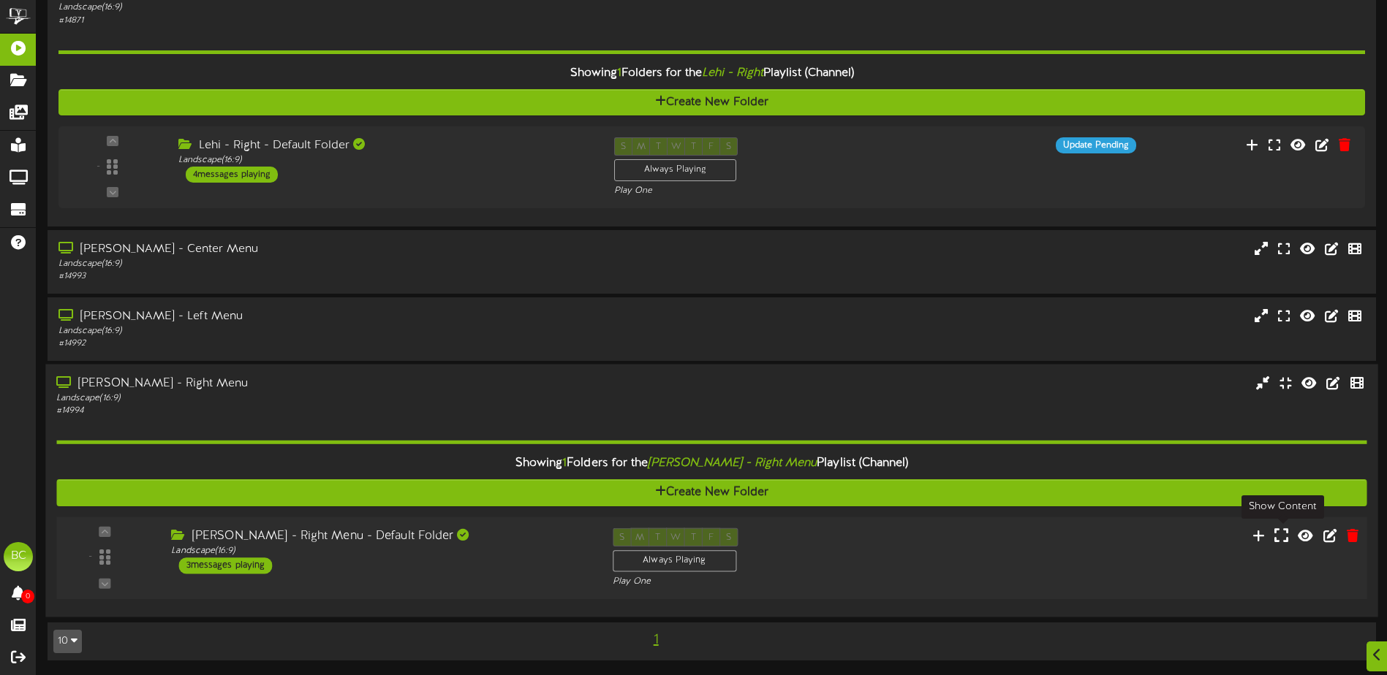
click at [1284, 540] on icon at bounding box center [1281, 535] width 14 height 16
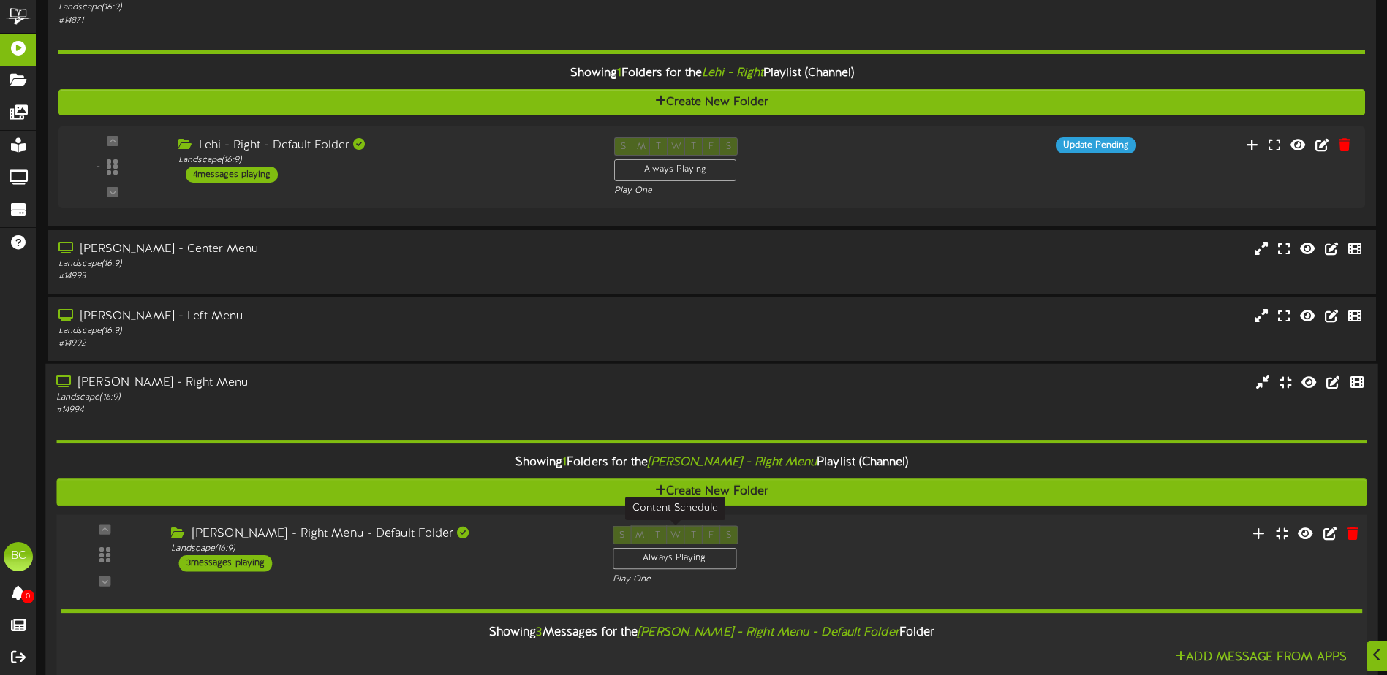
scroll to position [771, 0]
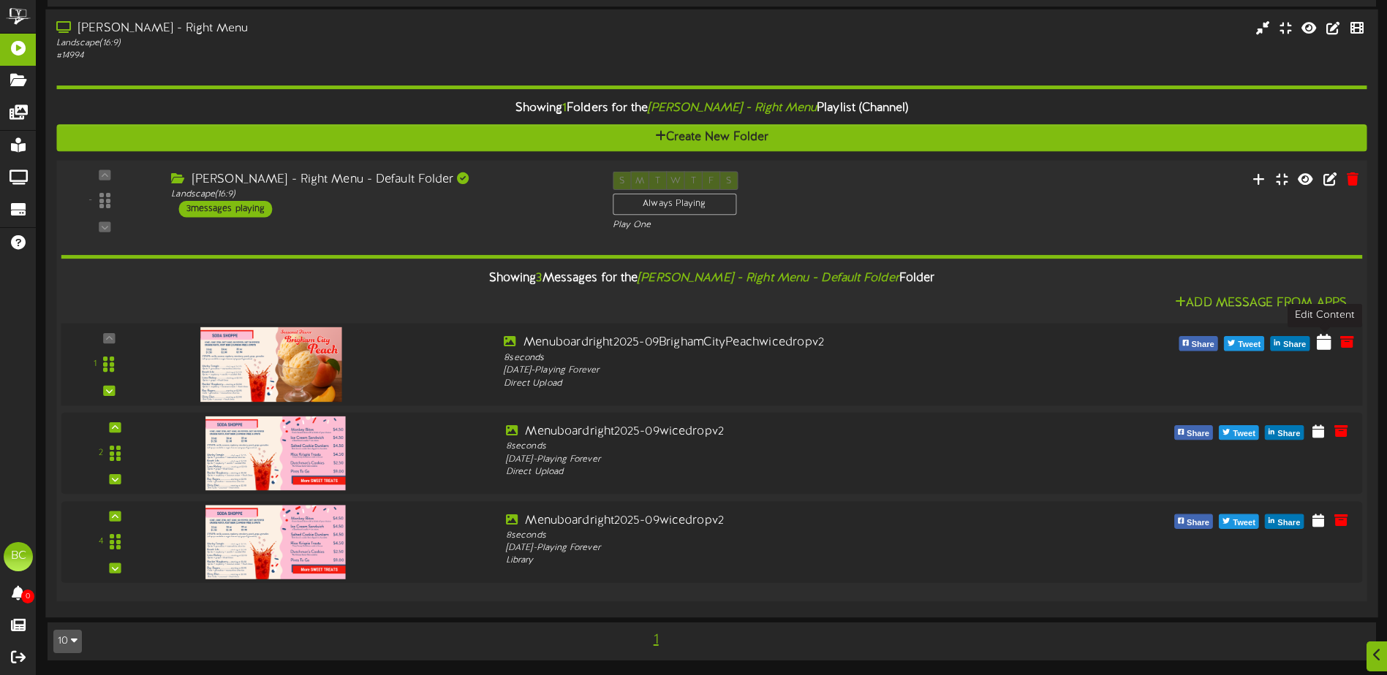
click at [1323, 346] on icon at bounding box center [1324, 341] width 15 height 16
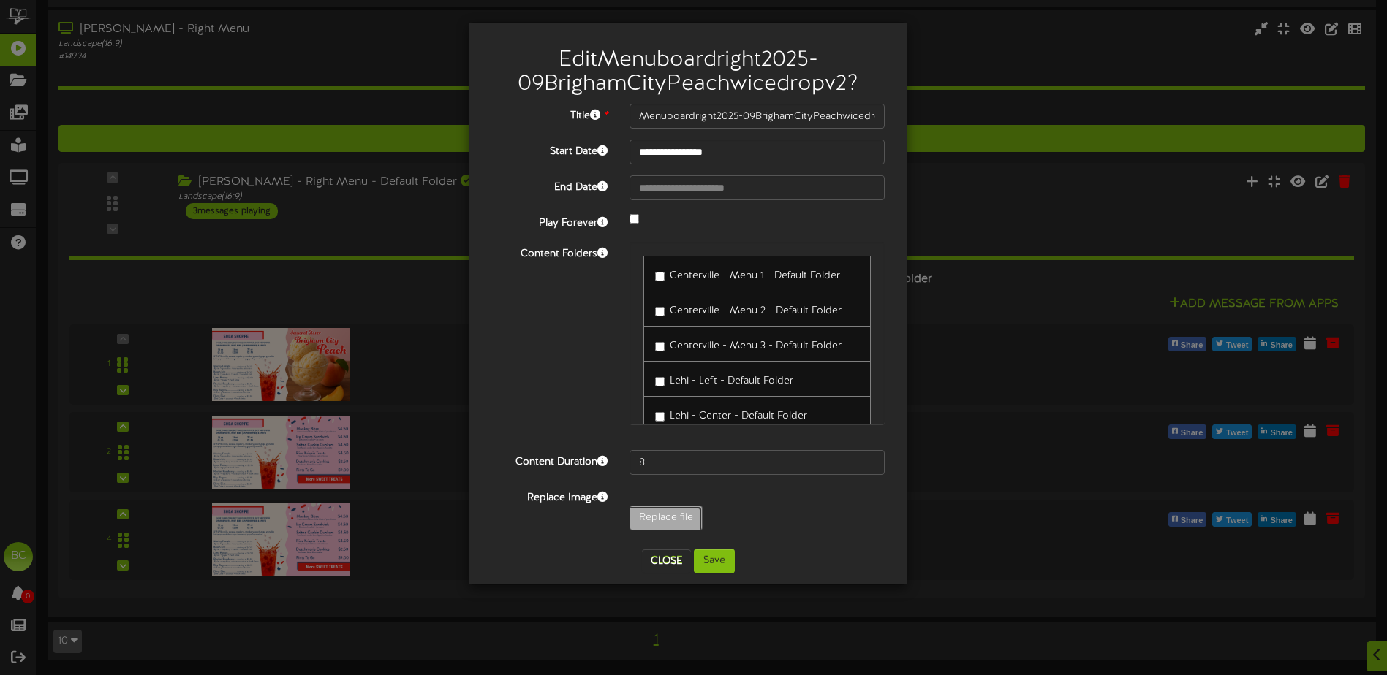
type input "**********"
type input "Menuboardright2025-09BrighamCityPeachwicedropv3"
click at [711, 561] on button "Save" at bounding box center [714, 561] width 41 height 25
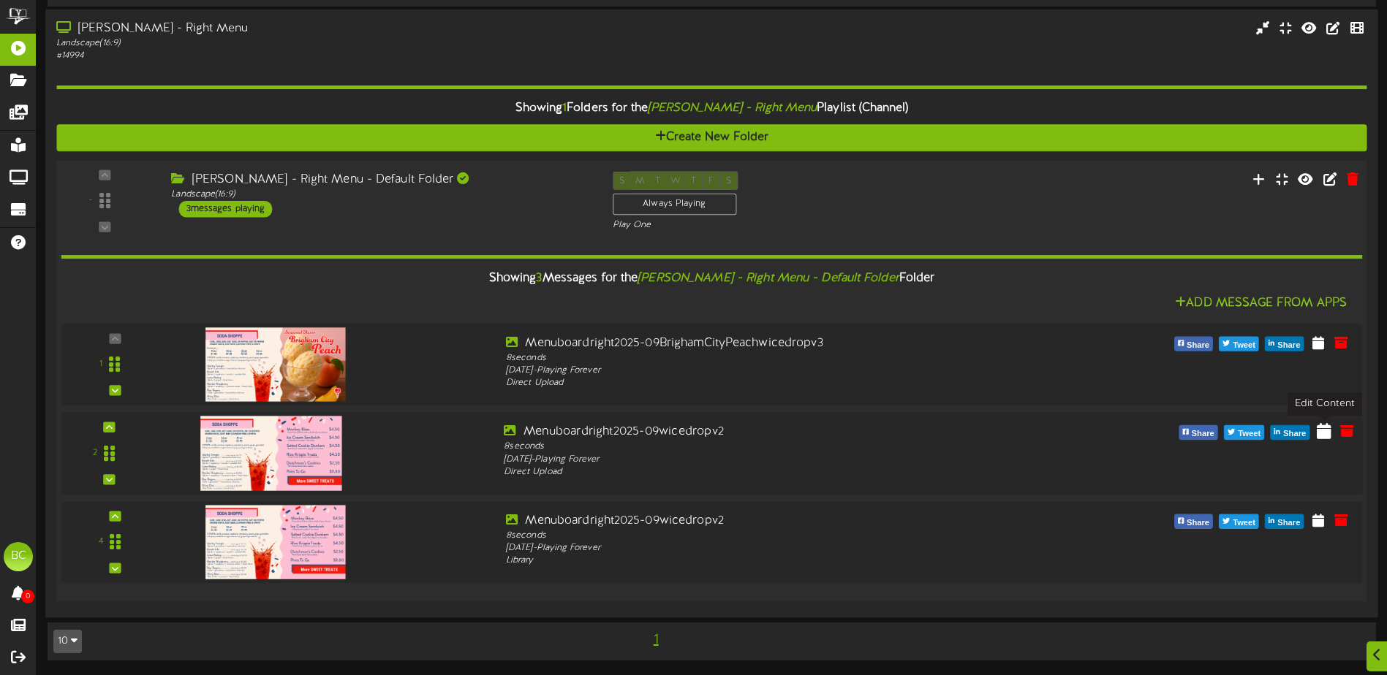
click at [1321, 431] on icon at bounding box center [1324, 431] width 15 height 16
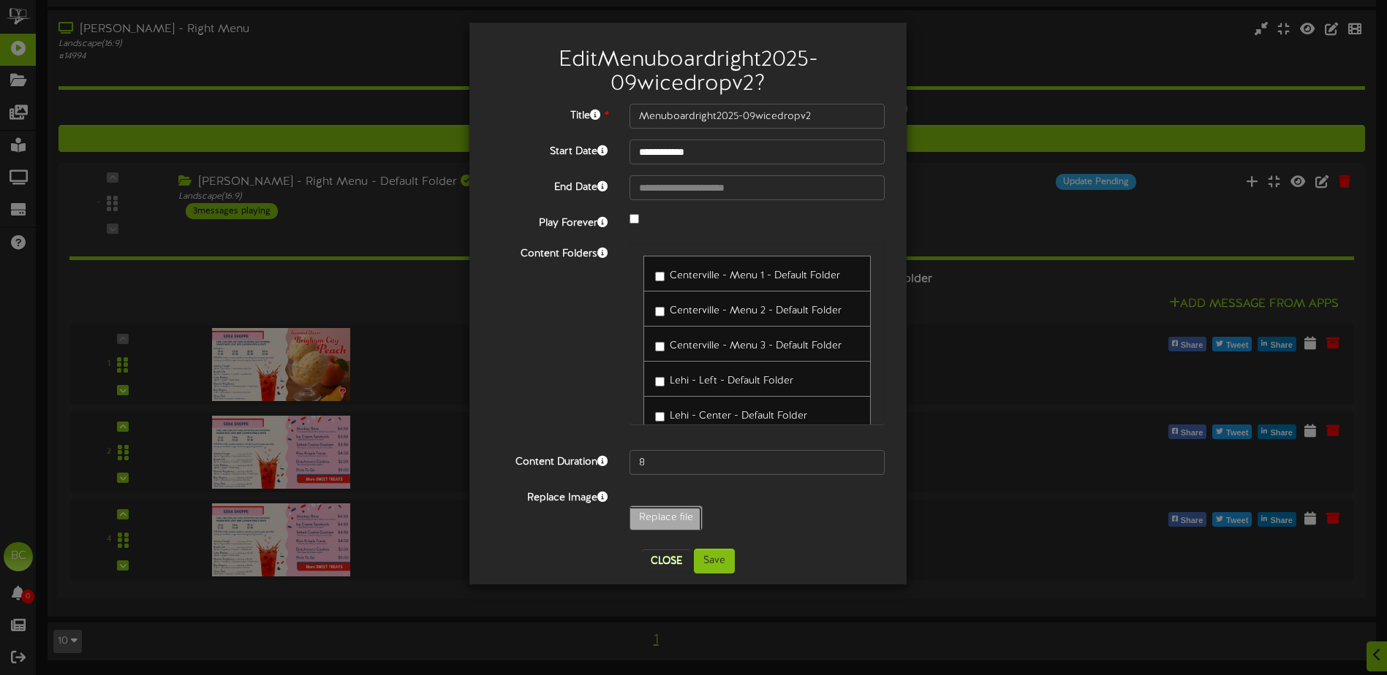
type input "**********"
type input "Menuboardright2025-09wicedropv3"
click at [713, 564] on button "Save" at bounding box center [714, 561] width 41 height 25
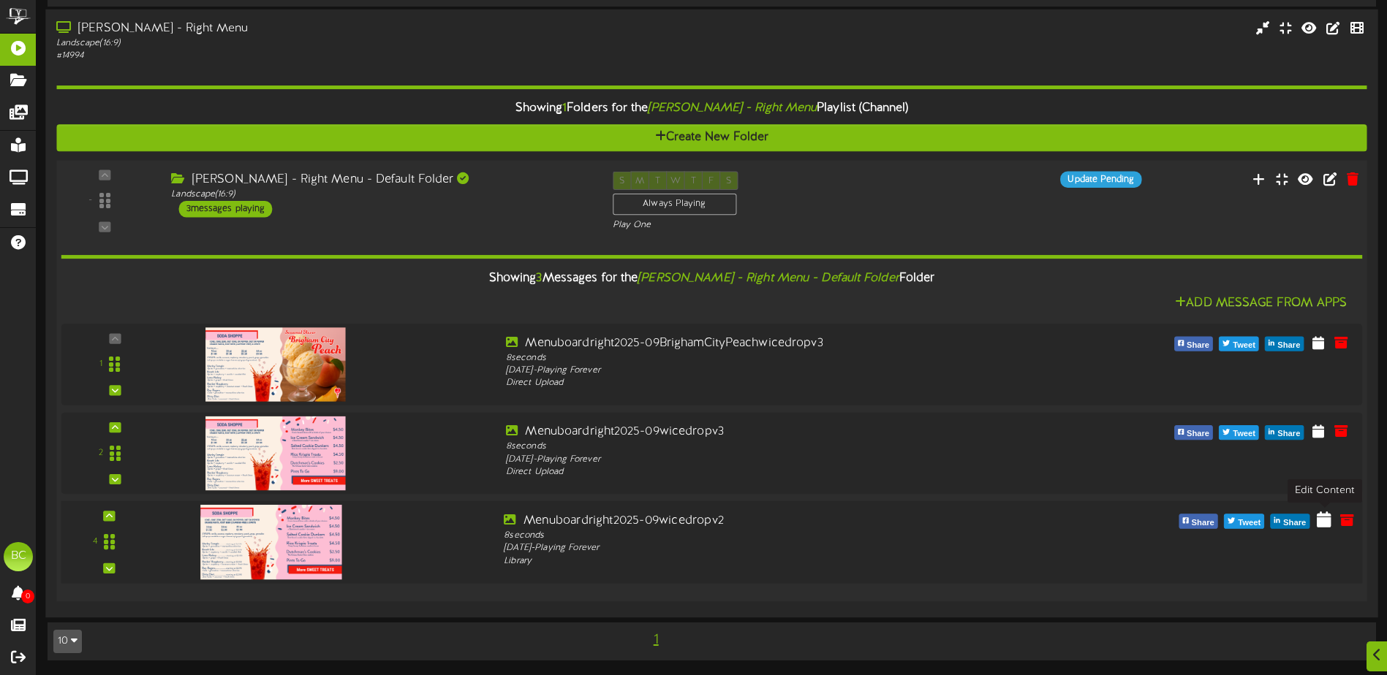
click at [1327, 523] on icon at bounding box center [1324, 520] width 15 height 16
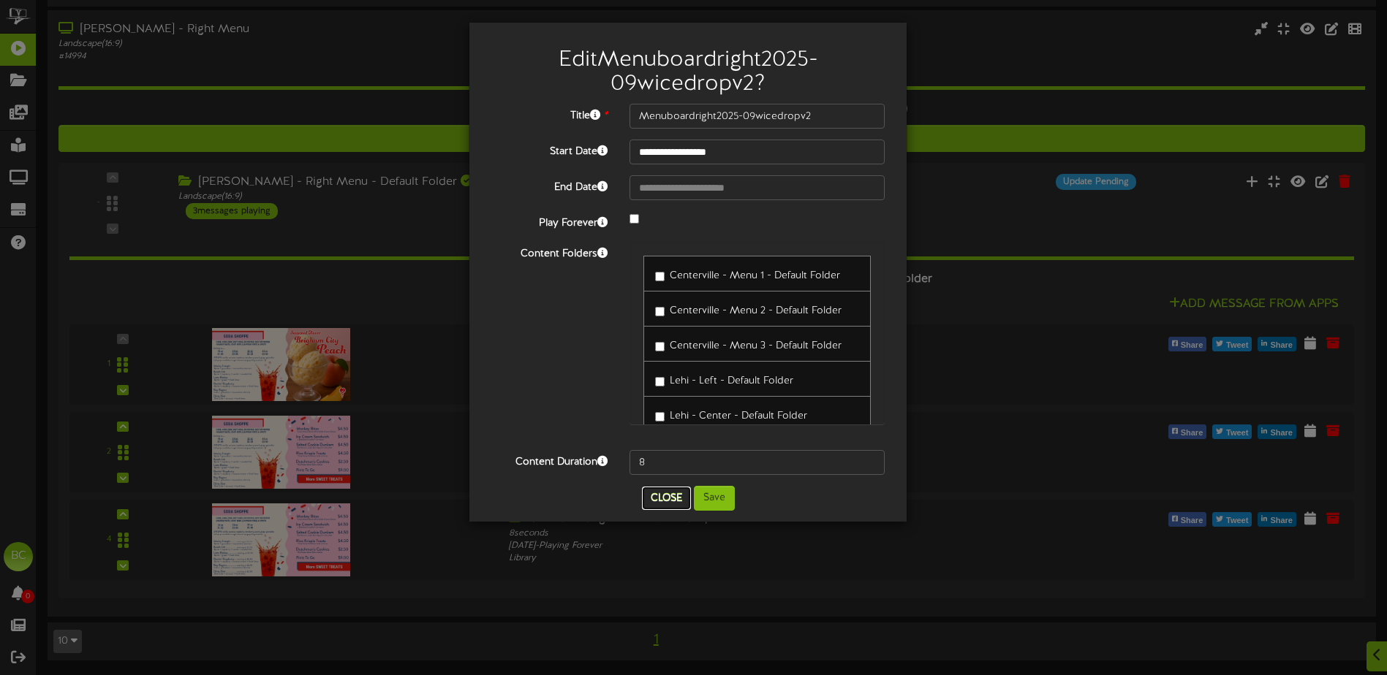
click at [670, 497] on button "Close" at bounding box center [666, 498] width 49 height 23
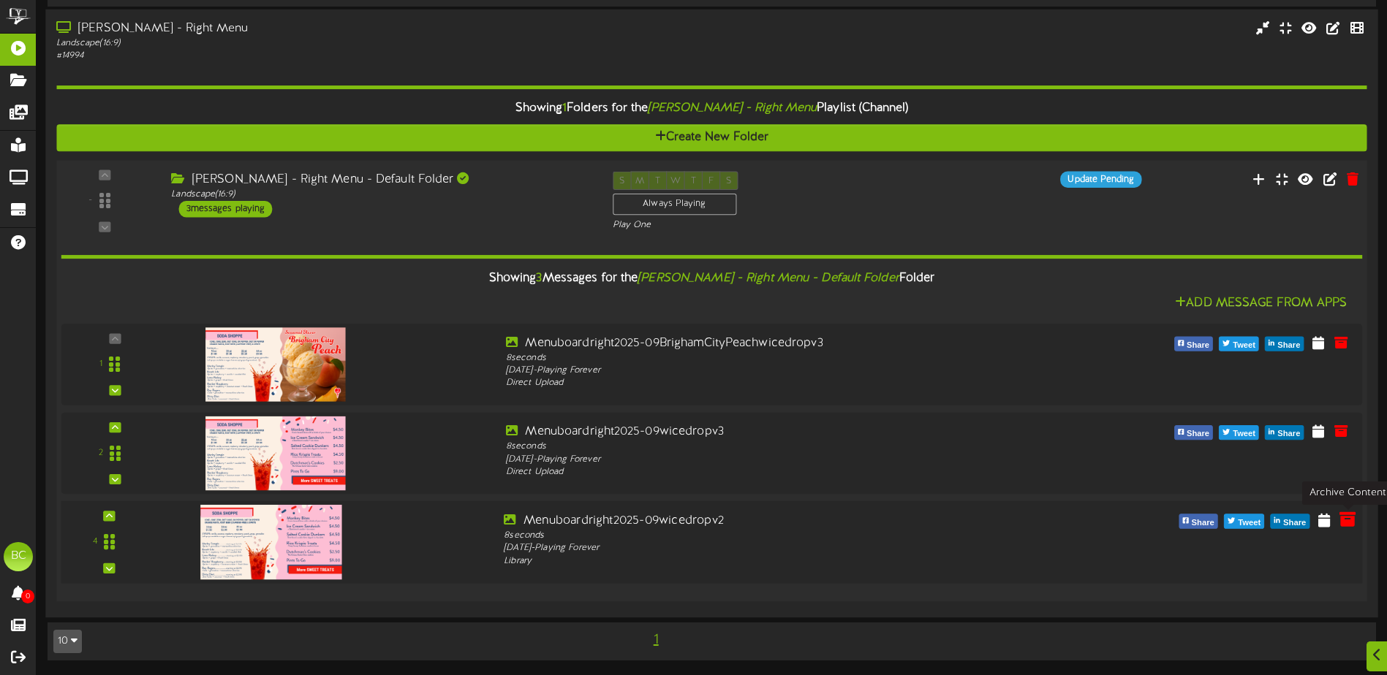
click at [1349, 521] on icon at bounding box center [1347, 520] width 16 height 16
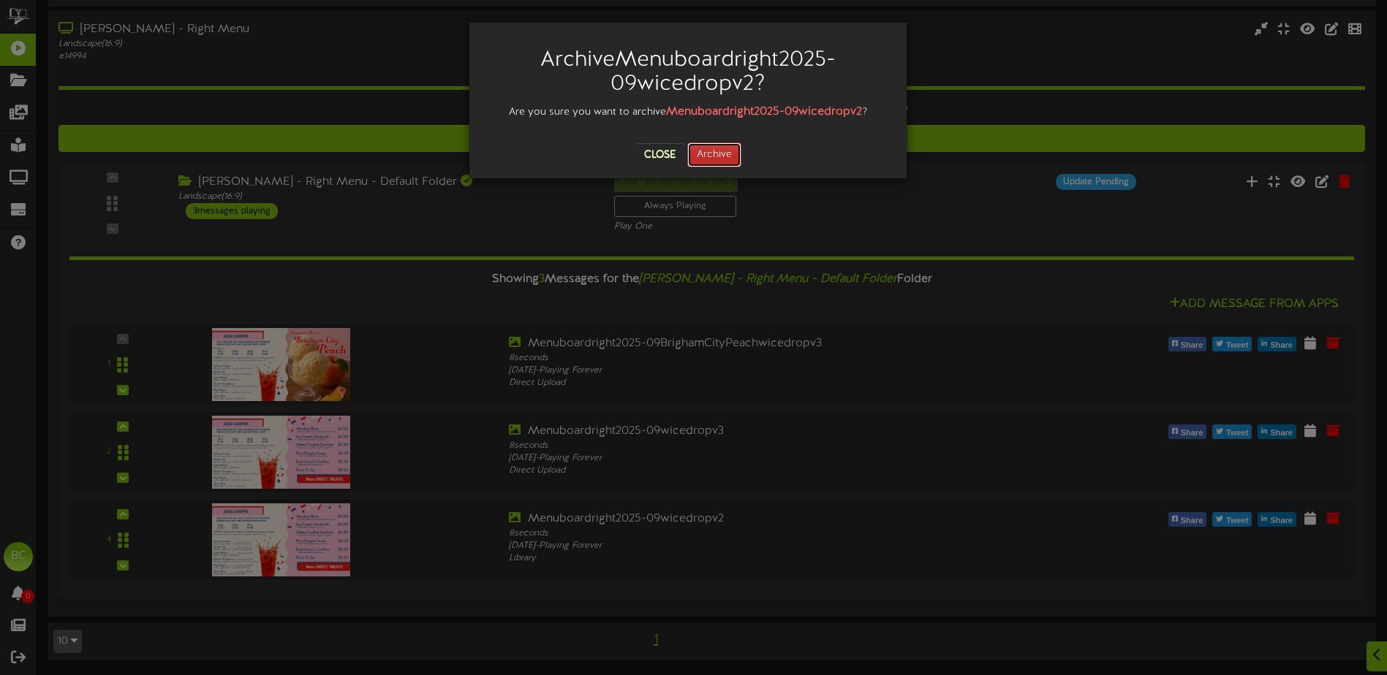
click at [711, 151] on button "Archive" at bounding box center [714, 155] width 54 height 25
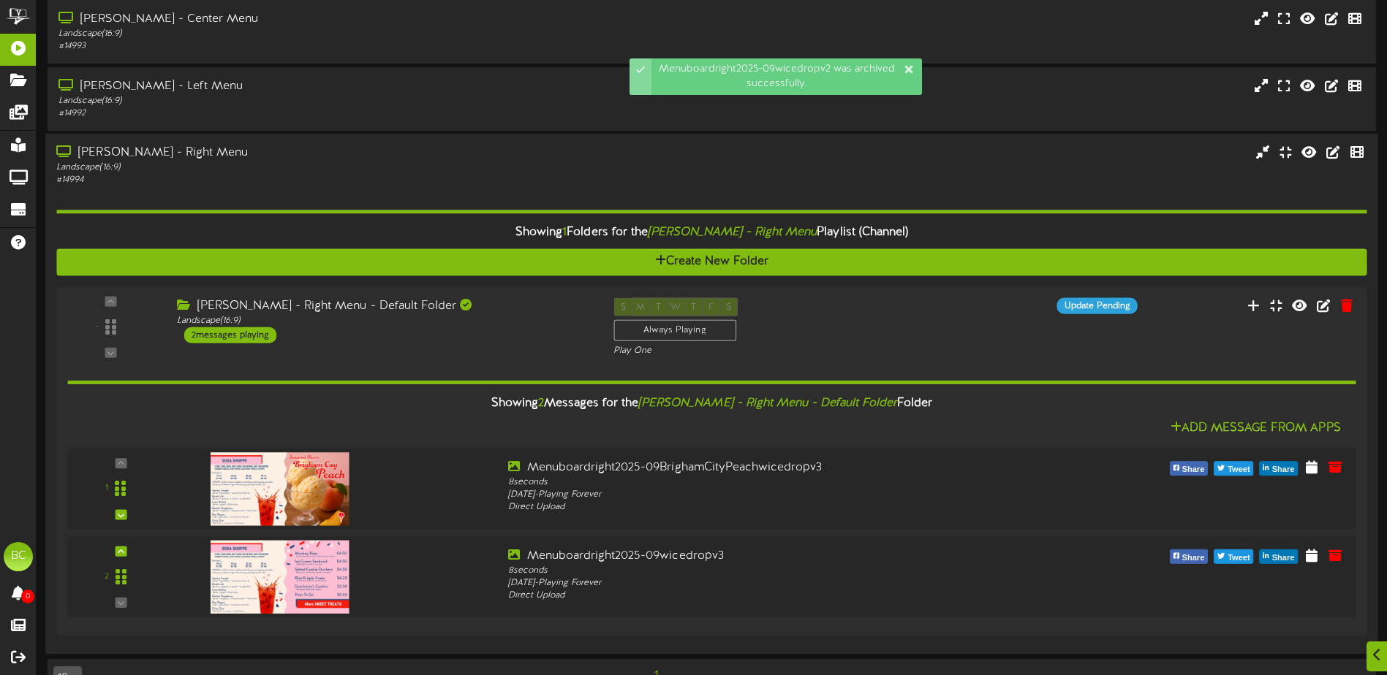
scroll to position [684, 0]
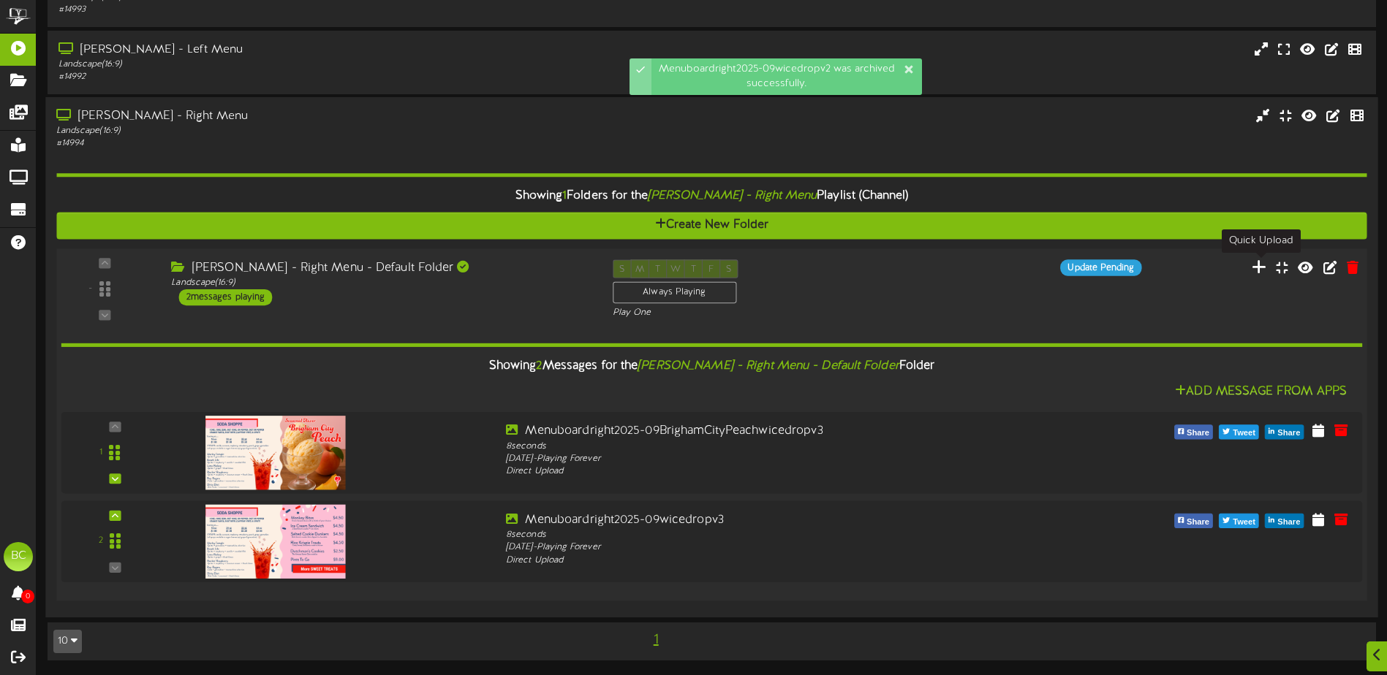
click at [1258, 263] on icon at bounding box center [1259, 267] width 15 height 16
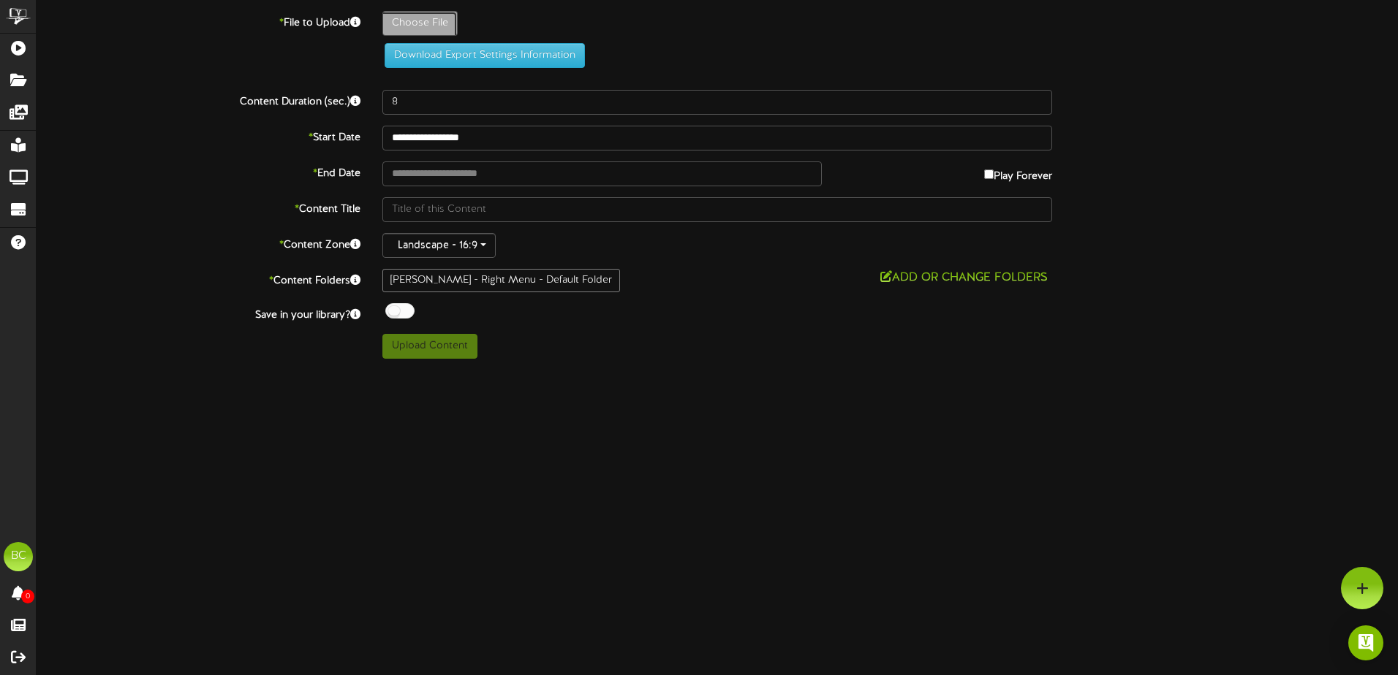
type input "**********"
type input "Menuboardright2025-09PumpkinSpiceWaffleConesv3"
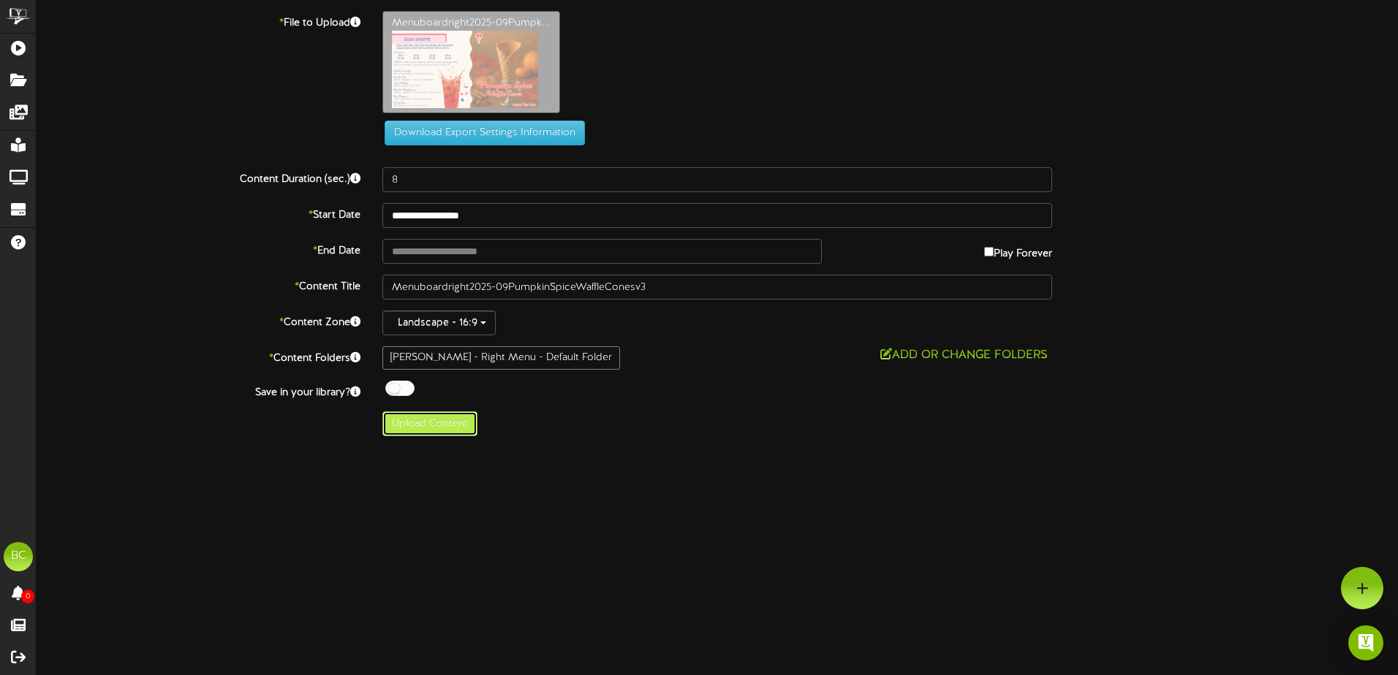
click at [425, 427] on button "Upload Content" at bounding box center [429, 424] width 95 height 25
type input "**********"
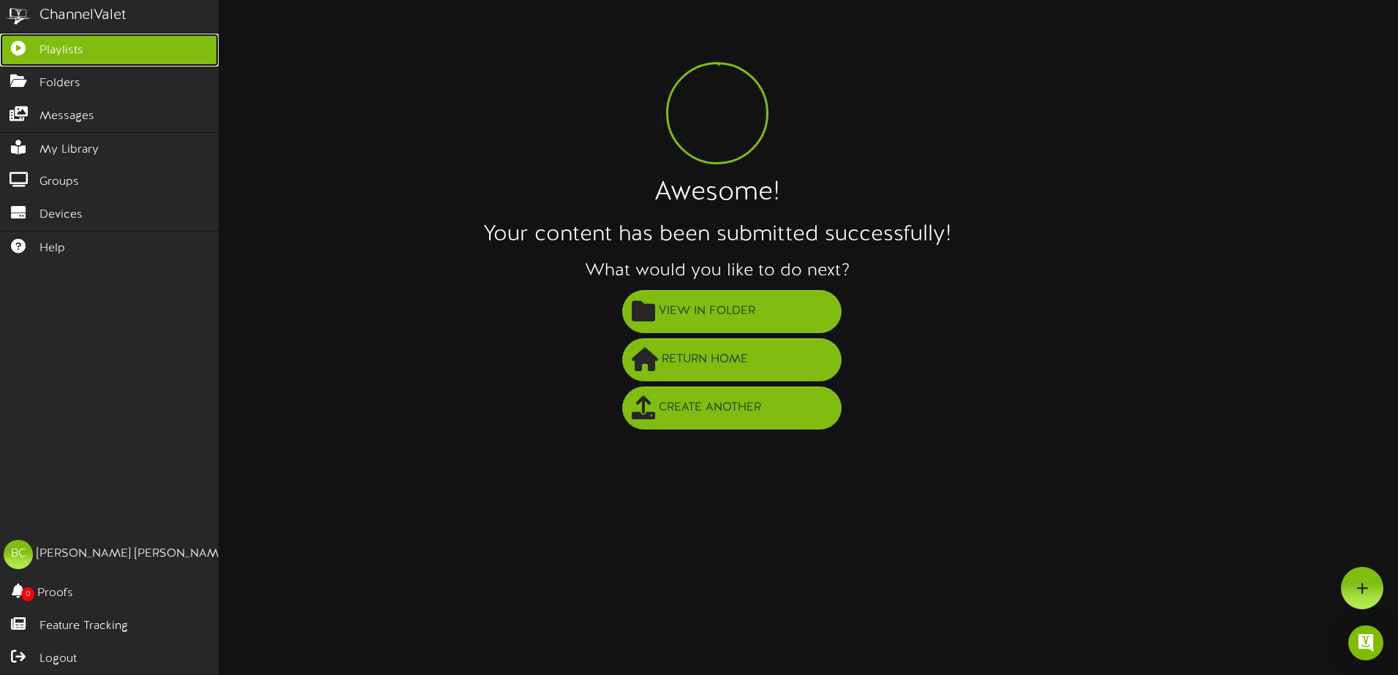
click at [10, 53] on link "Playlists" at bounding box center [109, 50] width 219 height 33
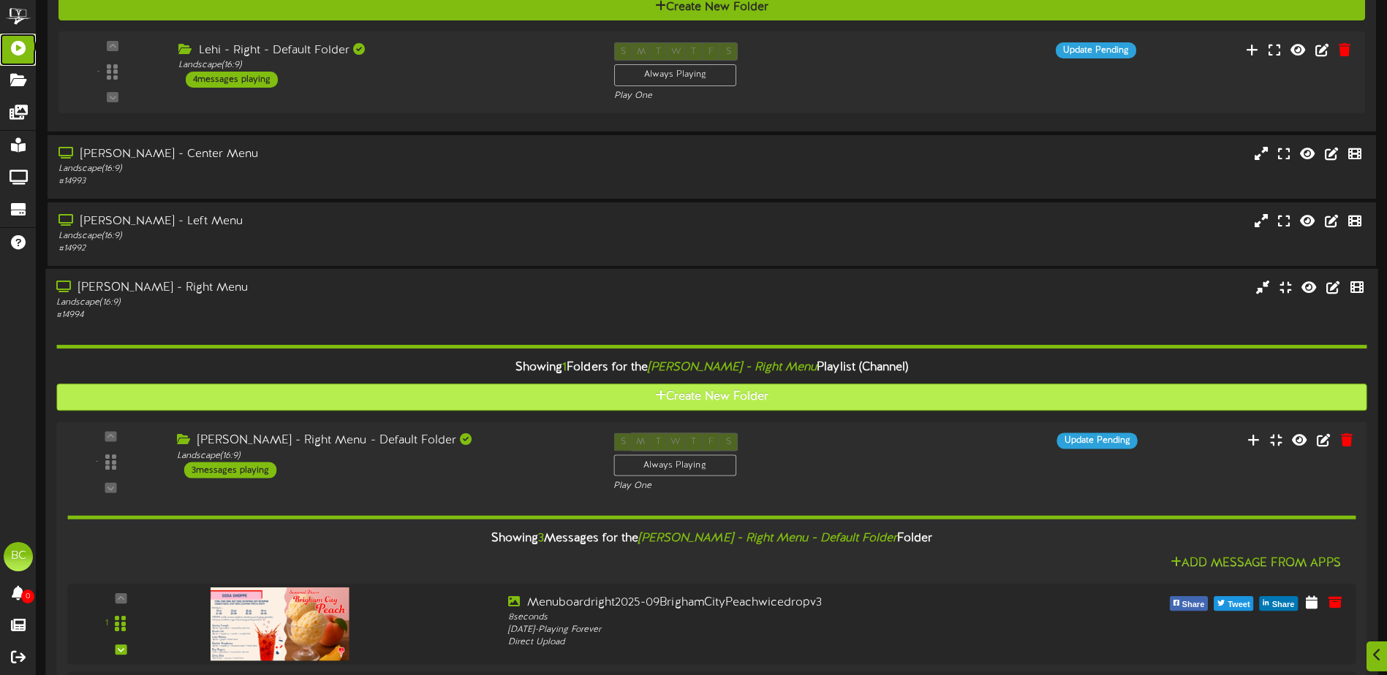
scroll to position [771, 0]
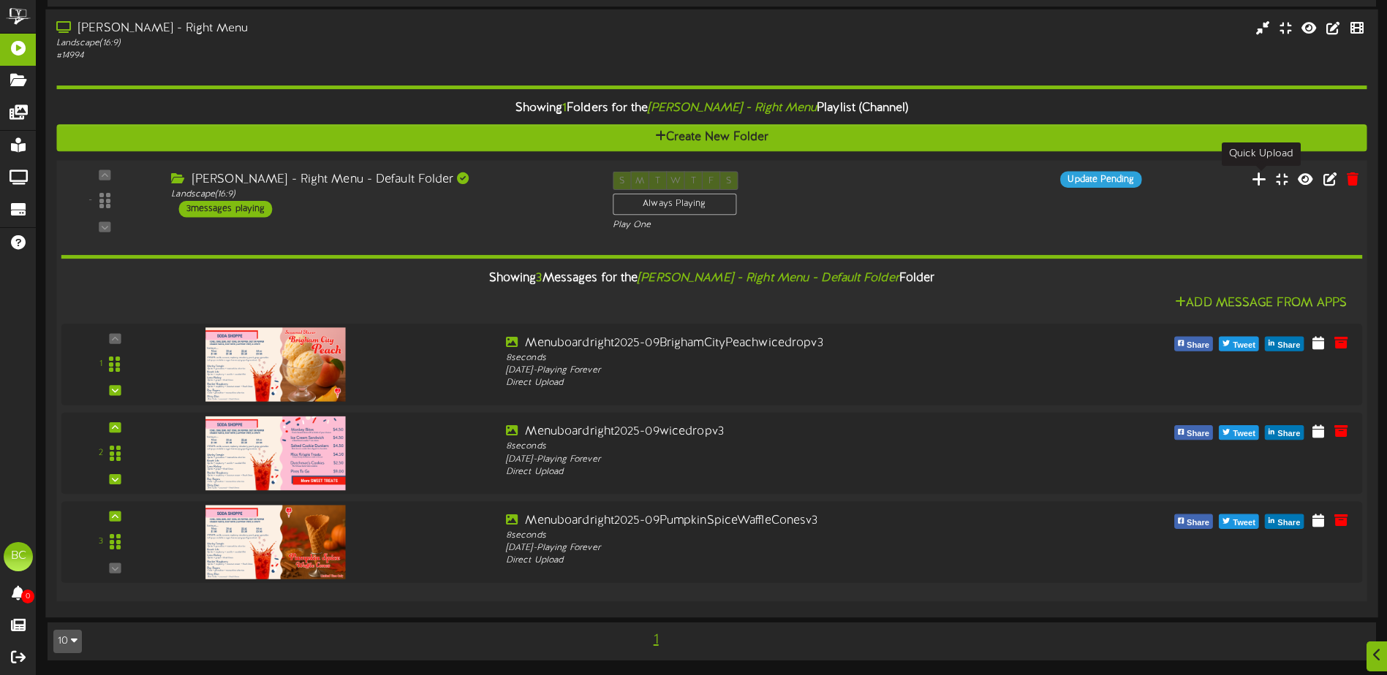
click at [1261, 179] on icon at bounding box center [1259, 178] width 15 height 16
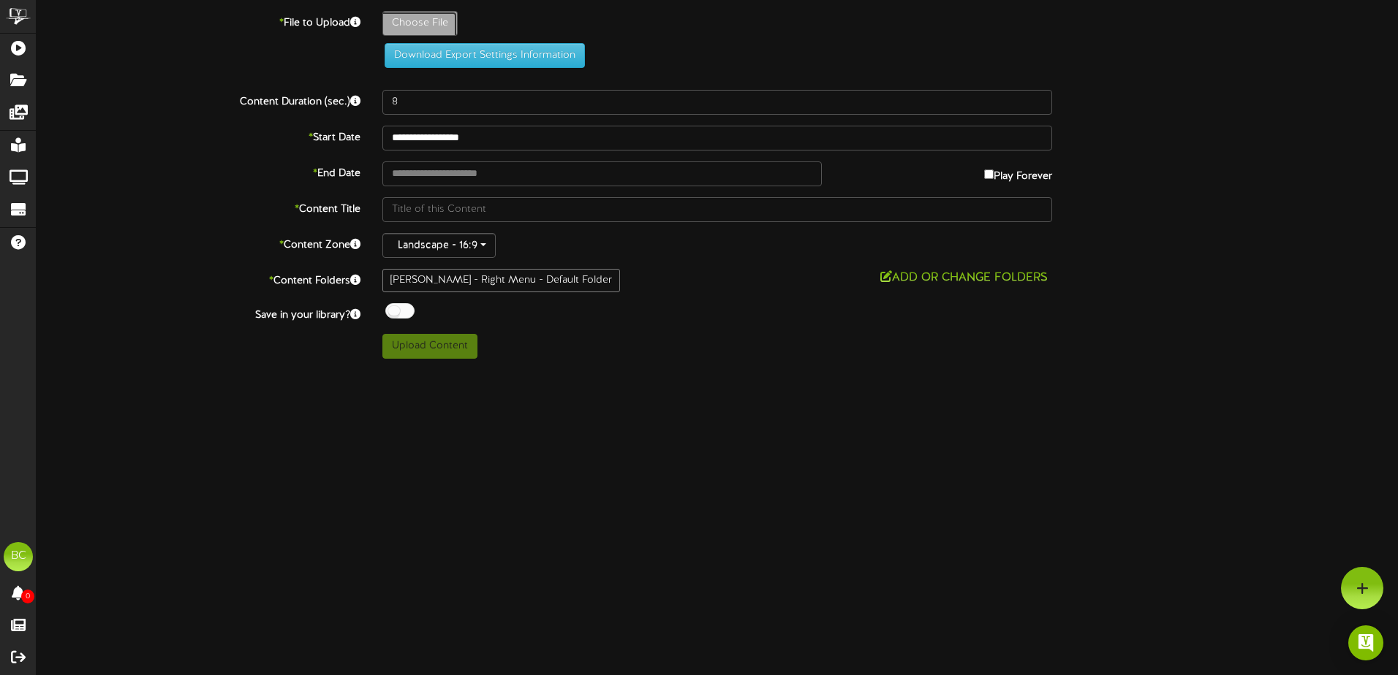
type input "**********"
type input "Menuboardright2025-09wicedropv3"
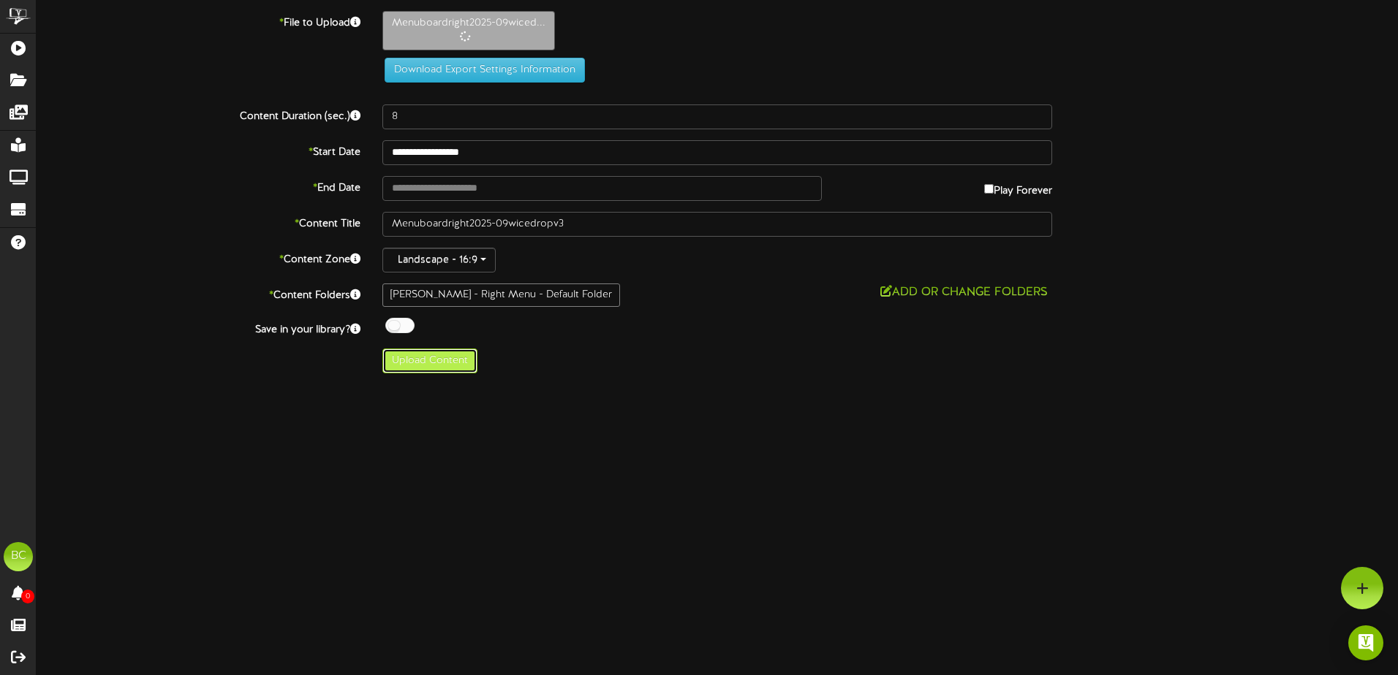
click at [428, 362] on button "Upload Content" at bounding box center [429, 361] width 95 height 25
type input "**********"
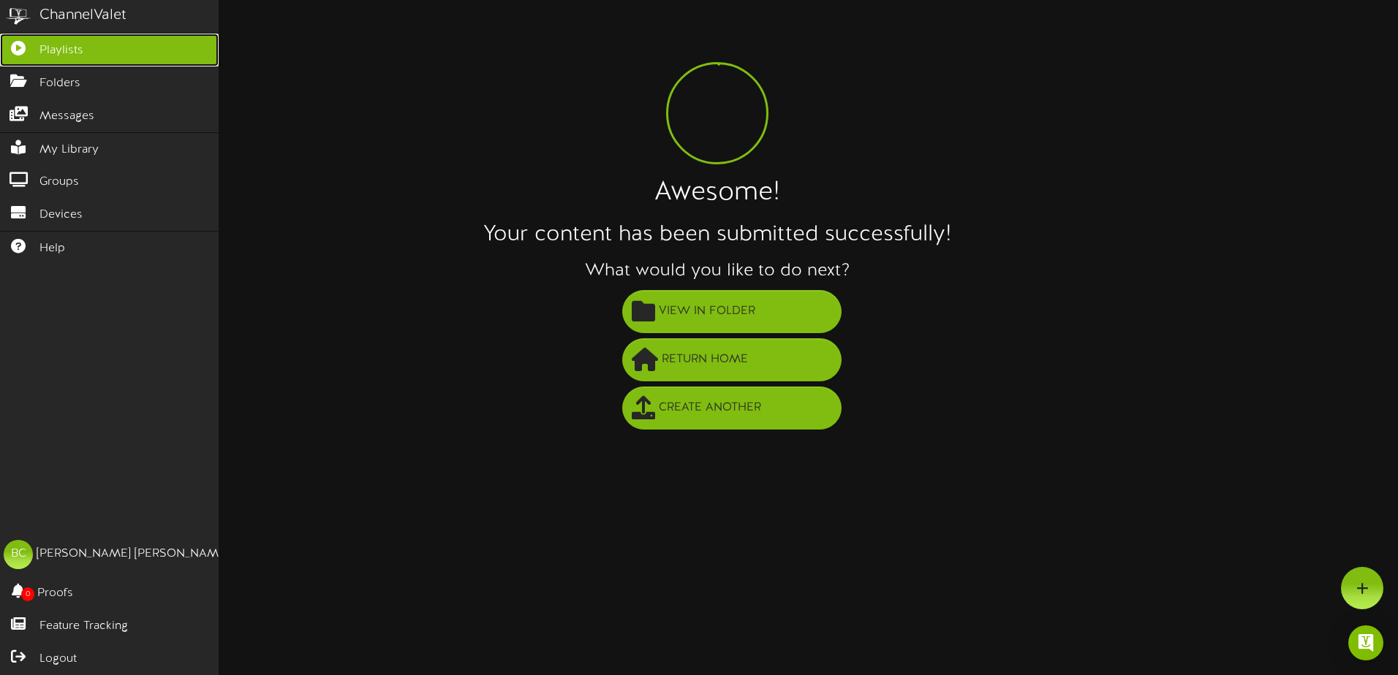
click at [7, 53] on link "Playlists" at bounding box center [109, 50] width 219 height 33
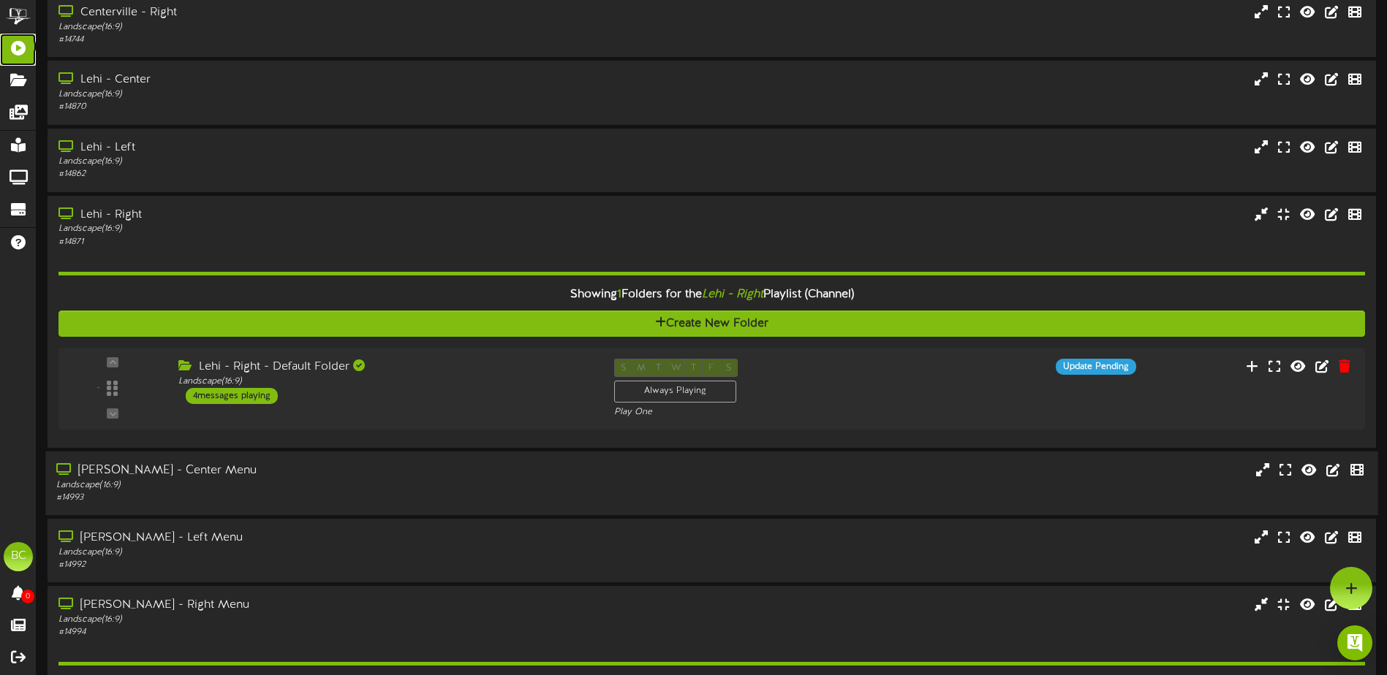
scroll to position [146, 0]
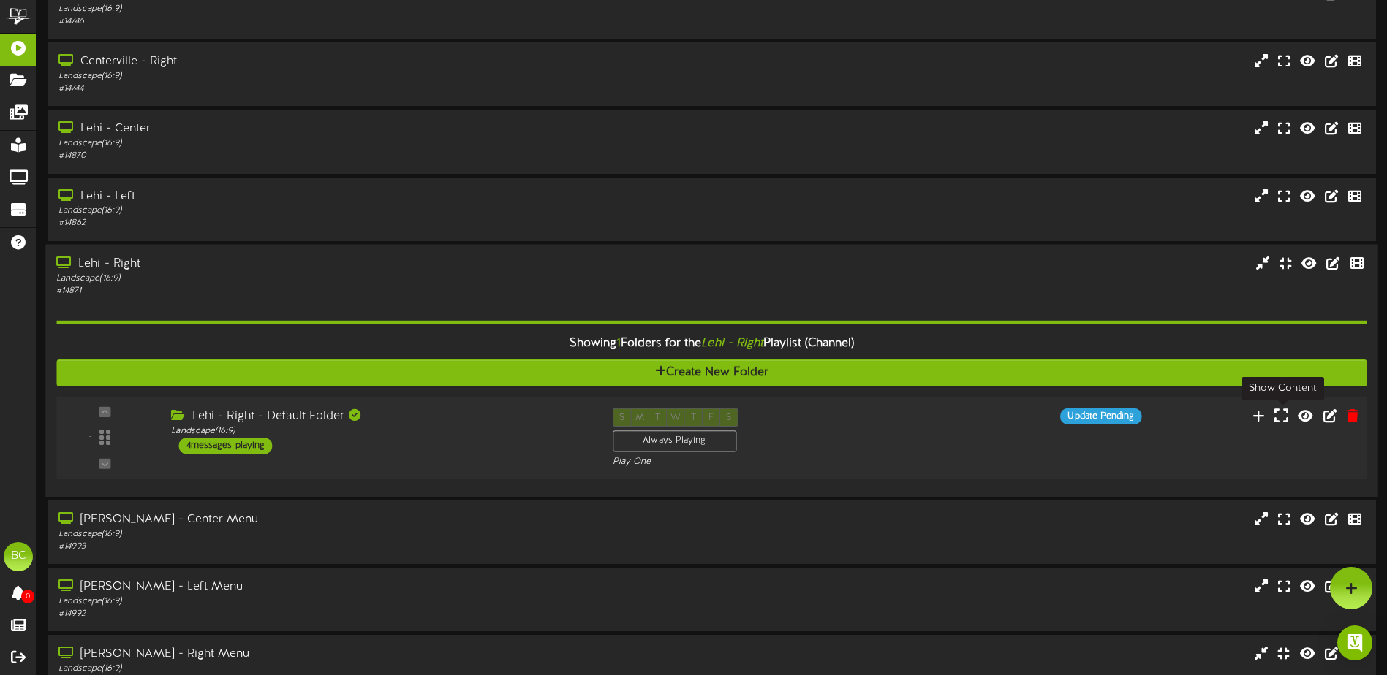
click at [1281, 417] on icon at bounding box center [1281, 415] width 14 height 16
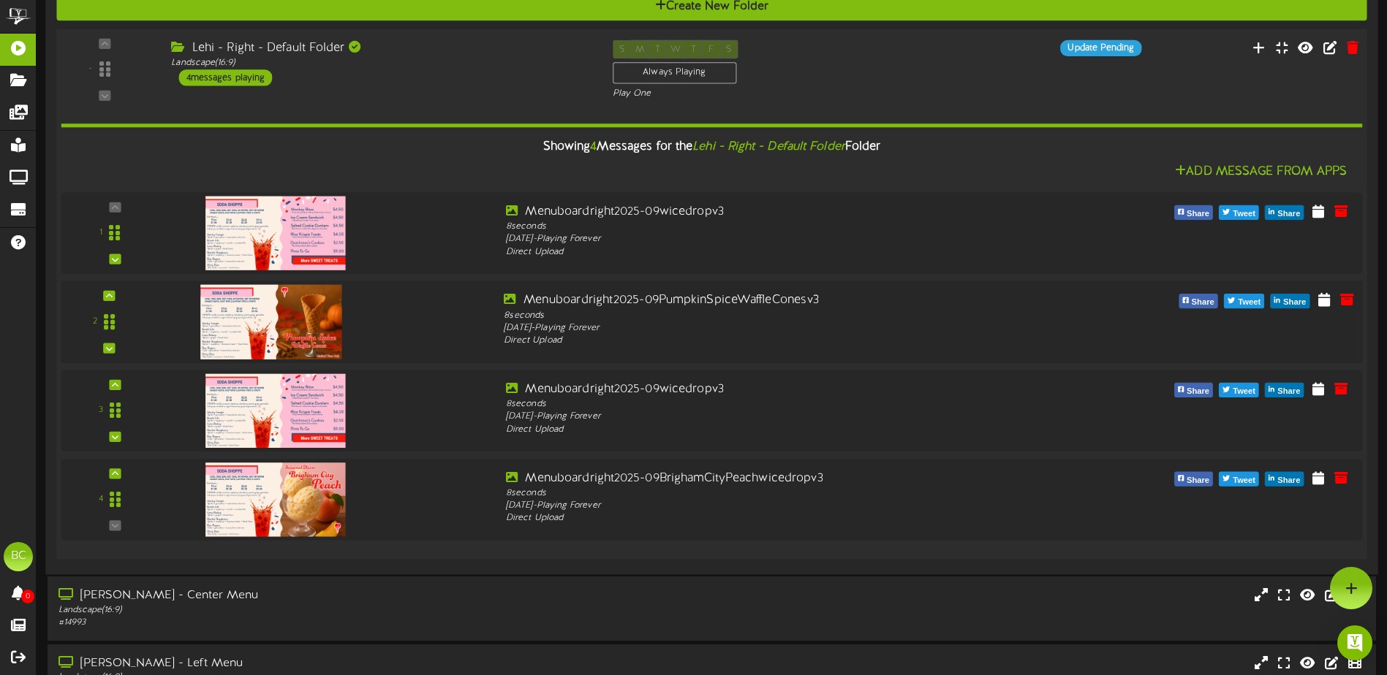
scroll to position [0, 0]
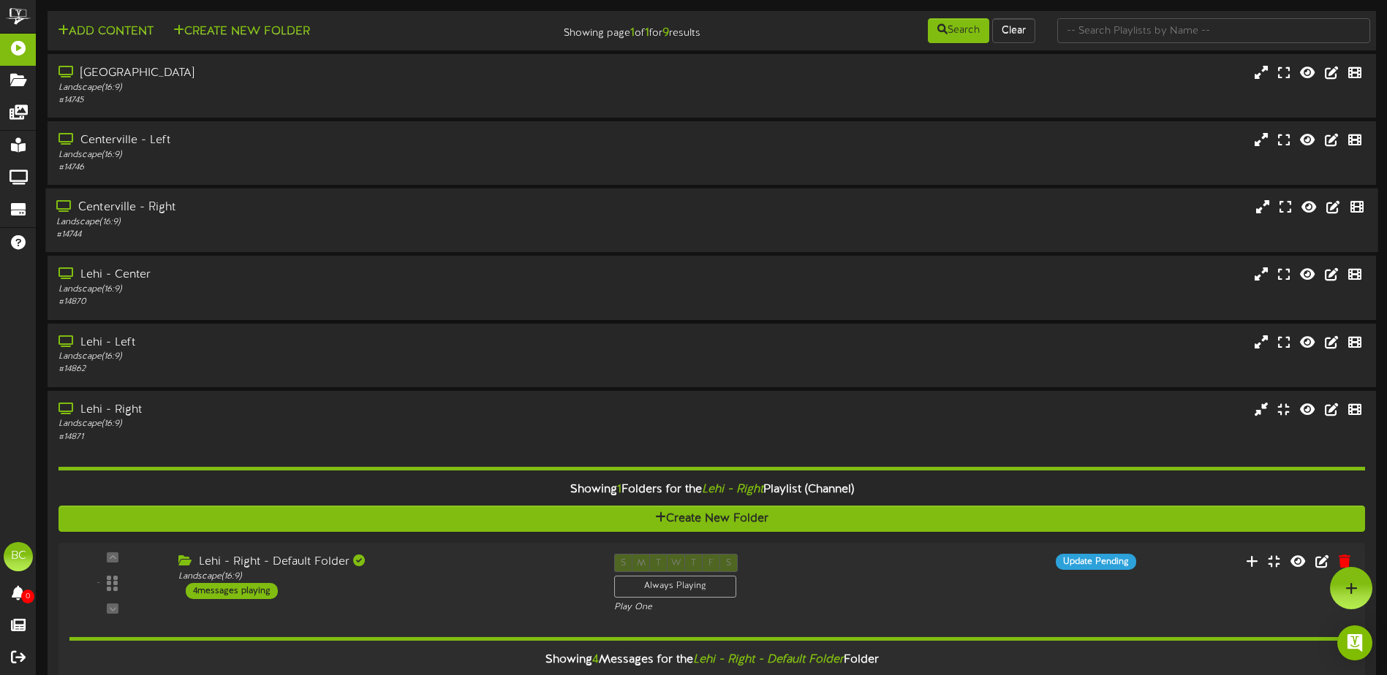
click at [181, 209] on div "Centerville - Right" at bounding box center [322, 208] width 533 height 17
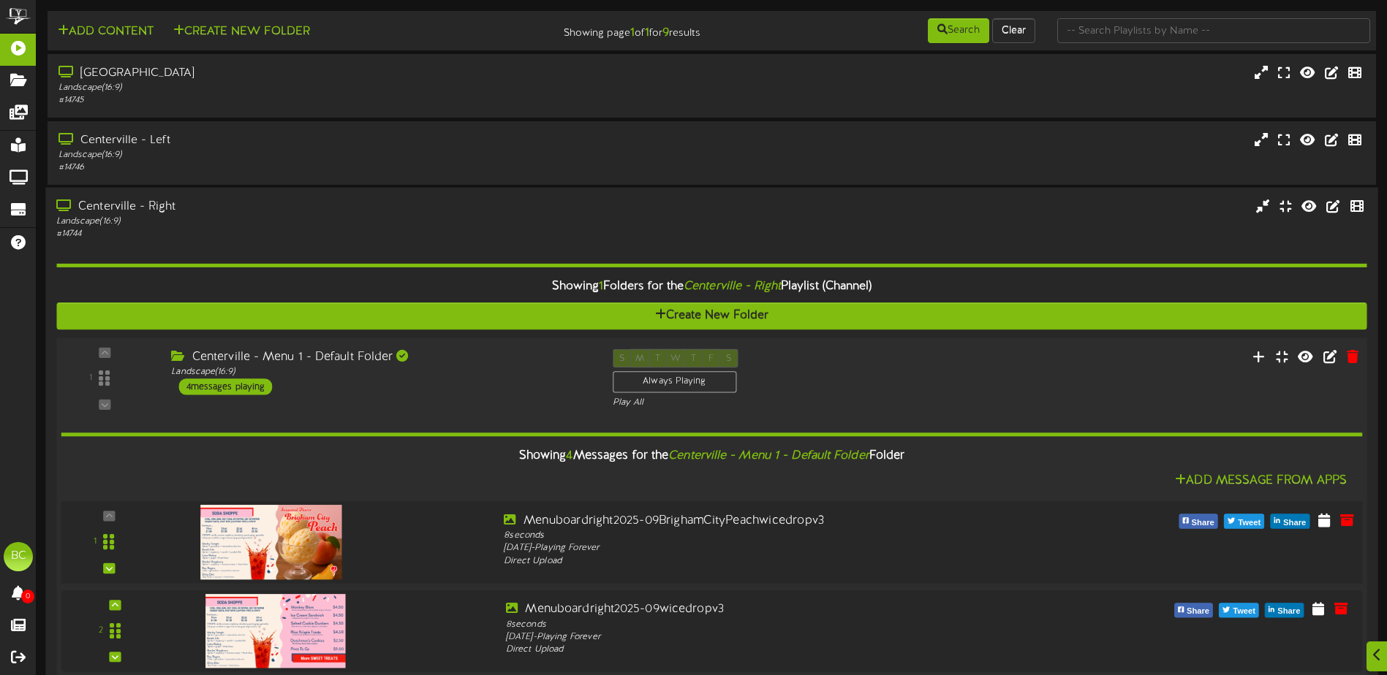
scroll to position [292, 0]
